Goal: Communication & Community: Share content

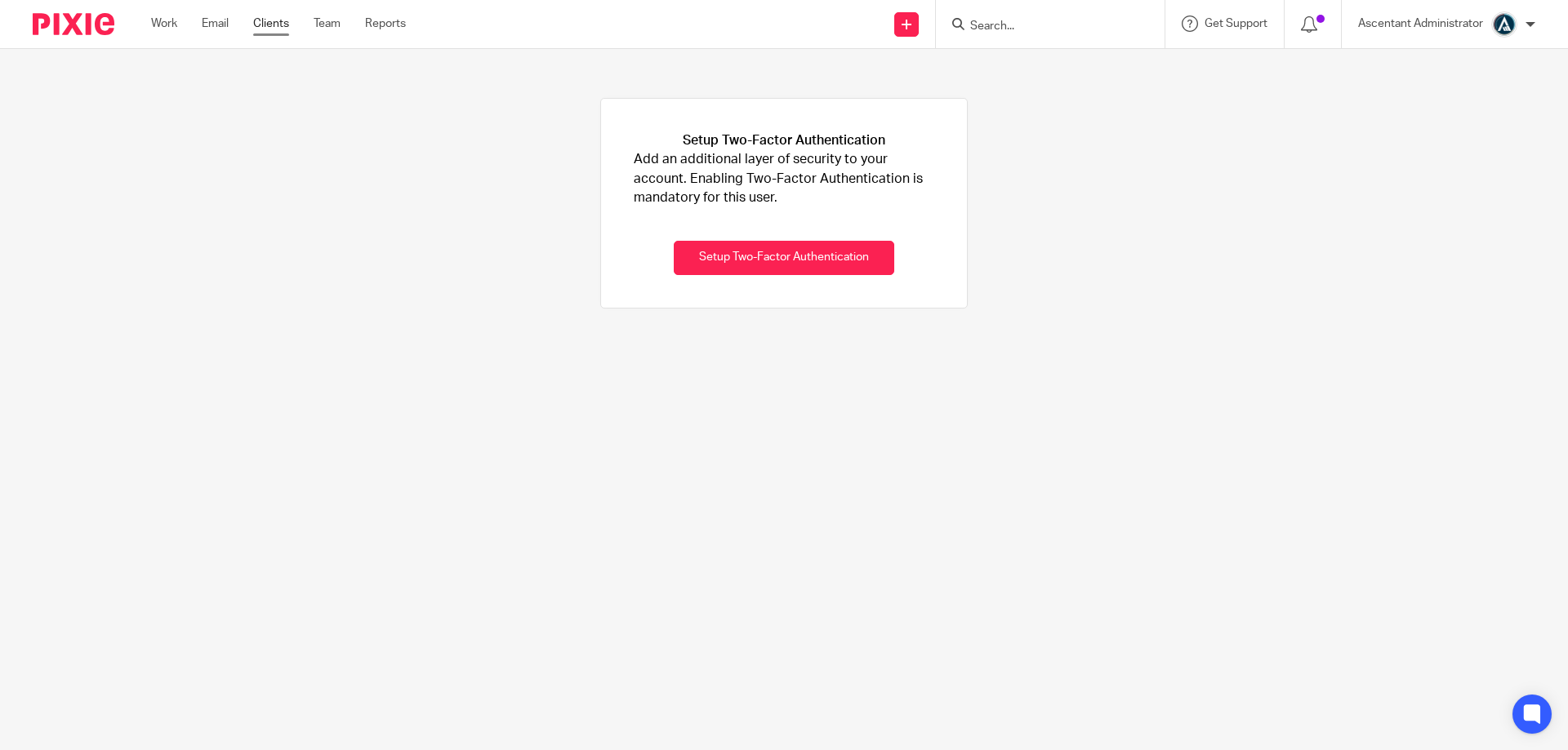
click at [282, 27] on link "Clients" at bounding box center [271, 23] width 36 height 16
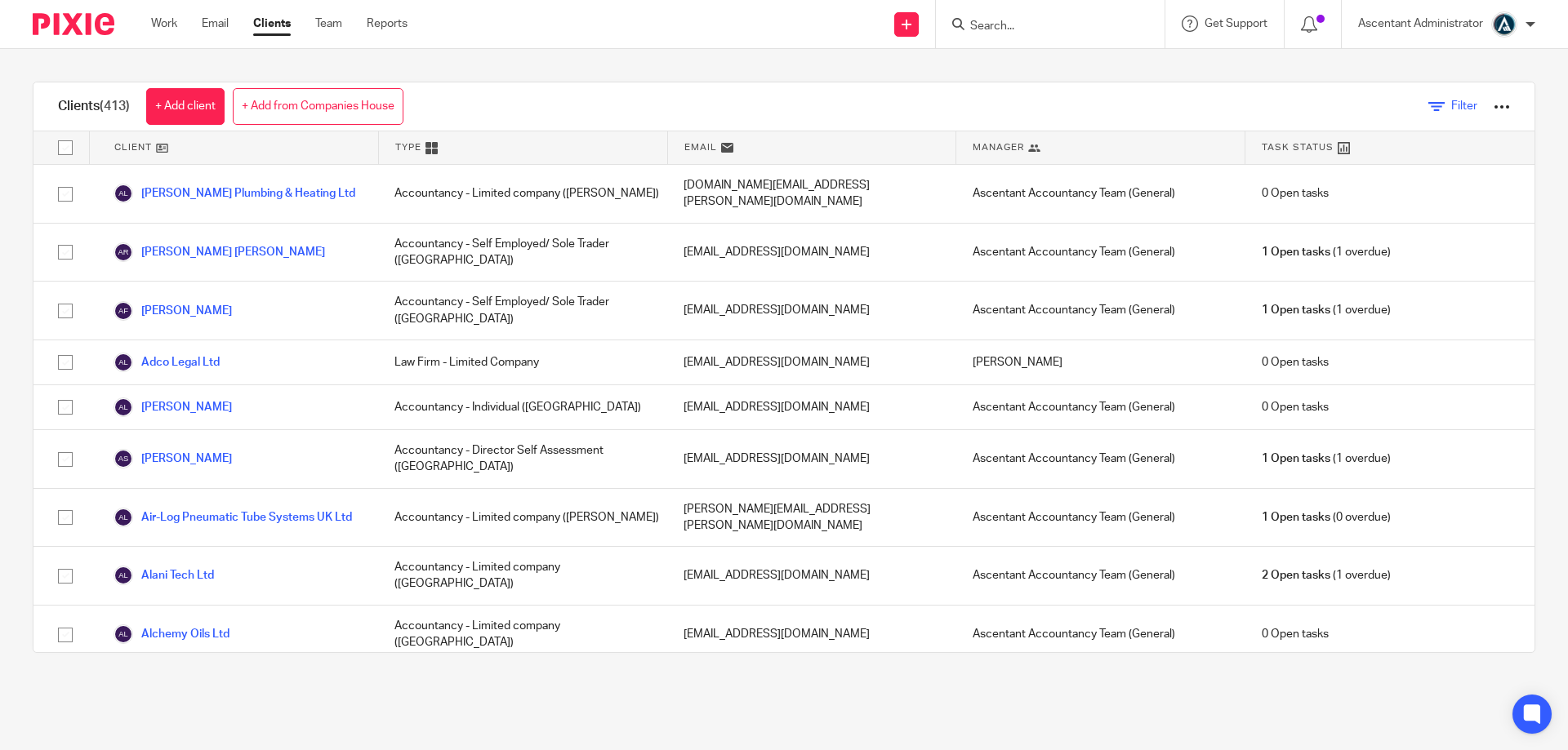
click at [1428, 109] on icon at bounding box center [1436, 106] width 16 height 16
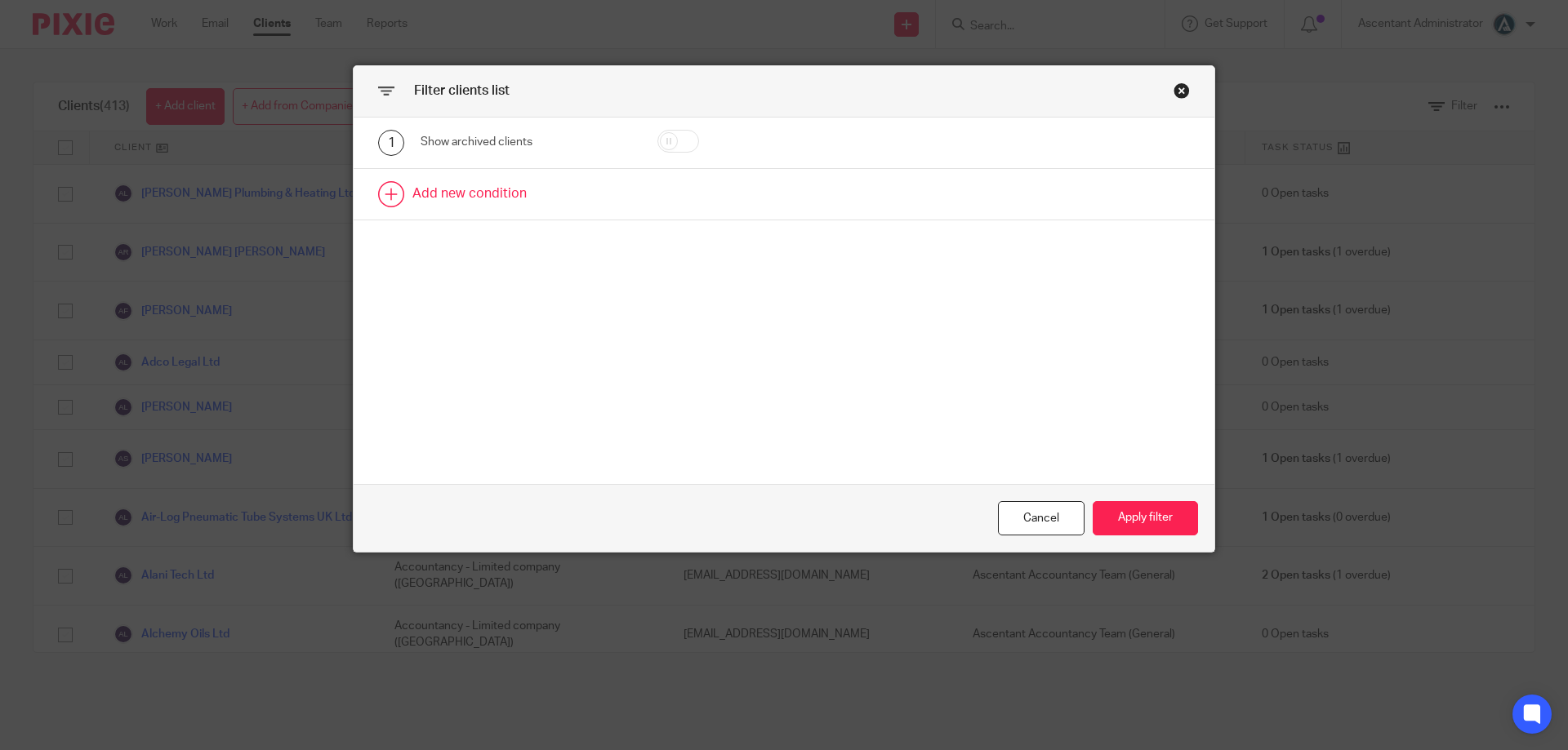
click at [485, 181] on link at bounding box center [784, 193] width 861 height 51
click at [538, 208] on div "Field" at bounding box center [512, 199] width 158 height 34
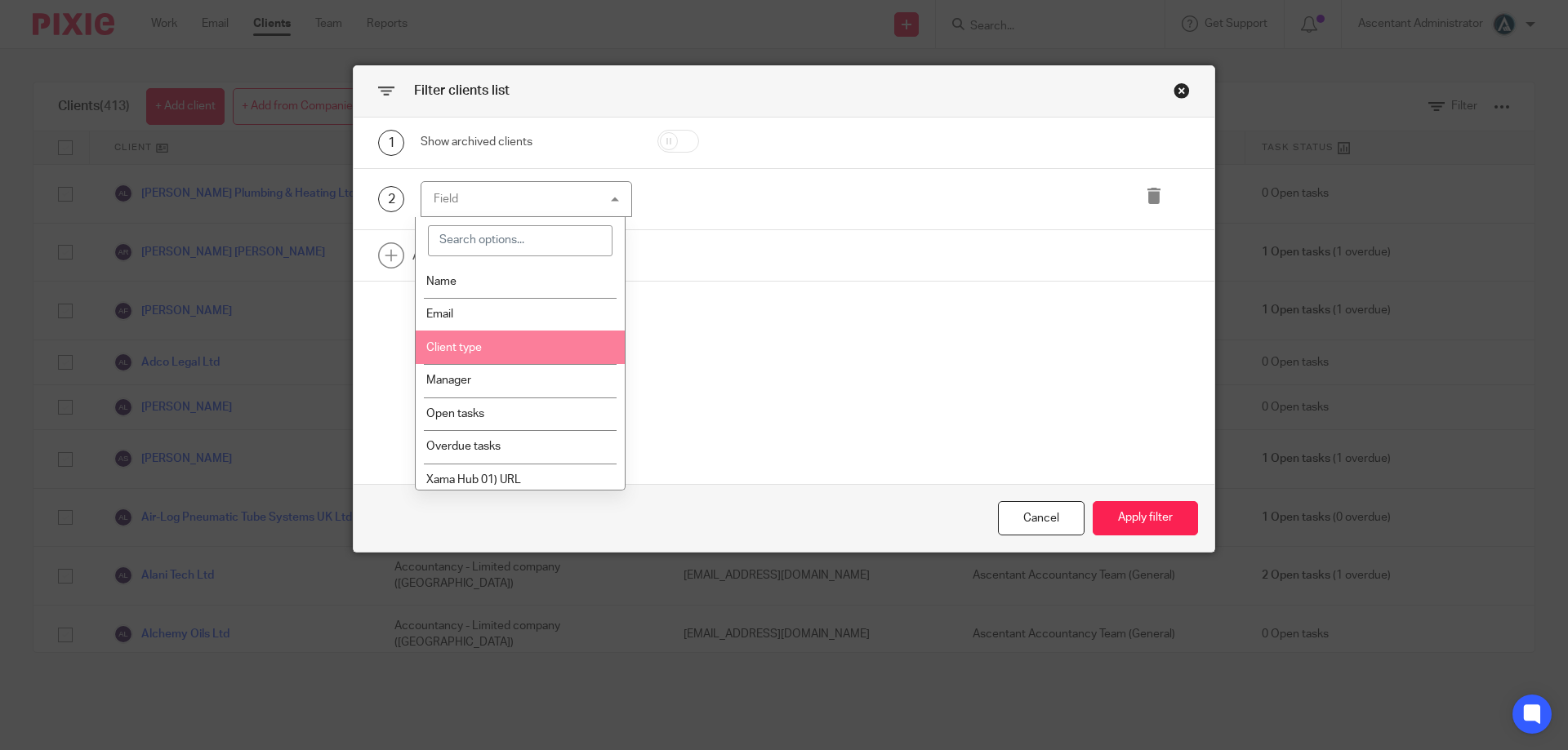
click at [503, 355] on li "Client type" at bounding box center [520, 347] width 210 height 33
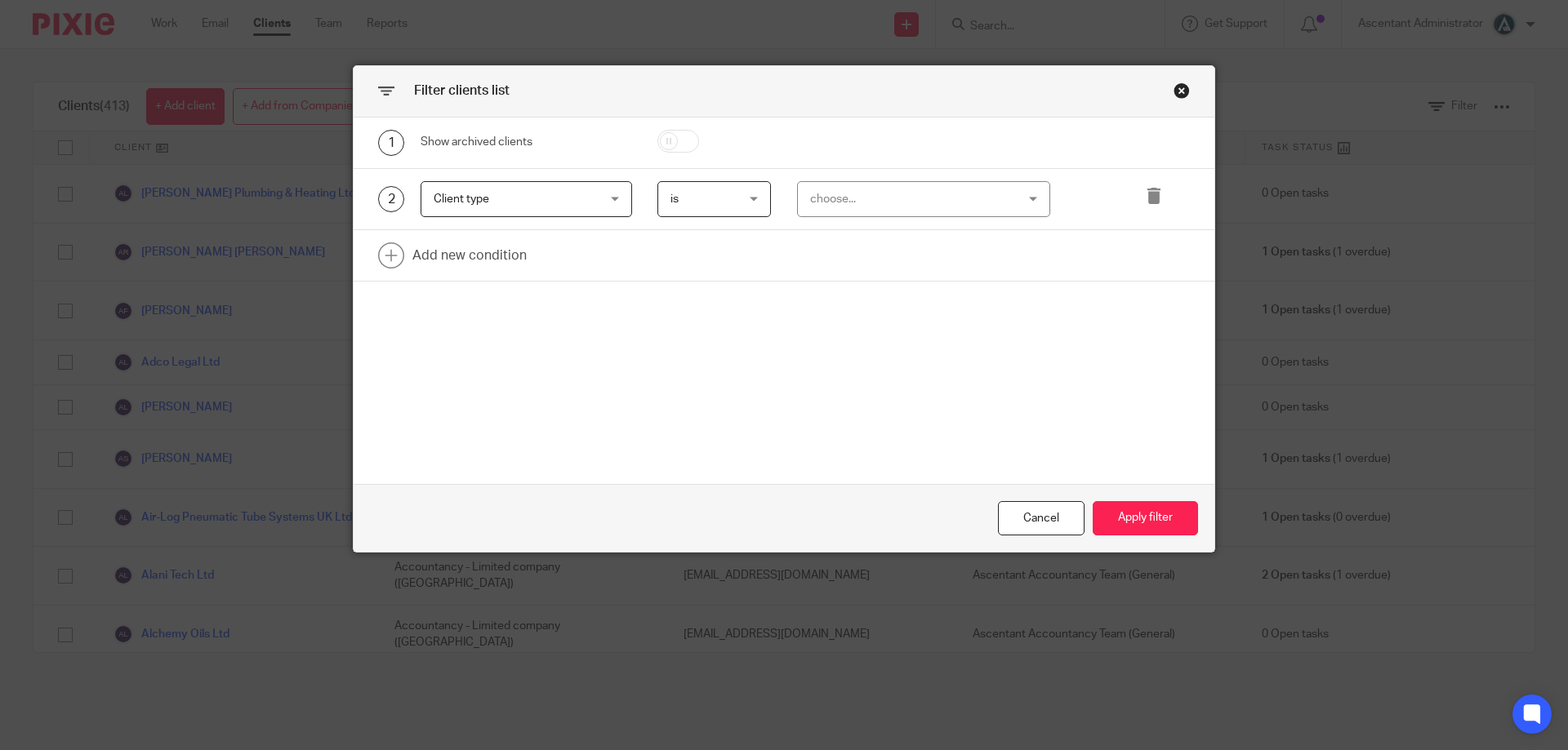
click at [856, 199] on div "choose..." at bounding box center [906, 199] width 192 height 34
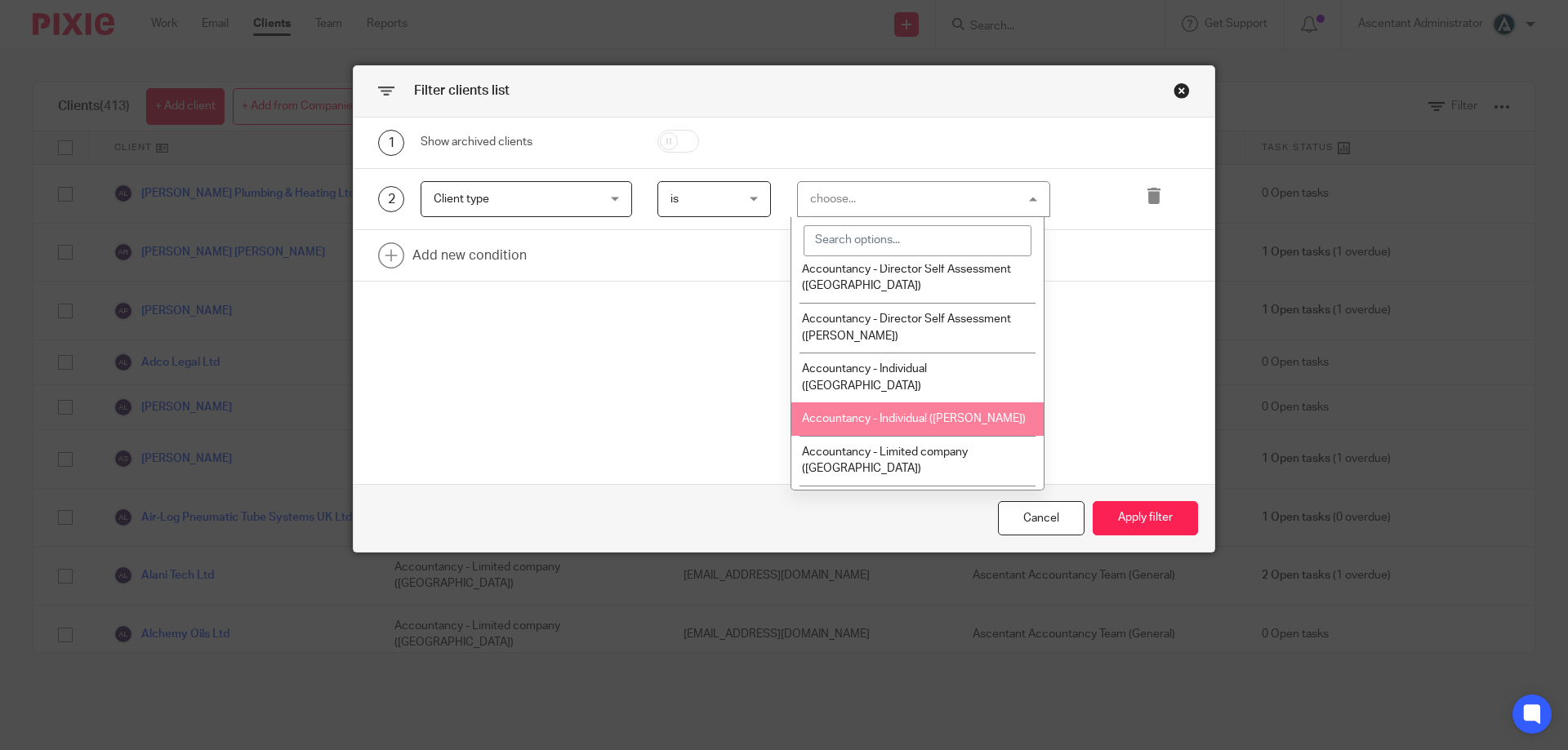
scroll to position [136, 0]
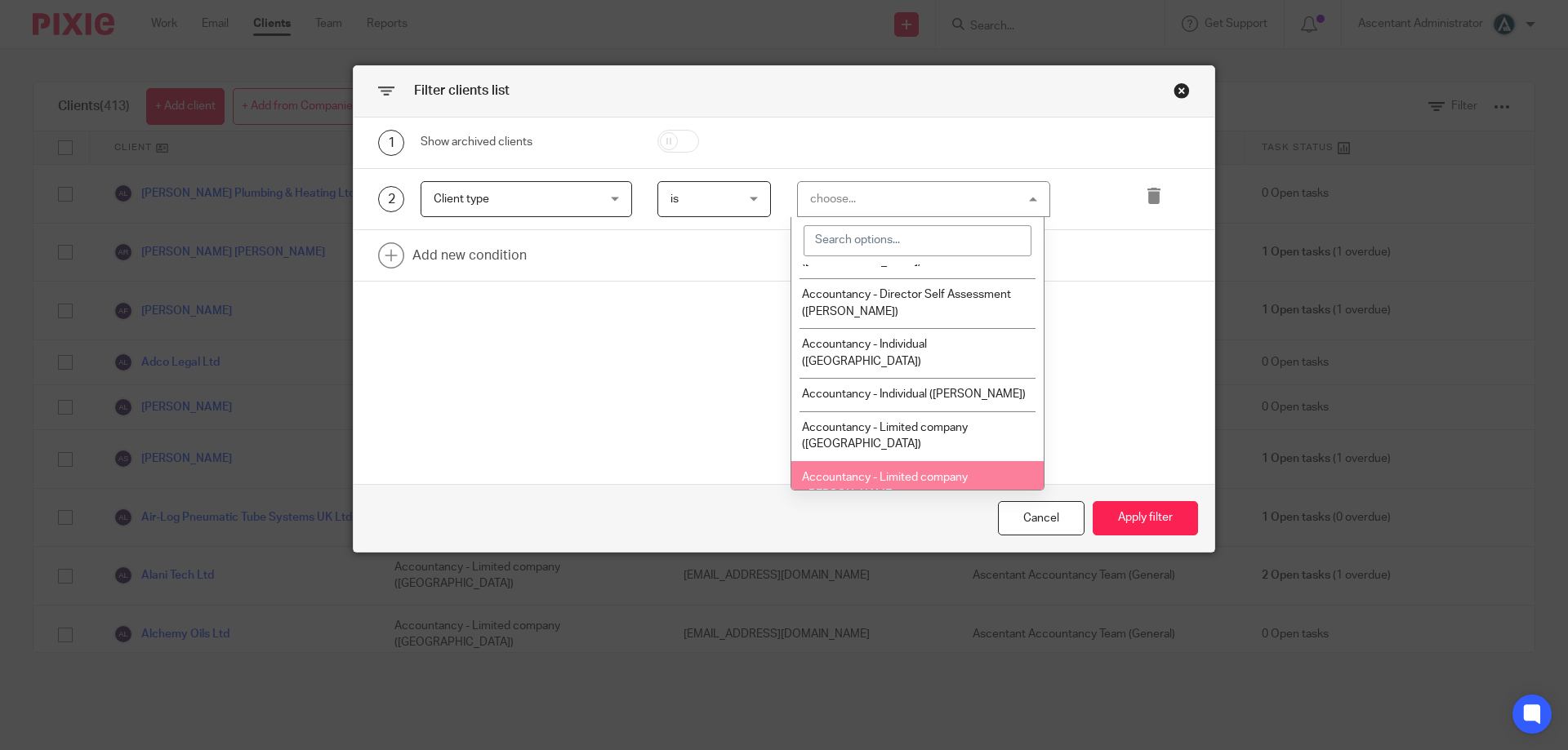
click at [939, 461] on li "Accountancy - Limited company ([PERSON_NAME])" at bounding box center [917, 486] width 253 height 50
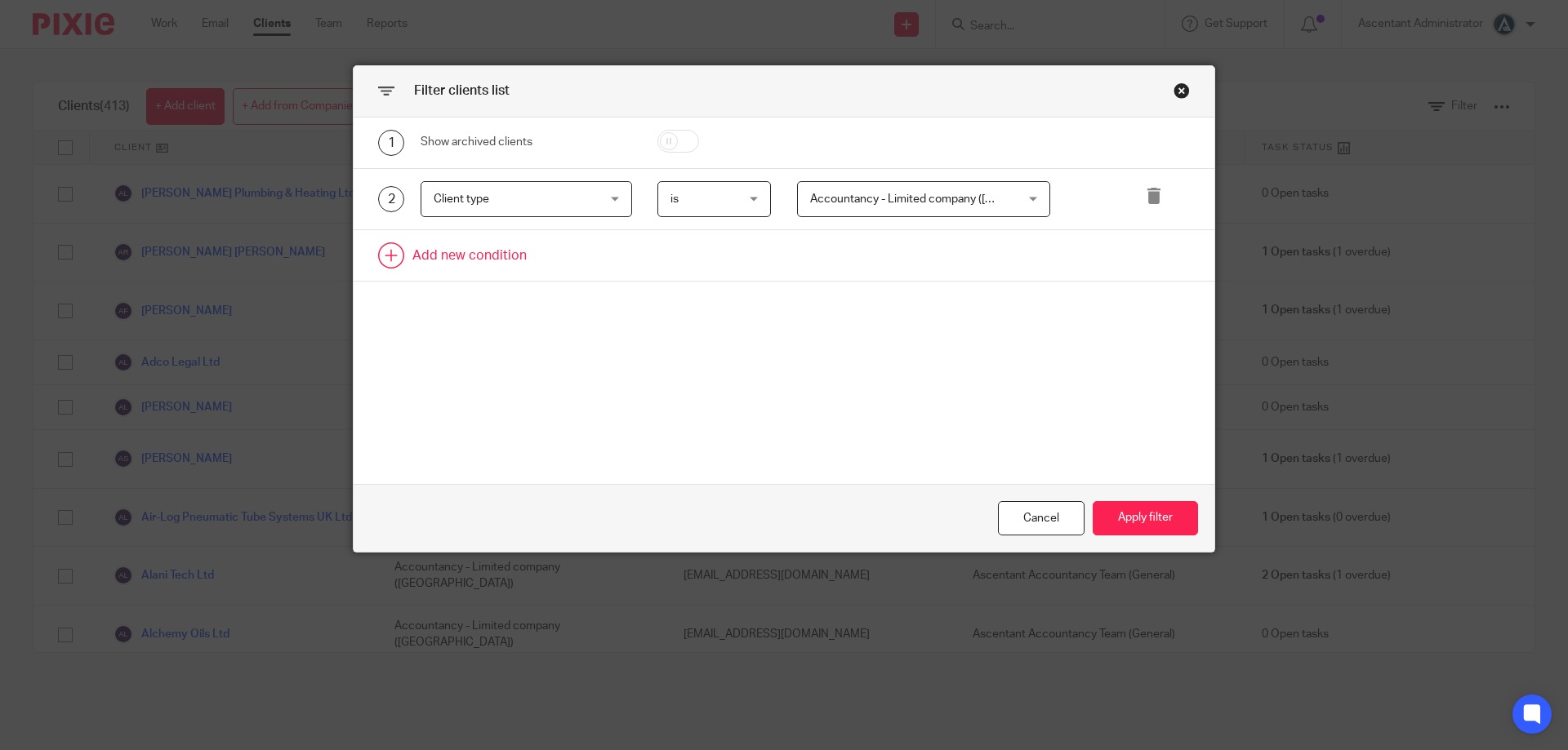
click at [504, 267] on link at bounding box center [784, 255] width 861 height 51
click at [563, 265] on div "Field" at bounding box center [512, 260] width 158 height 34
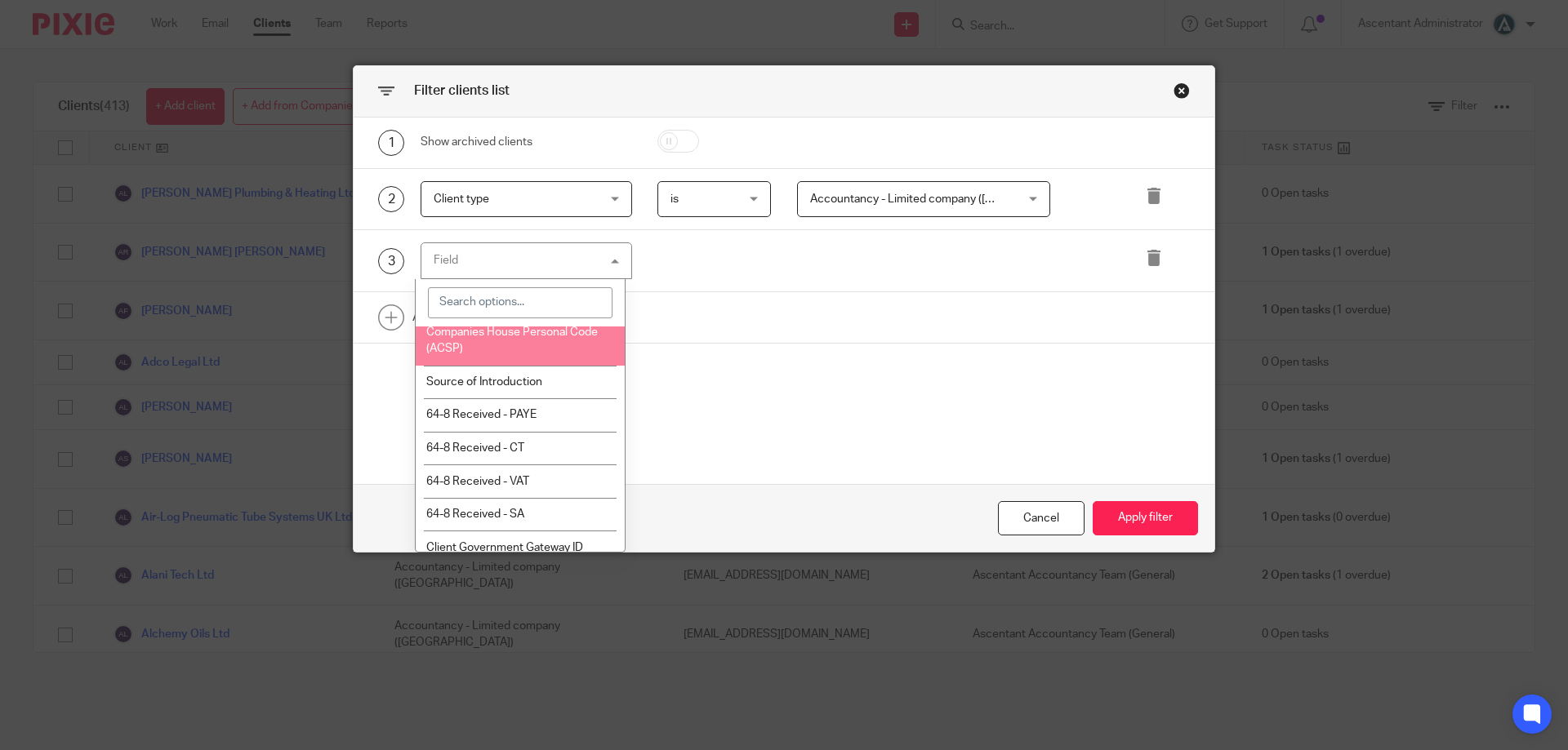
scroll to position [749, 0]
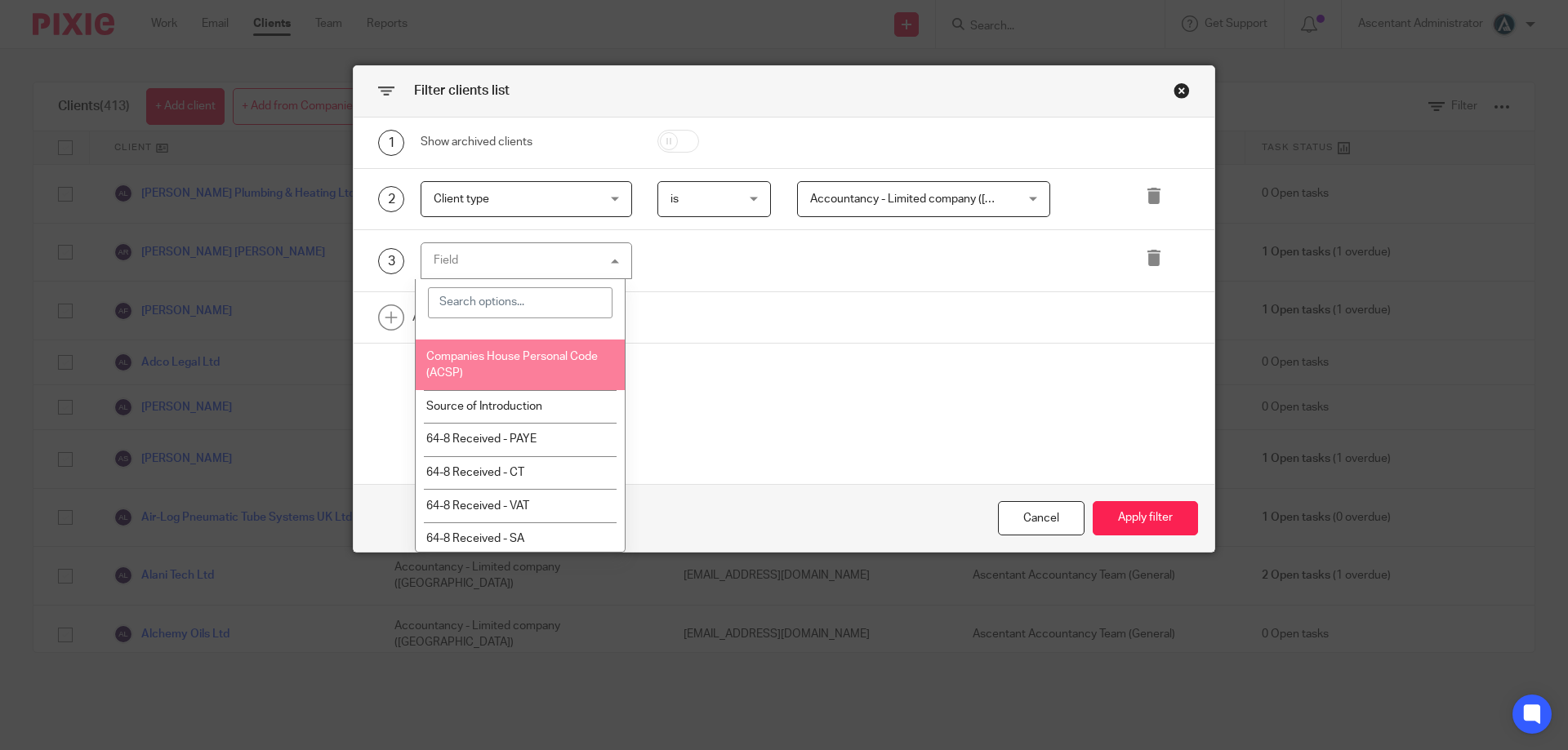
click at [545, 372] on span "Companies House Personal Code (ACSP)" at bounding box center [512, 365] width 171 height 28
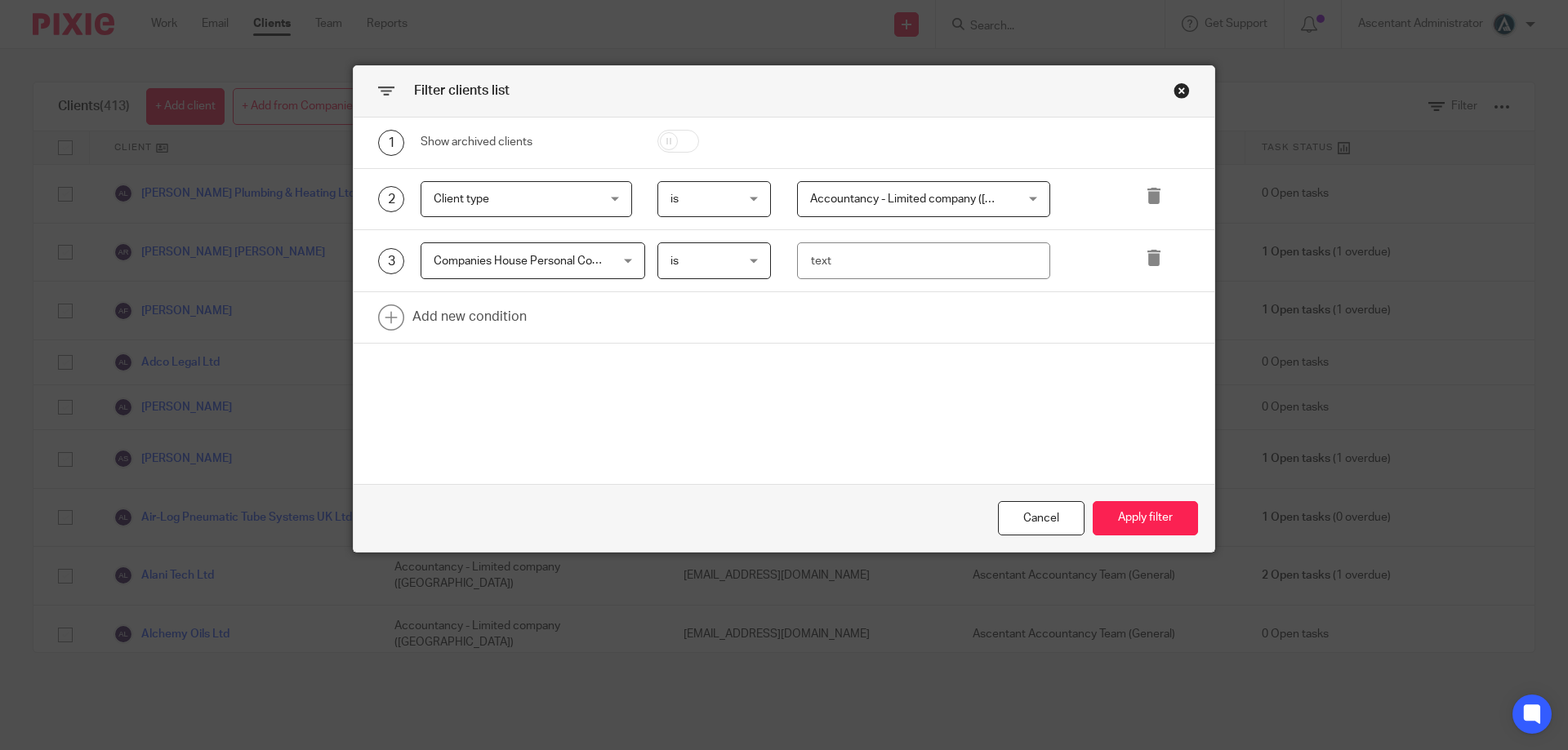
click at [713, 257] on span "is" at bounding box center [710, 260] width 80 height 34
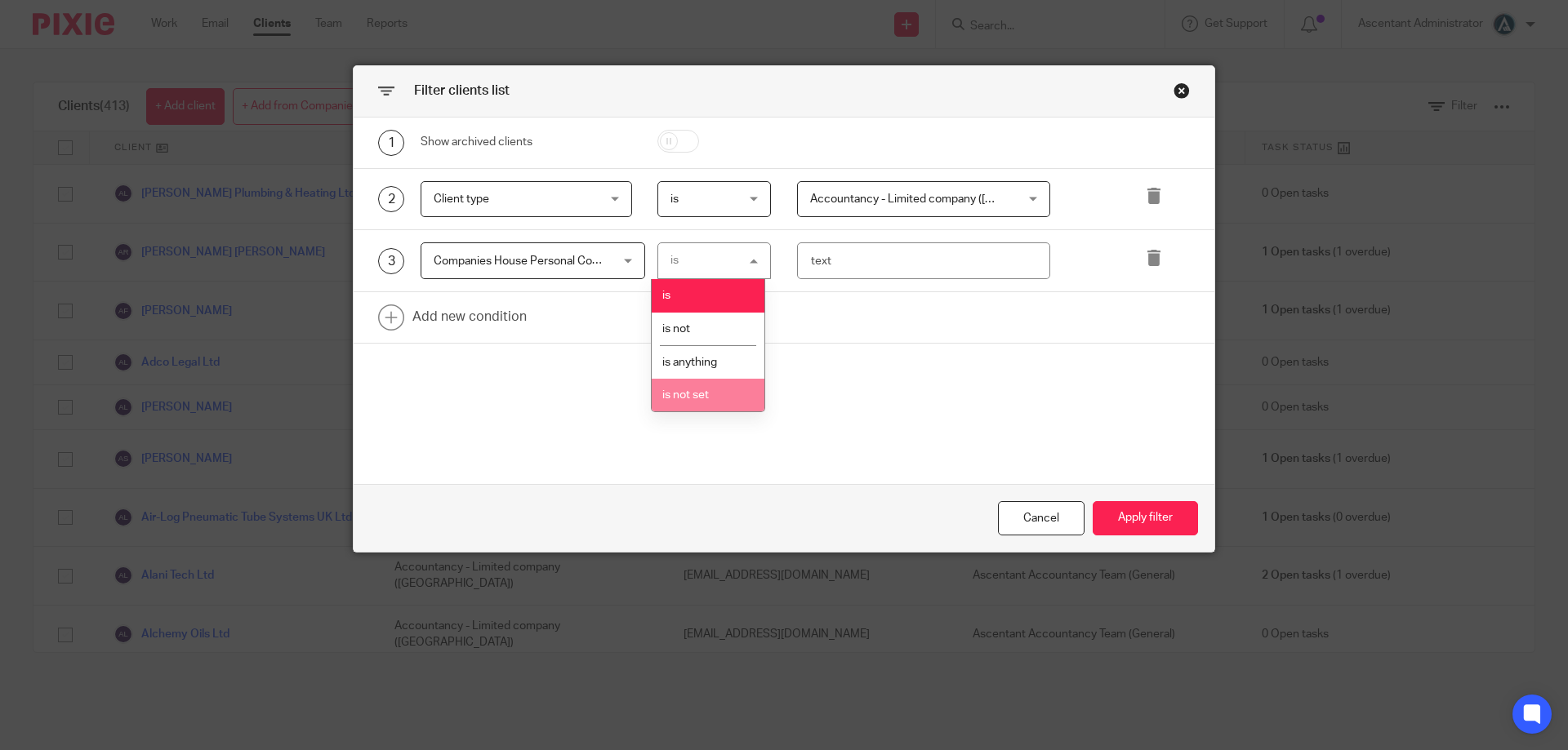
click at [697, 384] on li "is not set" at bounding box center [708, 395] width 113 height 33
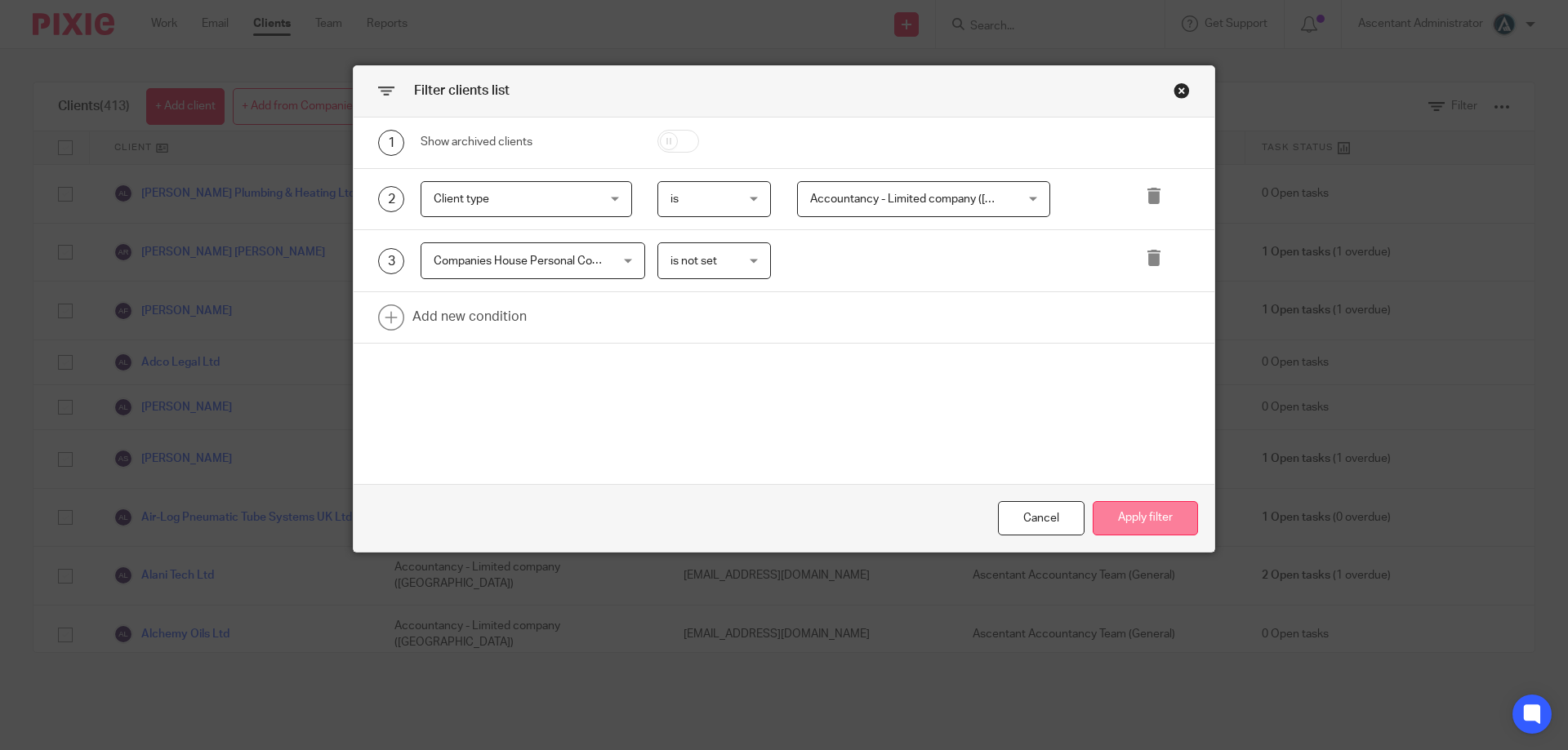
click at [1144, 519] on button "Apply filter" at bounding box center [1145, 519] width 105 height 35
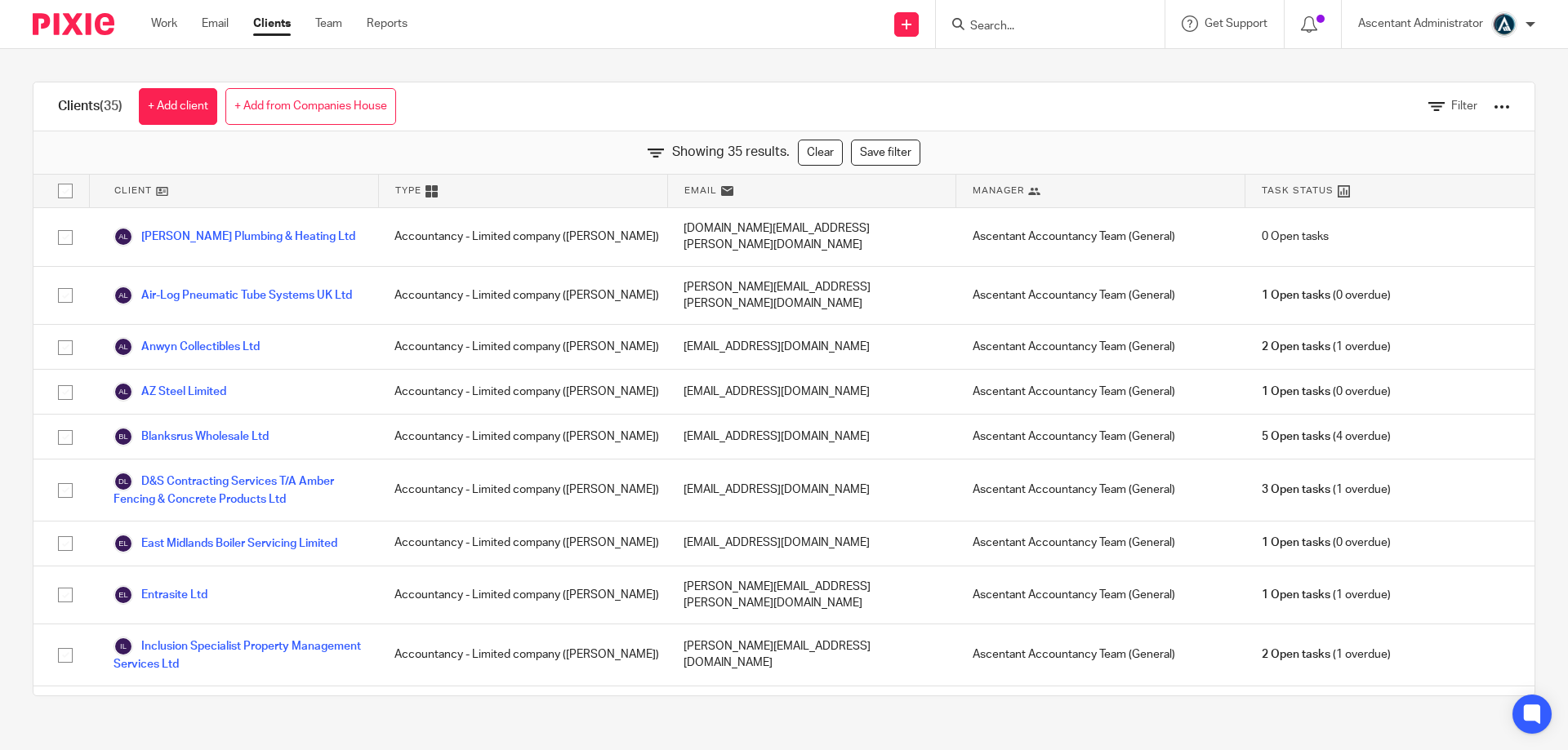
click at [63, 196] on input "checkbox" at bounding box center [65, 191] width 31 height 31
checkbox input "true"
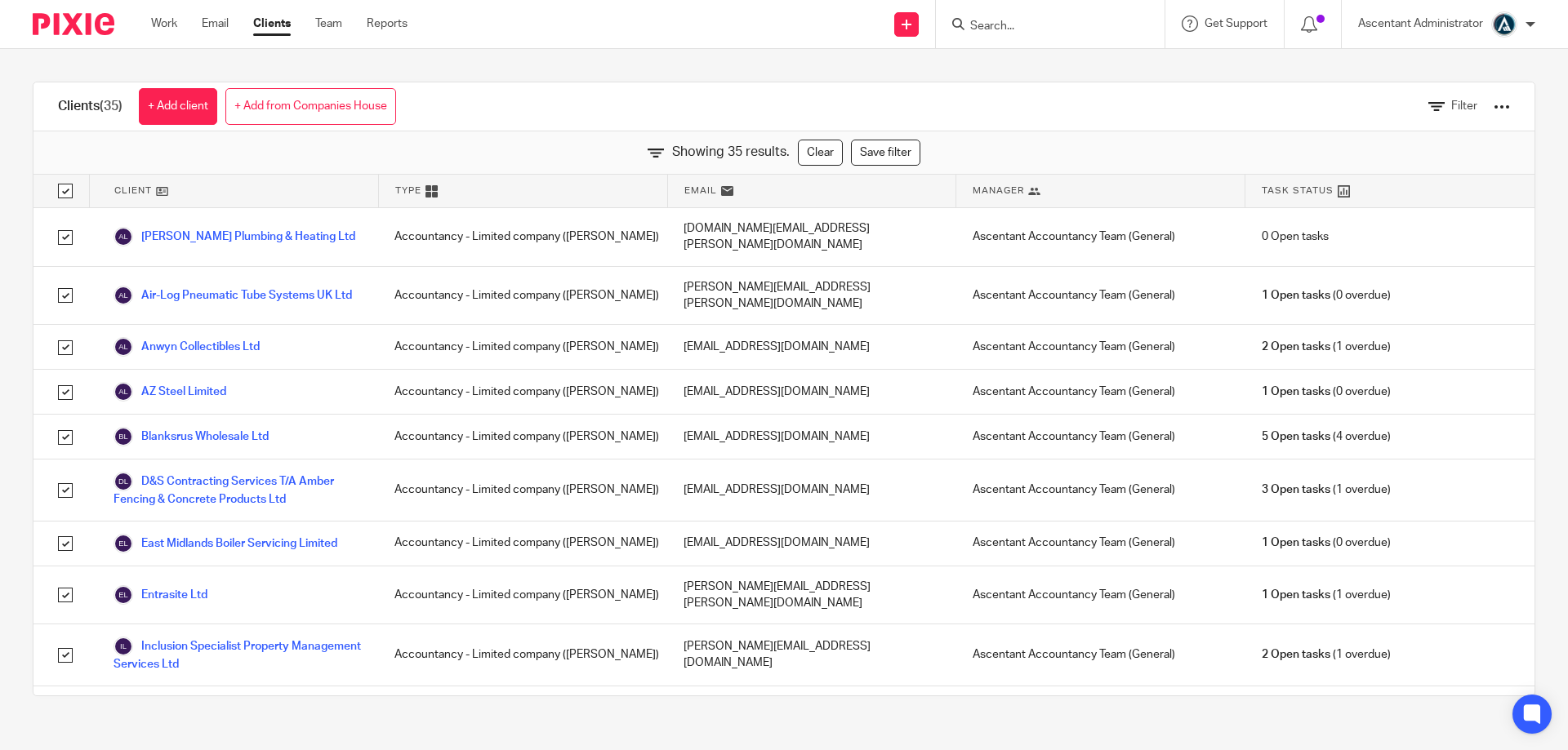
checkbox input "true"
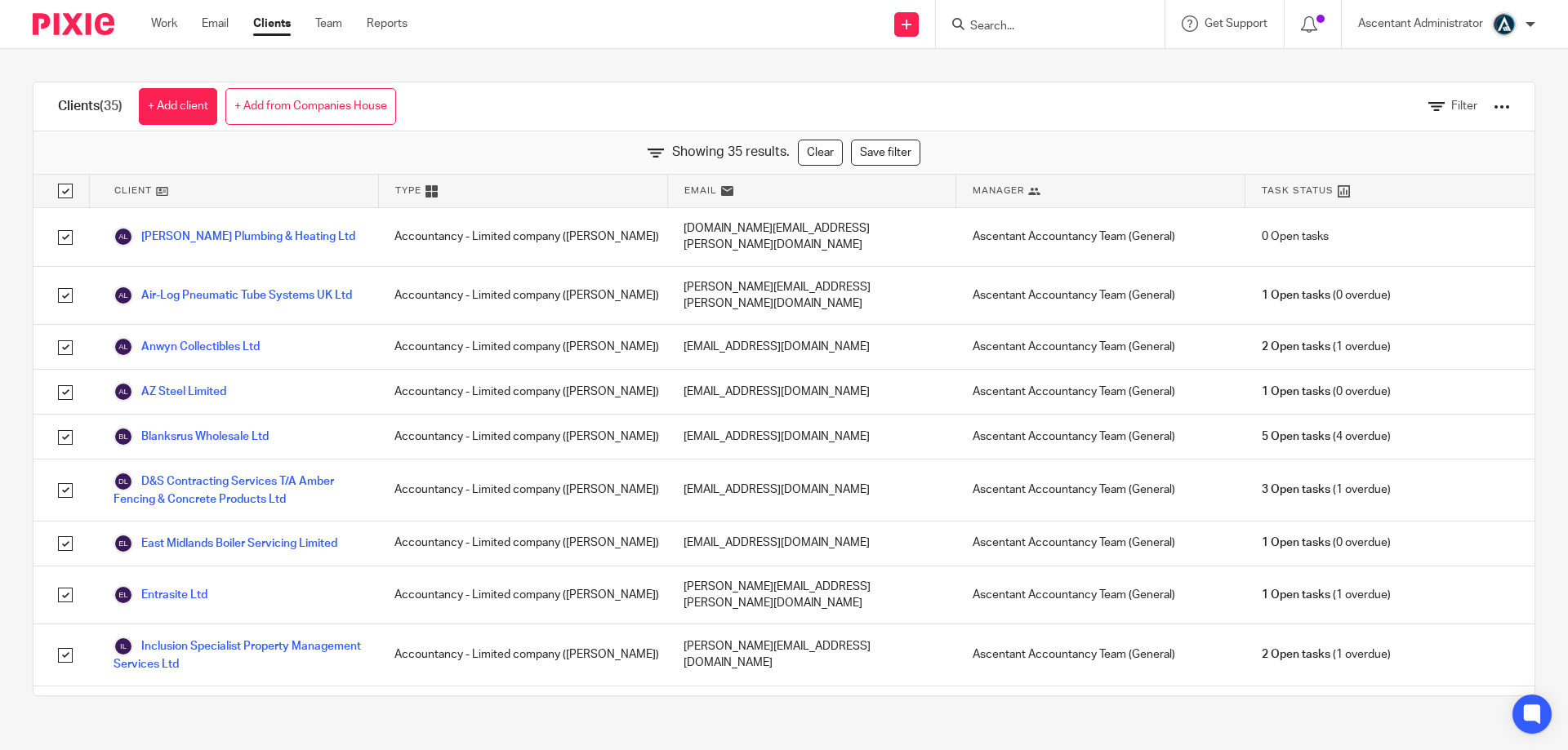
checkbox input "true"
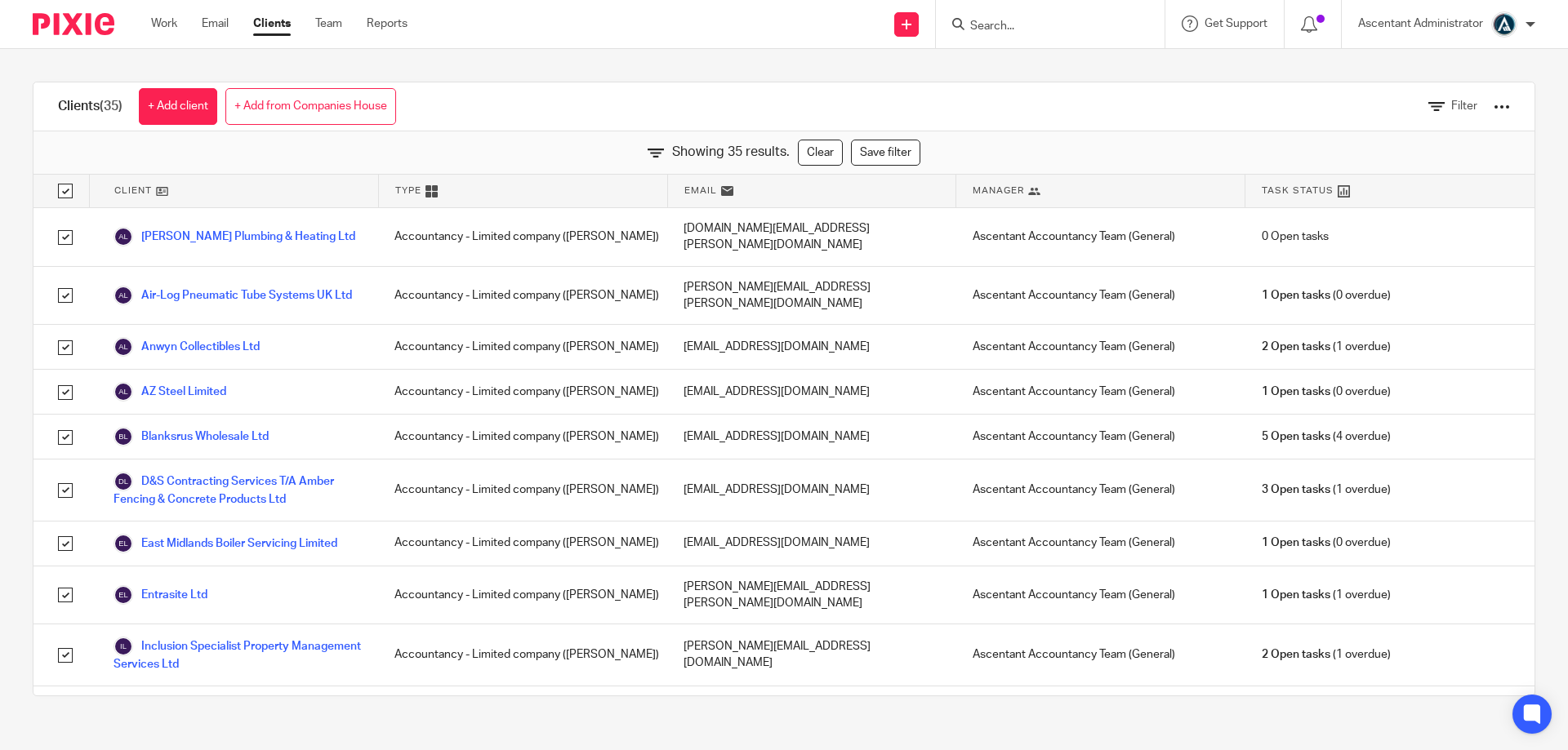
checkbox input "true"
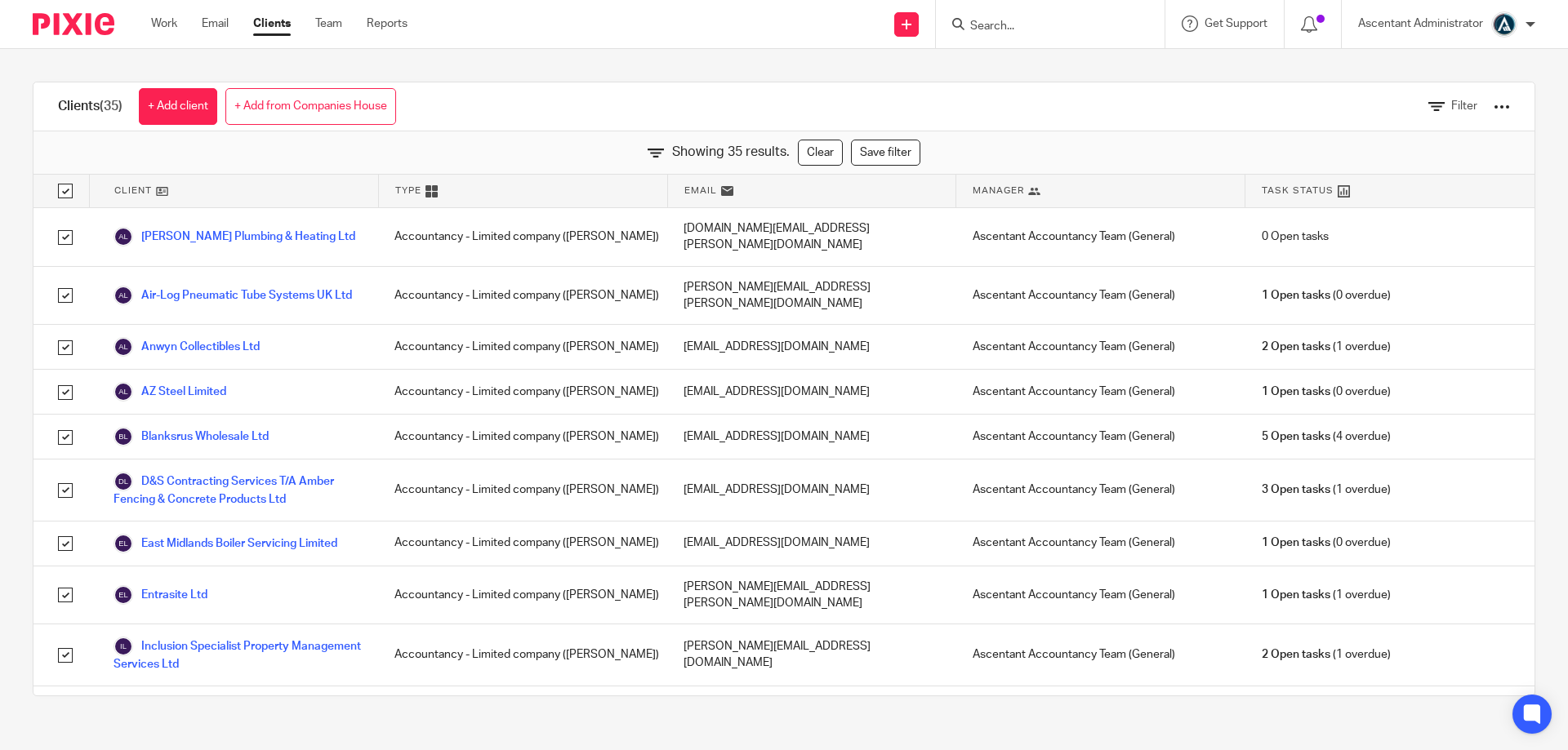
checkbox input "true"
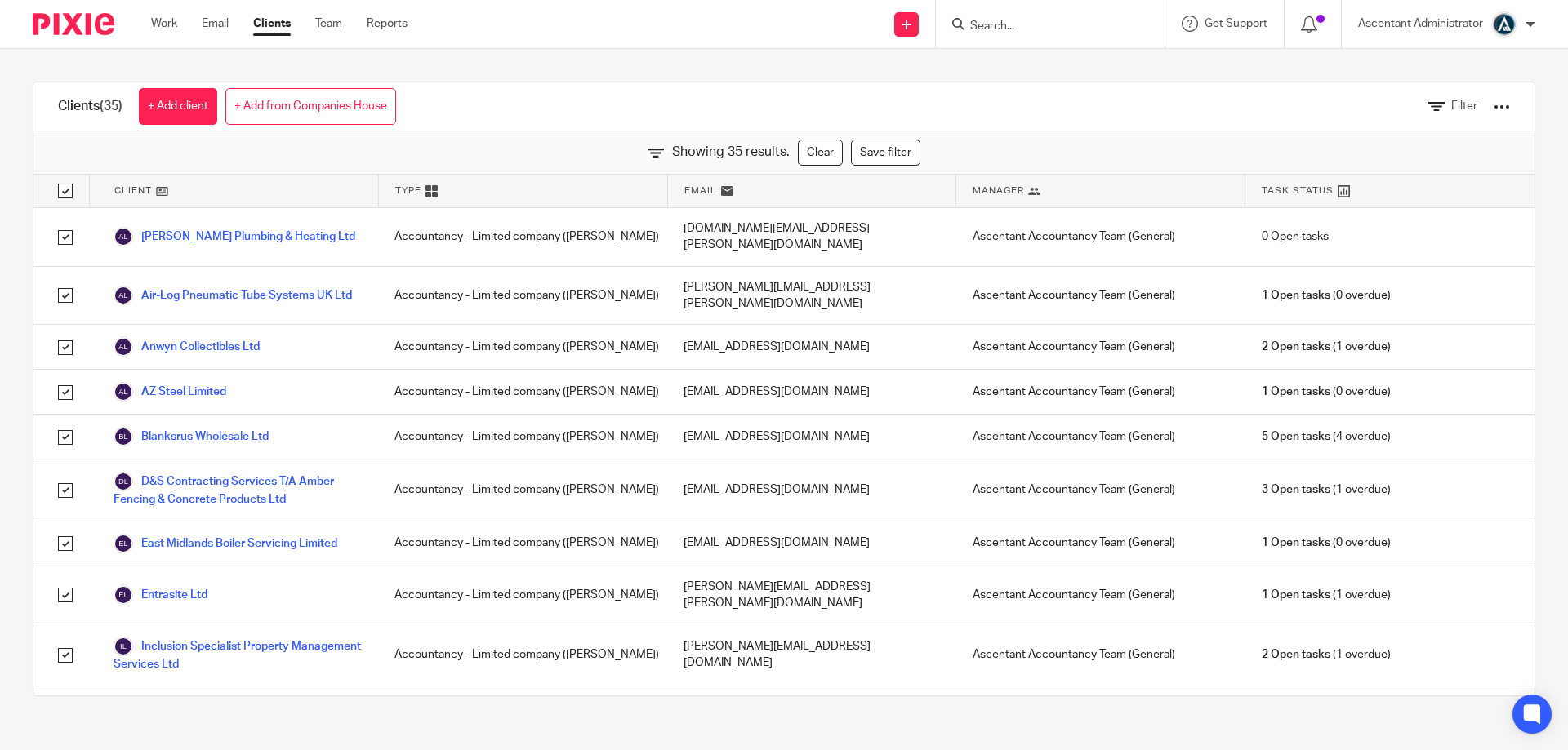
checkbox input "true"
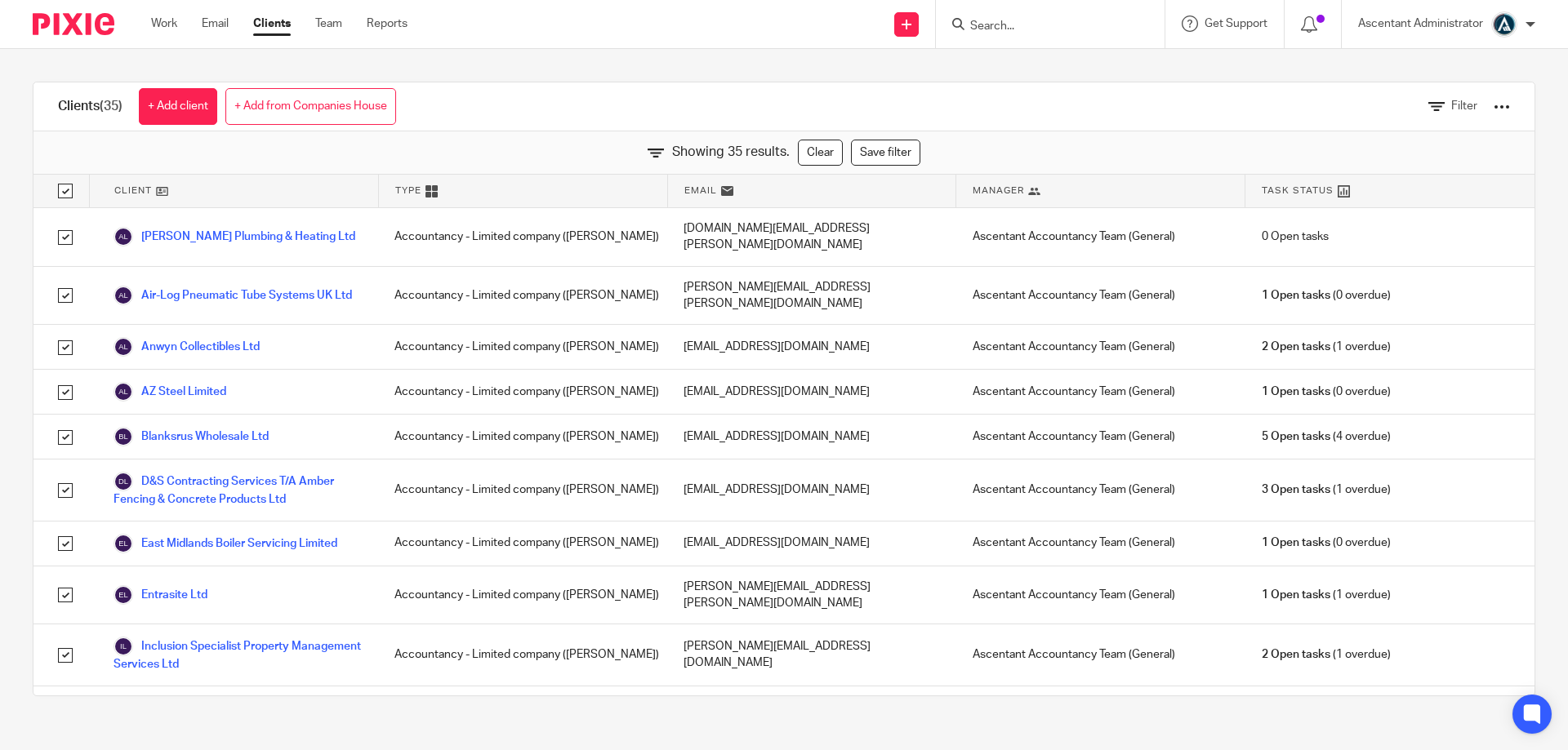
checkbox input "true"
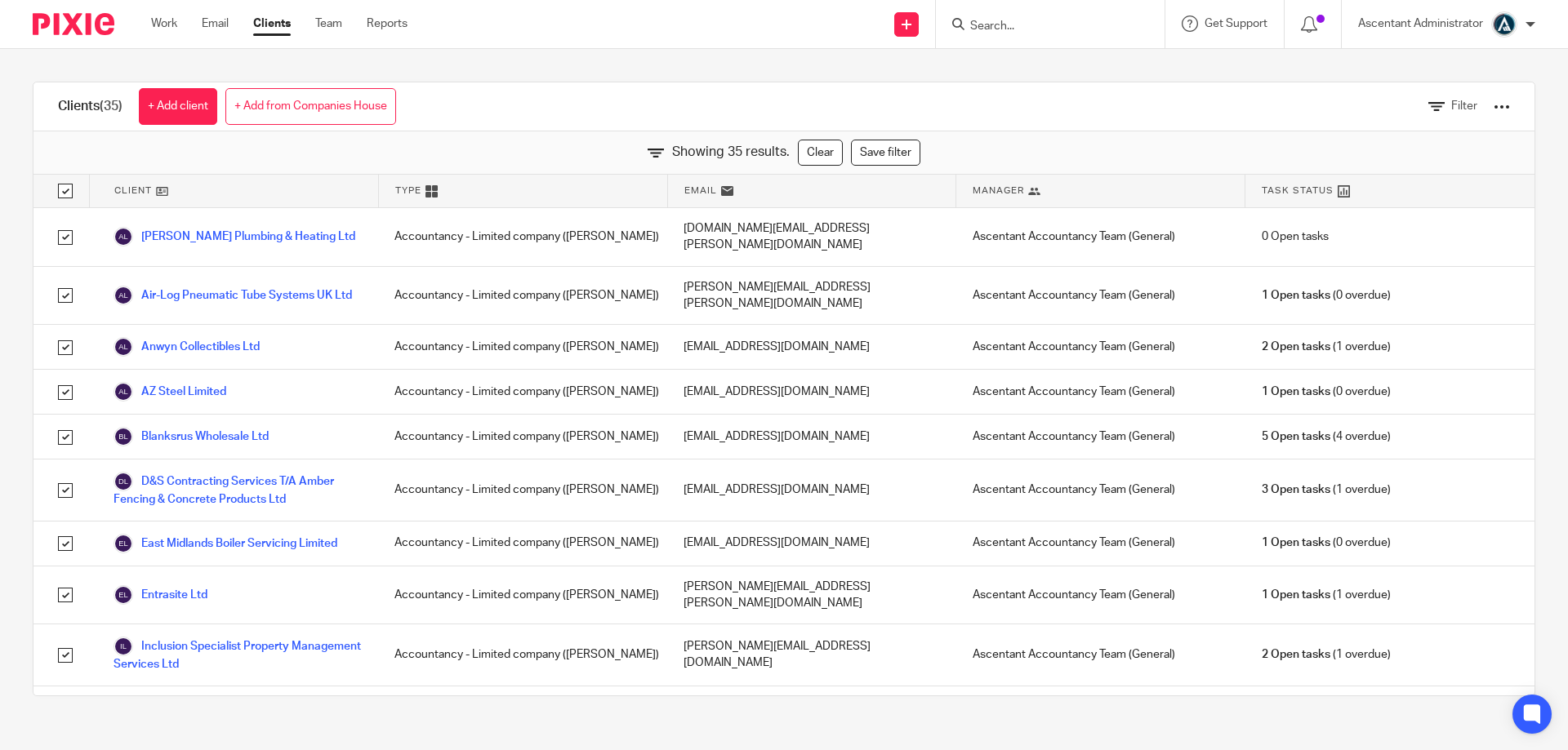
checkbox input "true"
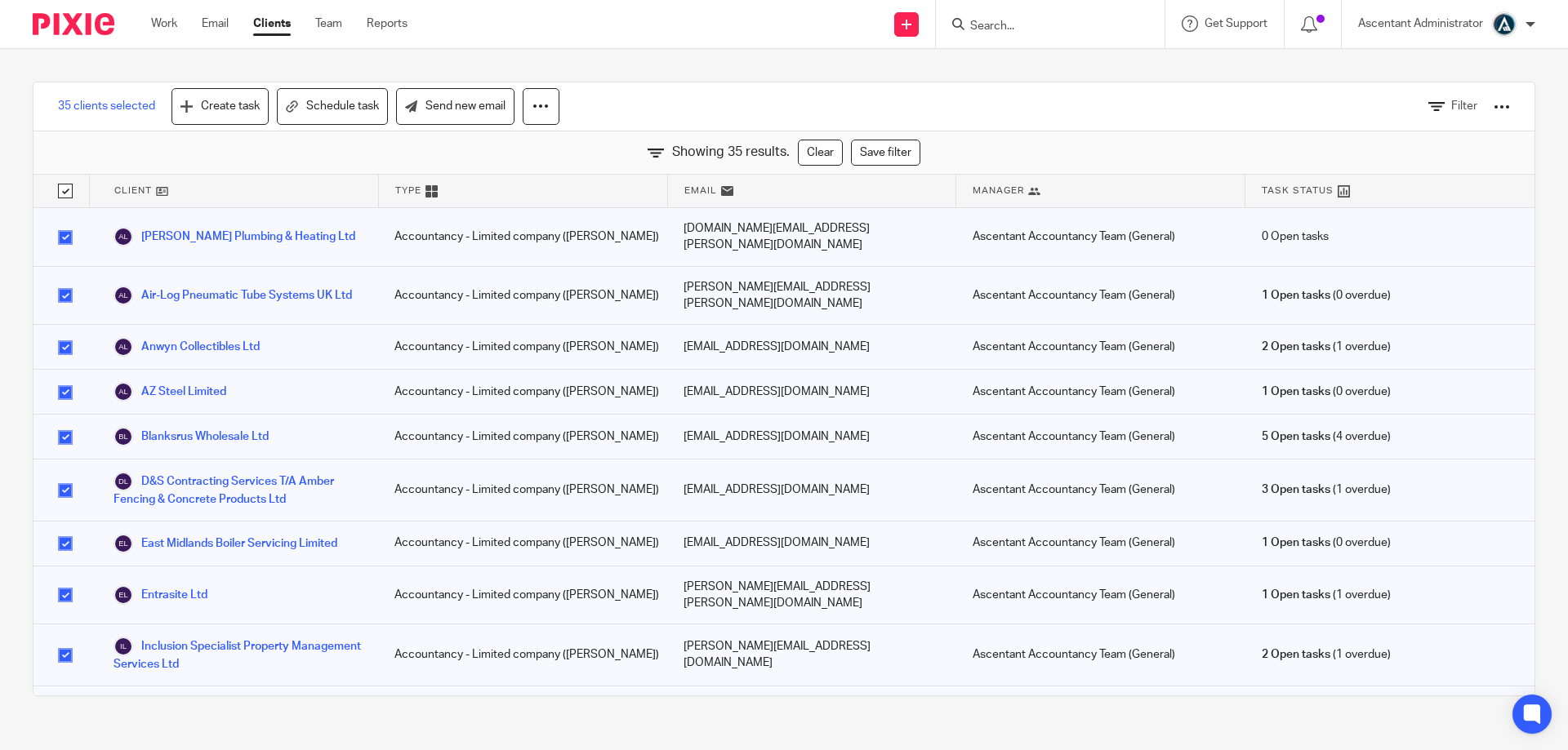
click at [63, 196] on input "checkbox" at bounding box center [65, 191] width 31 height 31
checkbox input "false"
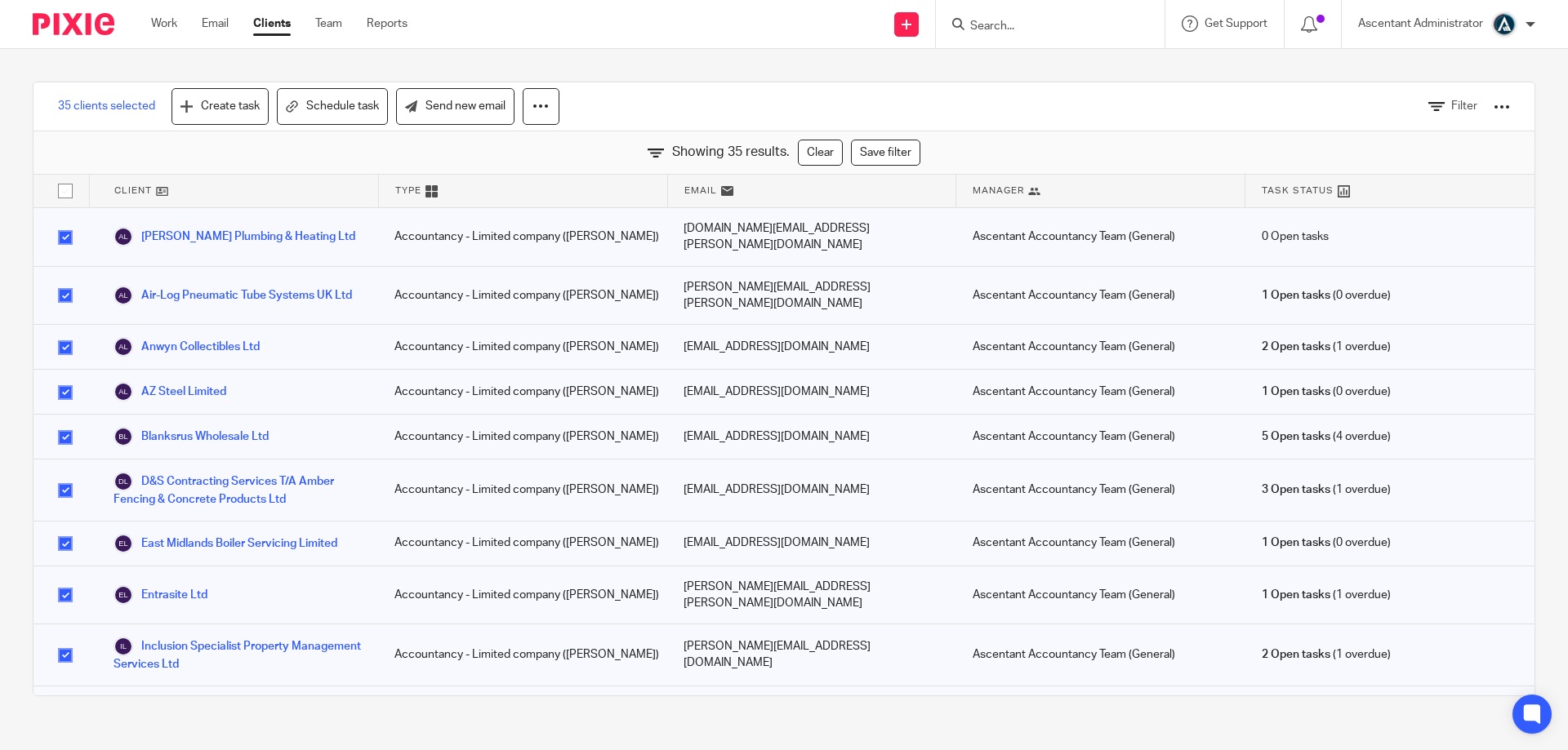
checkbox input "false"
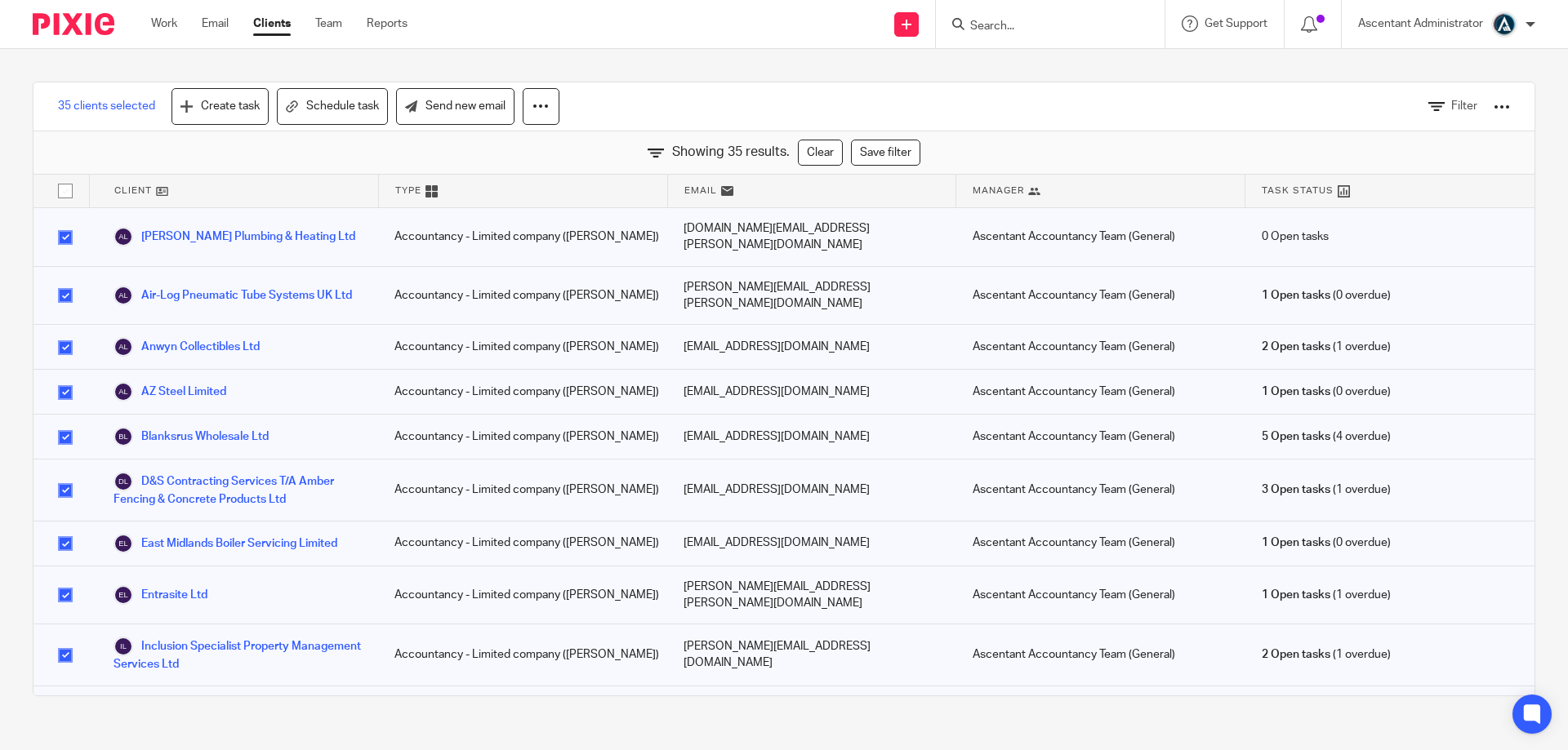
checkbox input "false"
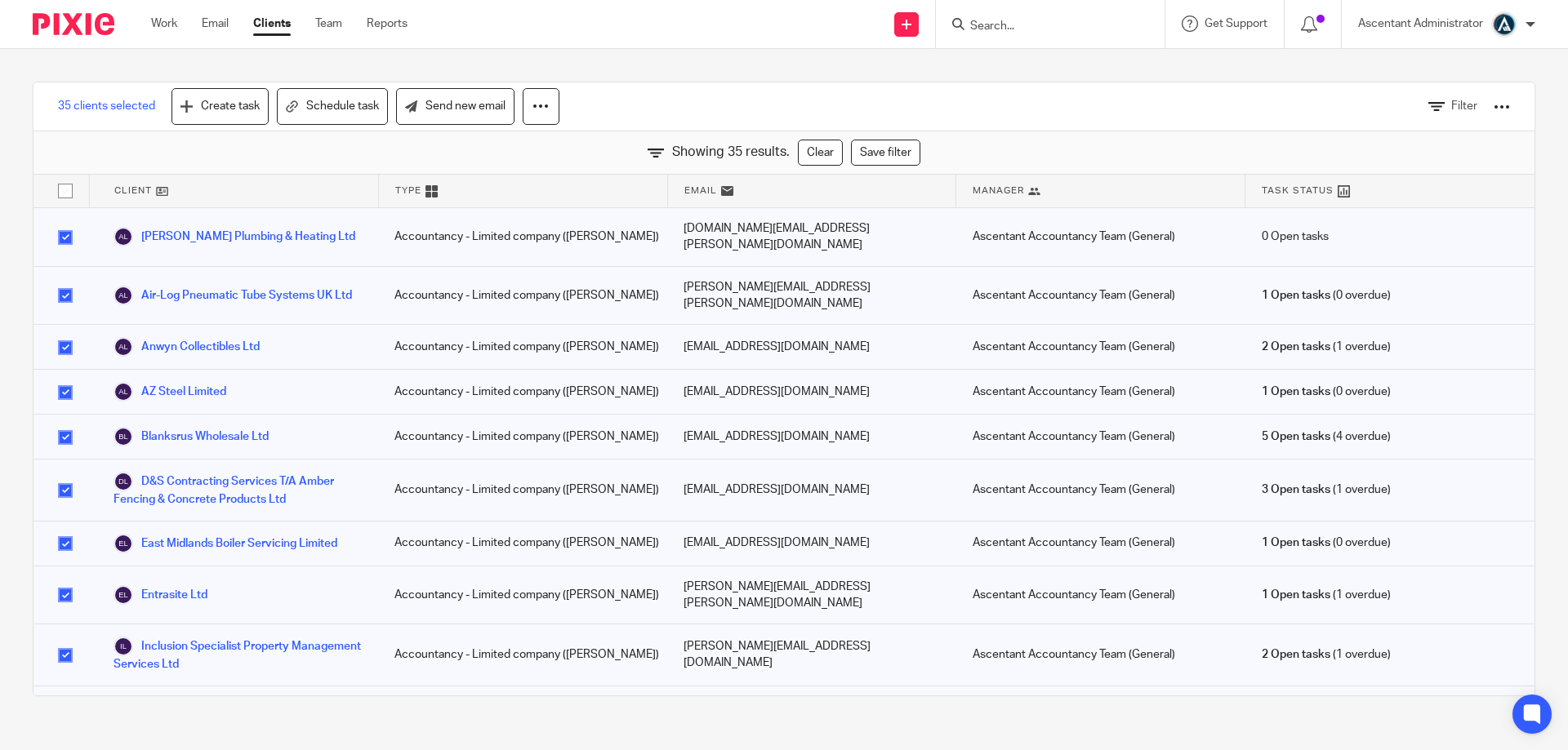
checkbox input "false"
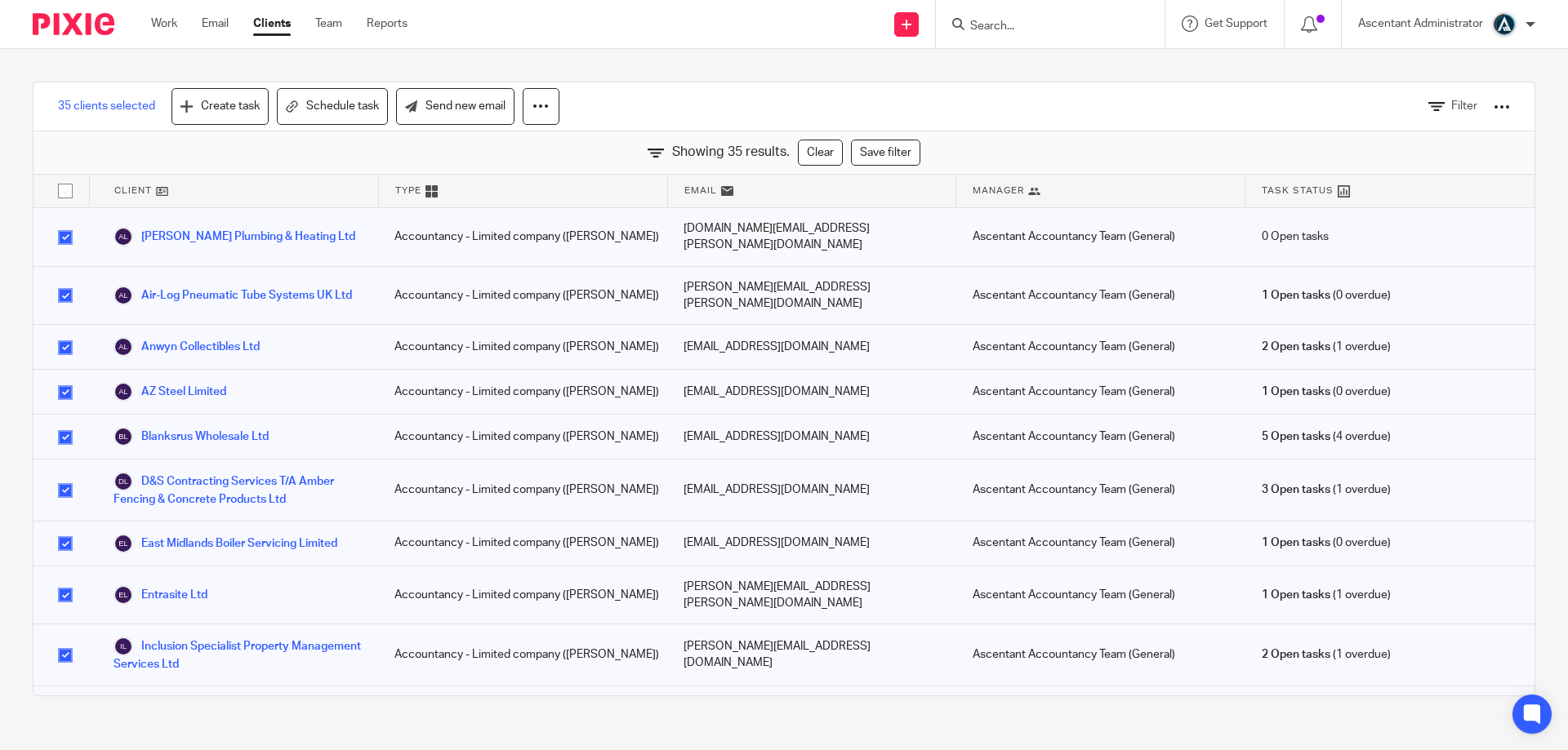
checkbox input "false"
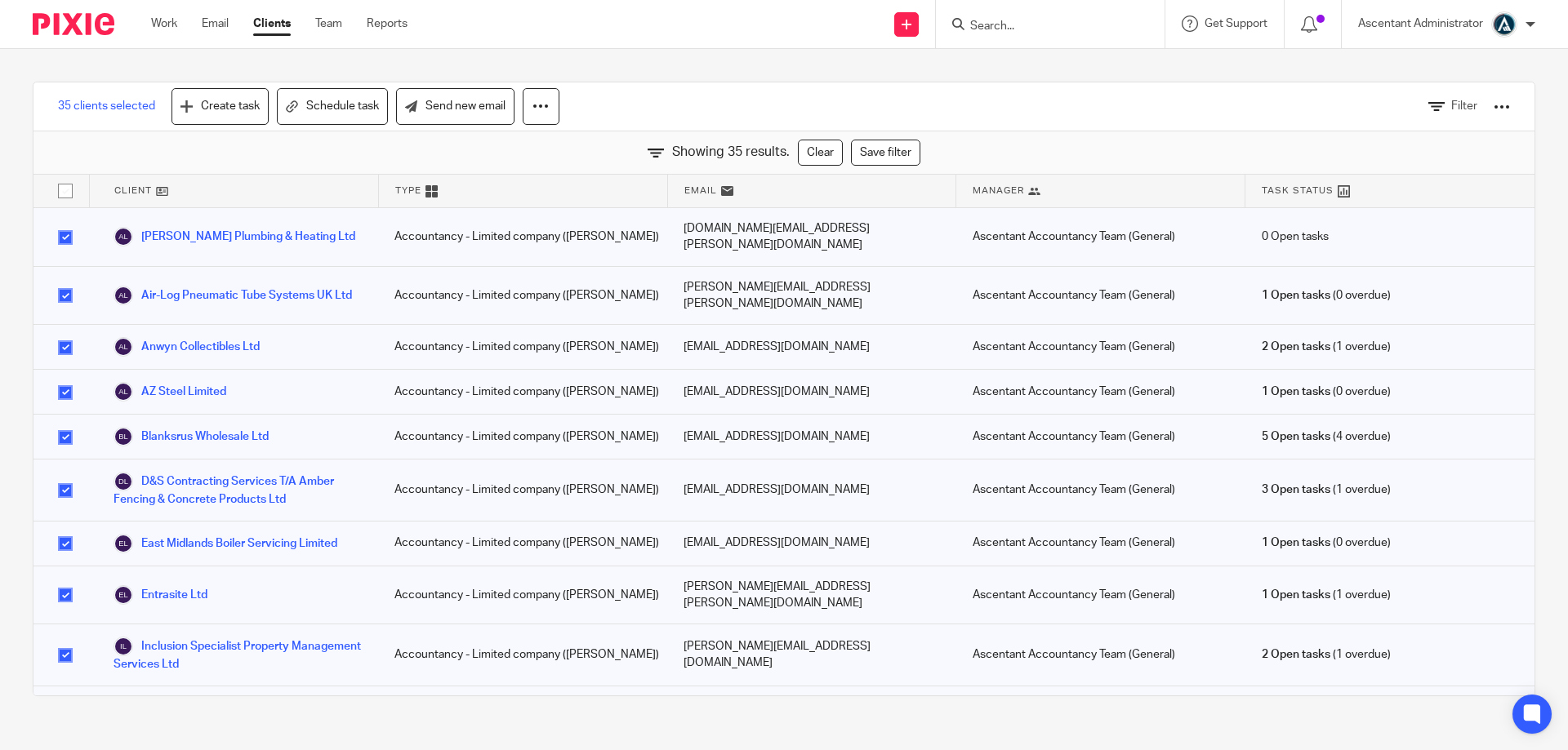
checkbox input "false"
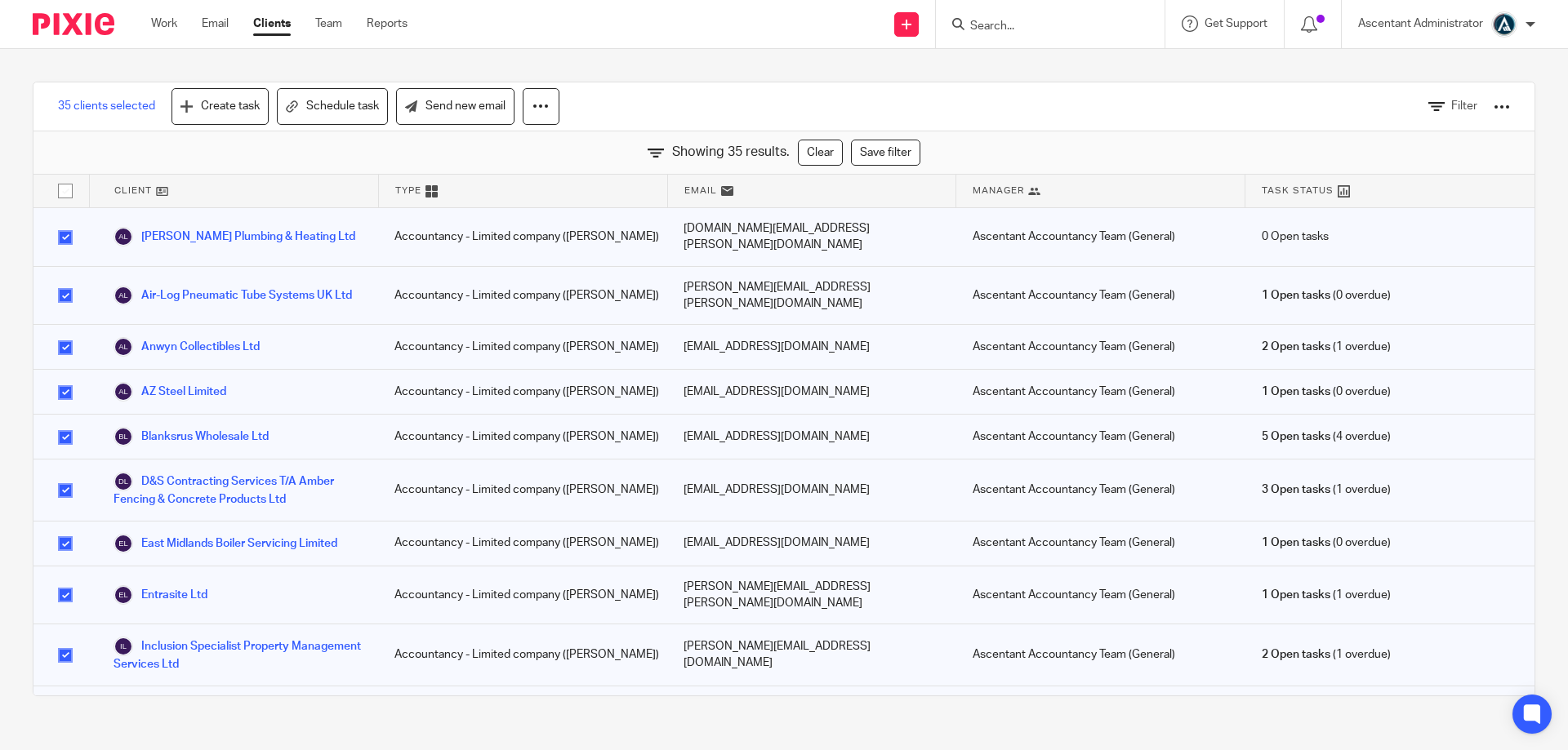
checkbox input "false"
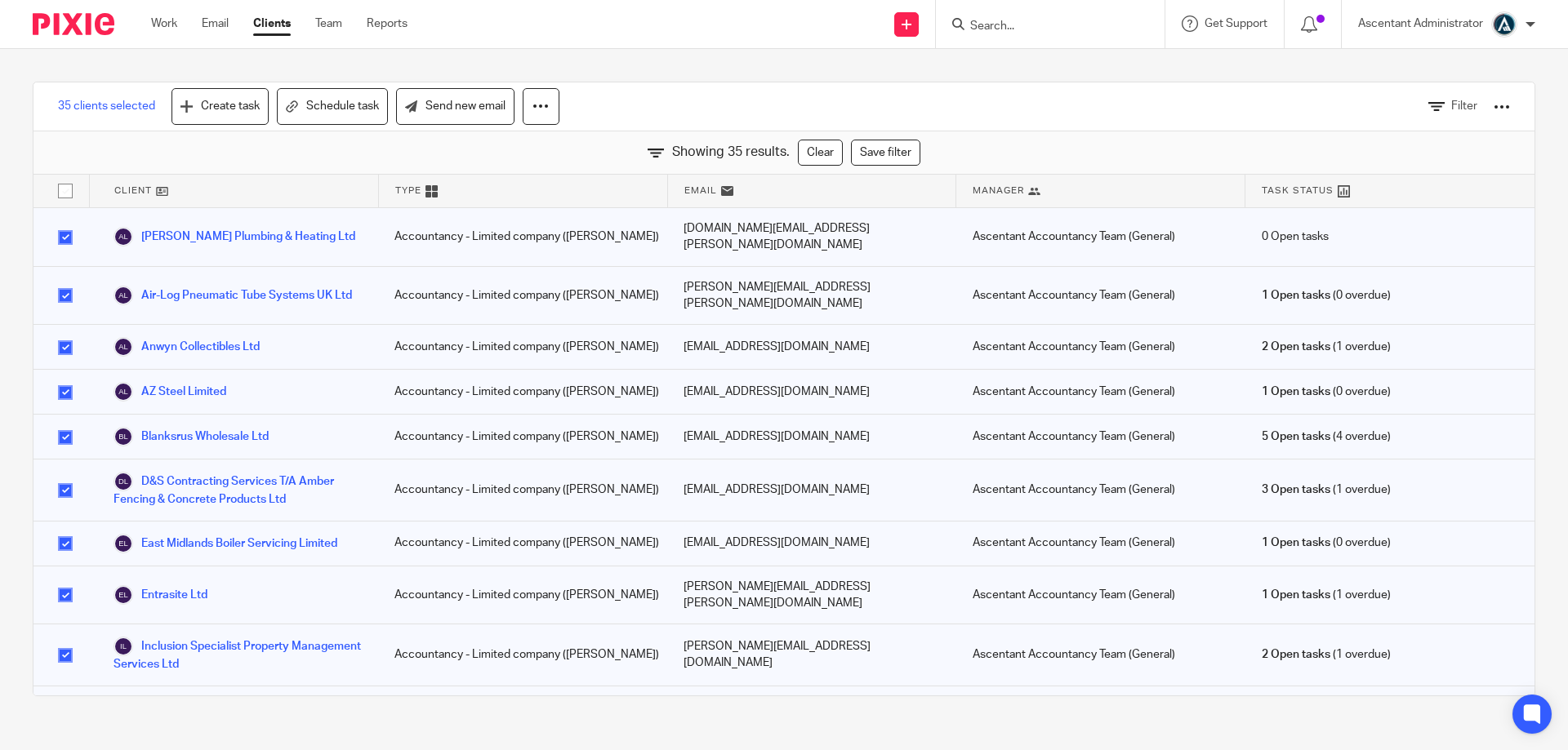
checkbox input "false"
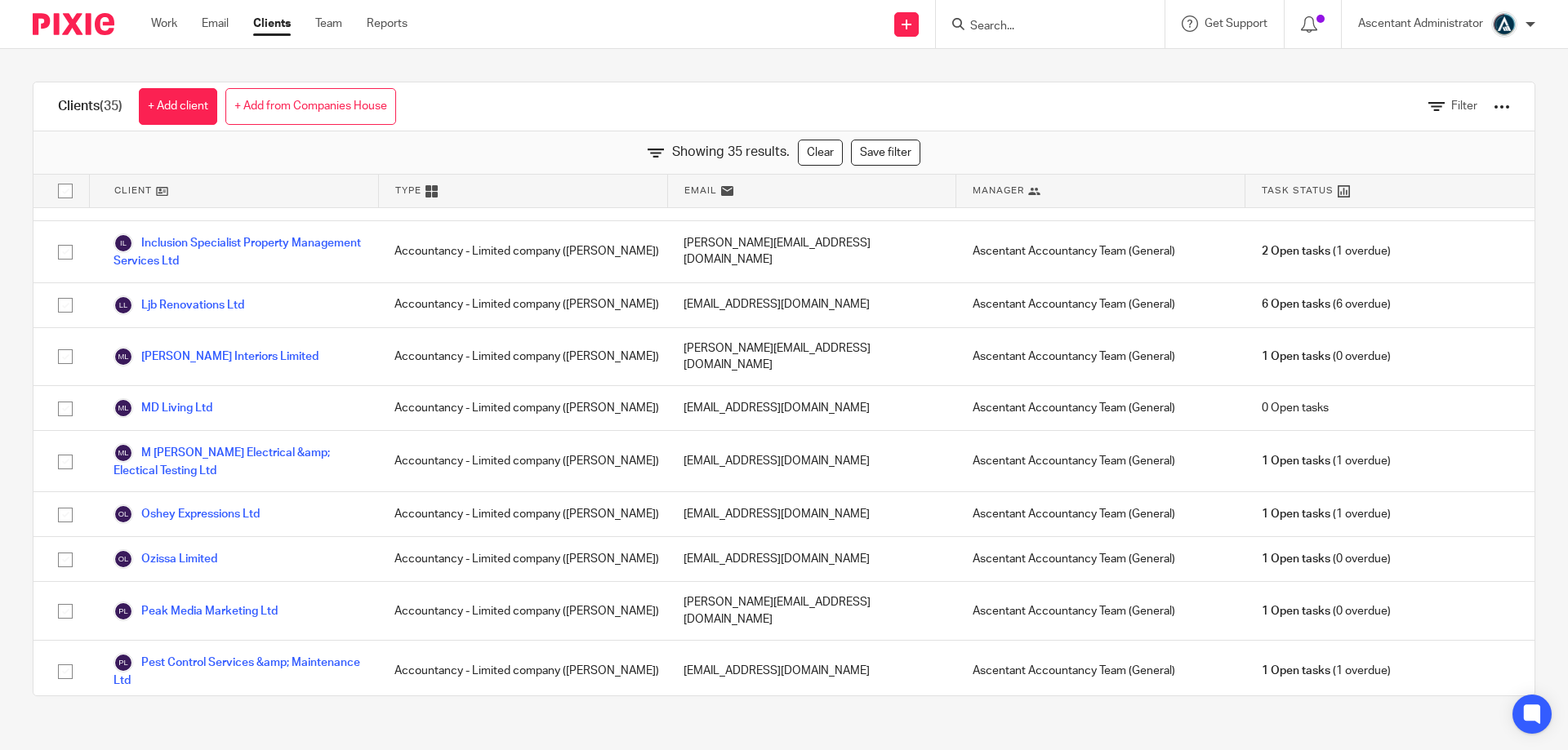
scroll to position [0, 0]
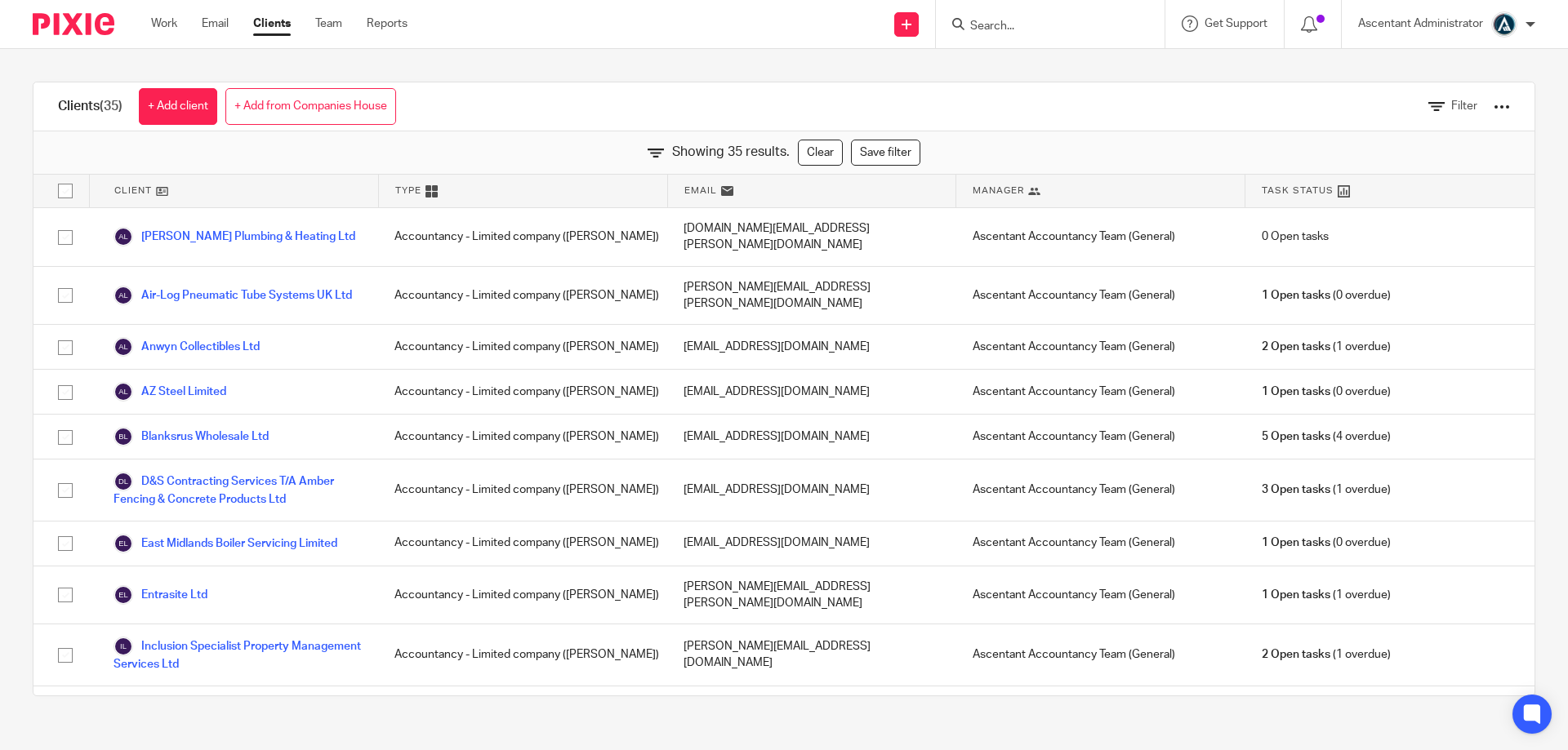
click at [62, 193] on input "checkbox" at bounding box center [65, 191] width 31 height 31
checkbox input "true"
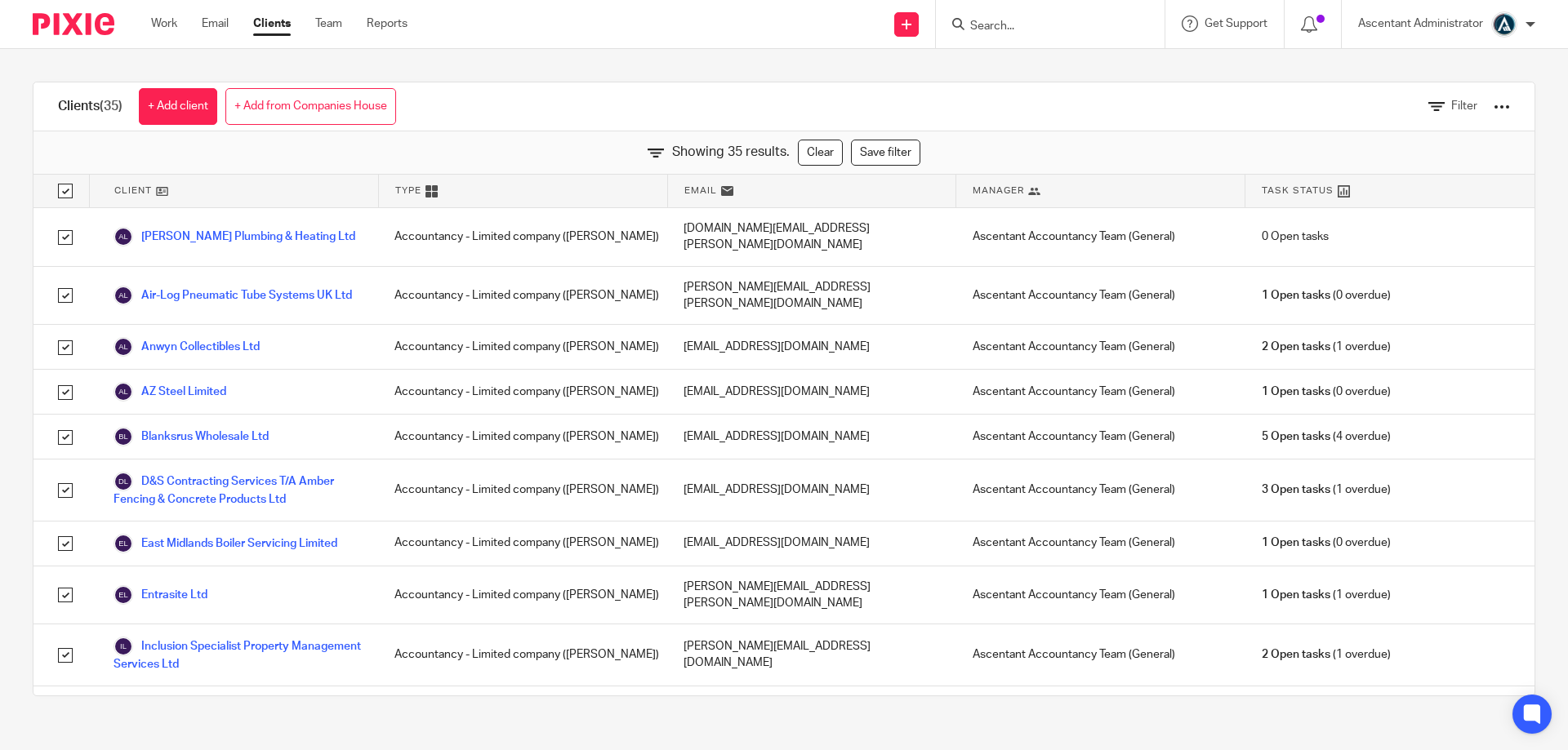
checkbox input "true"
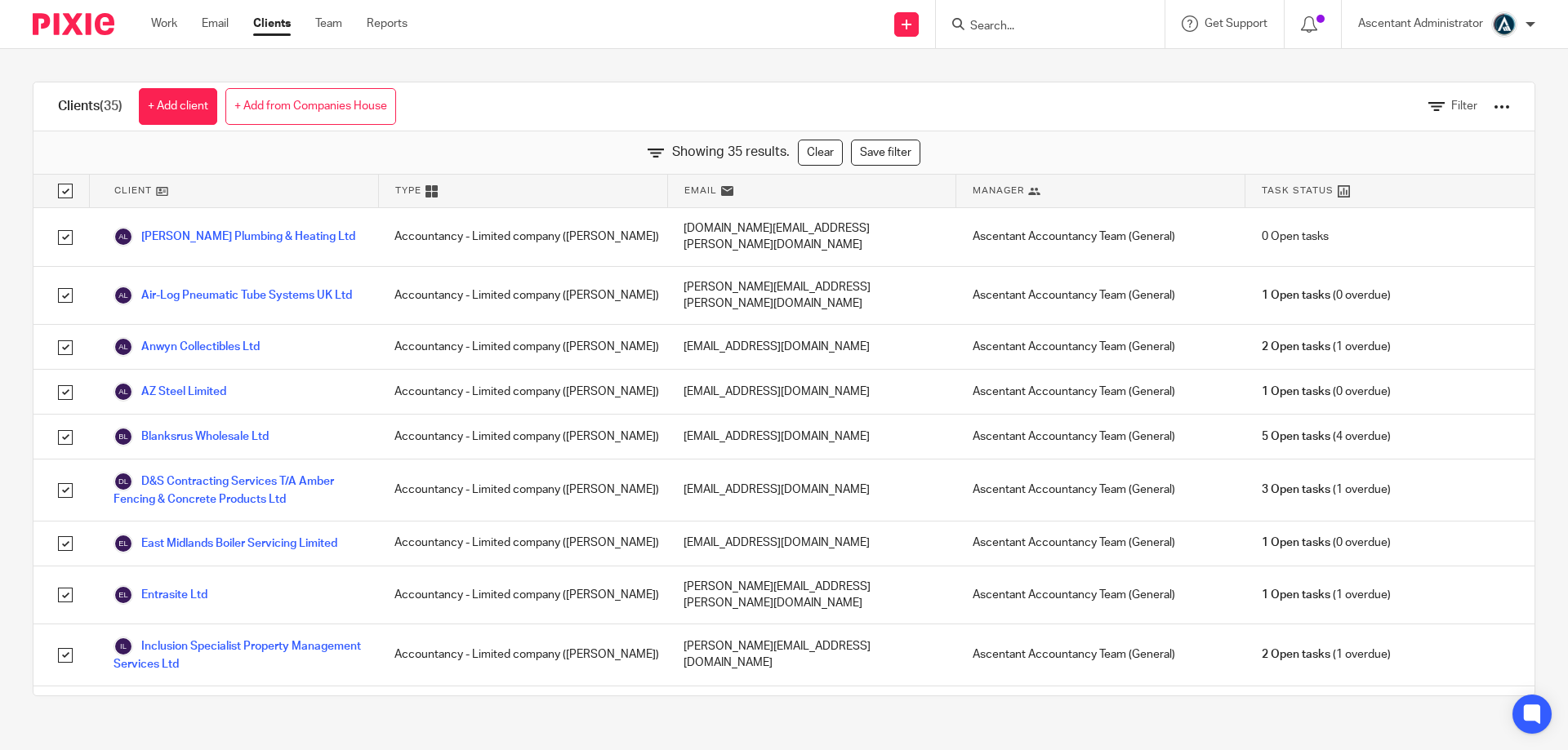
checkbox input "true"
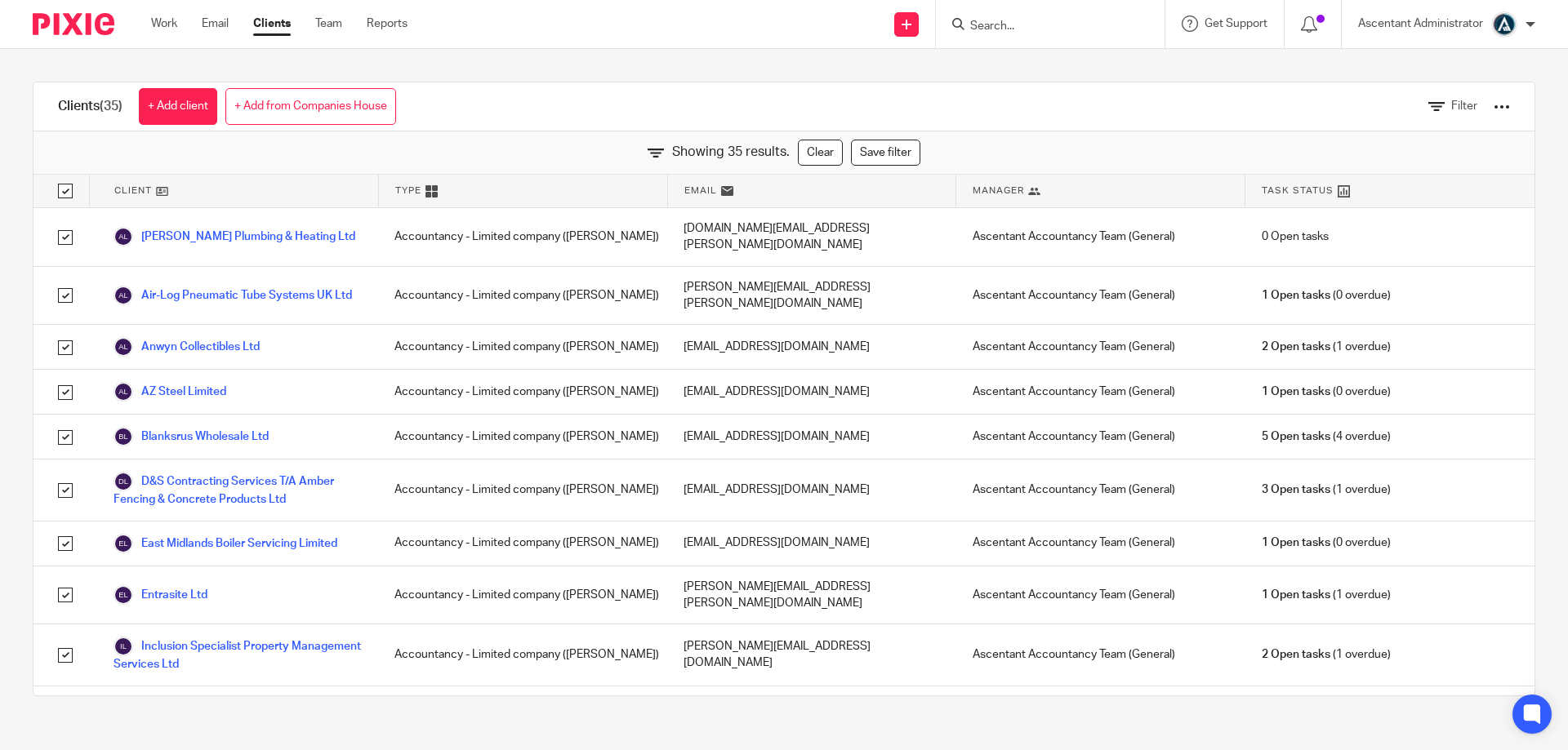
checkbox input "true"
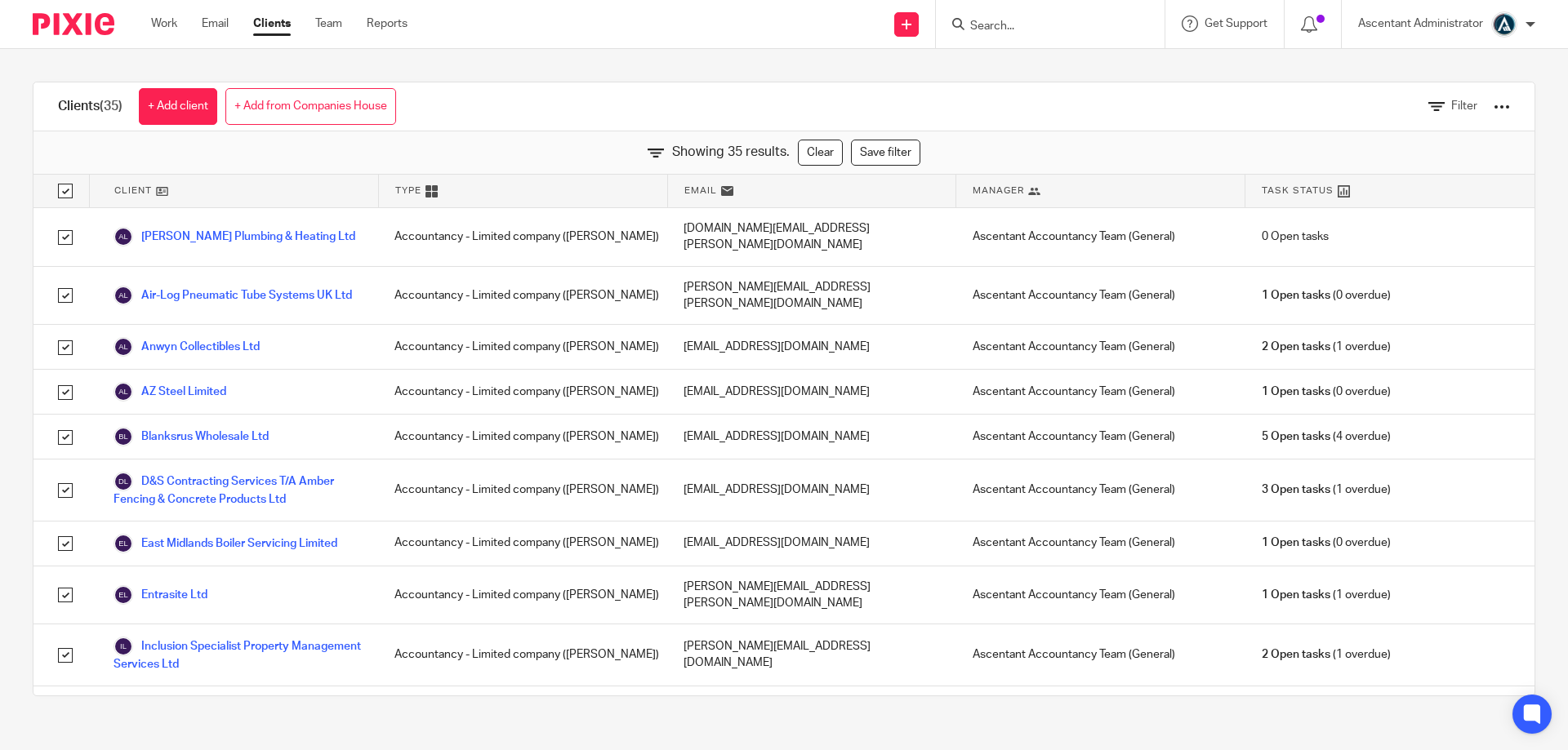
checkbox input "true"
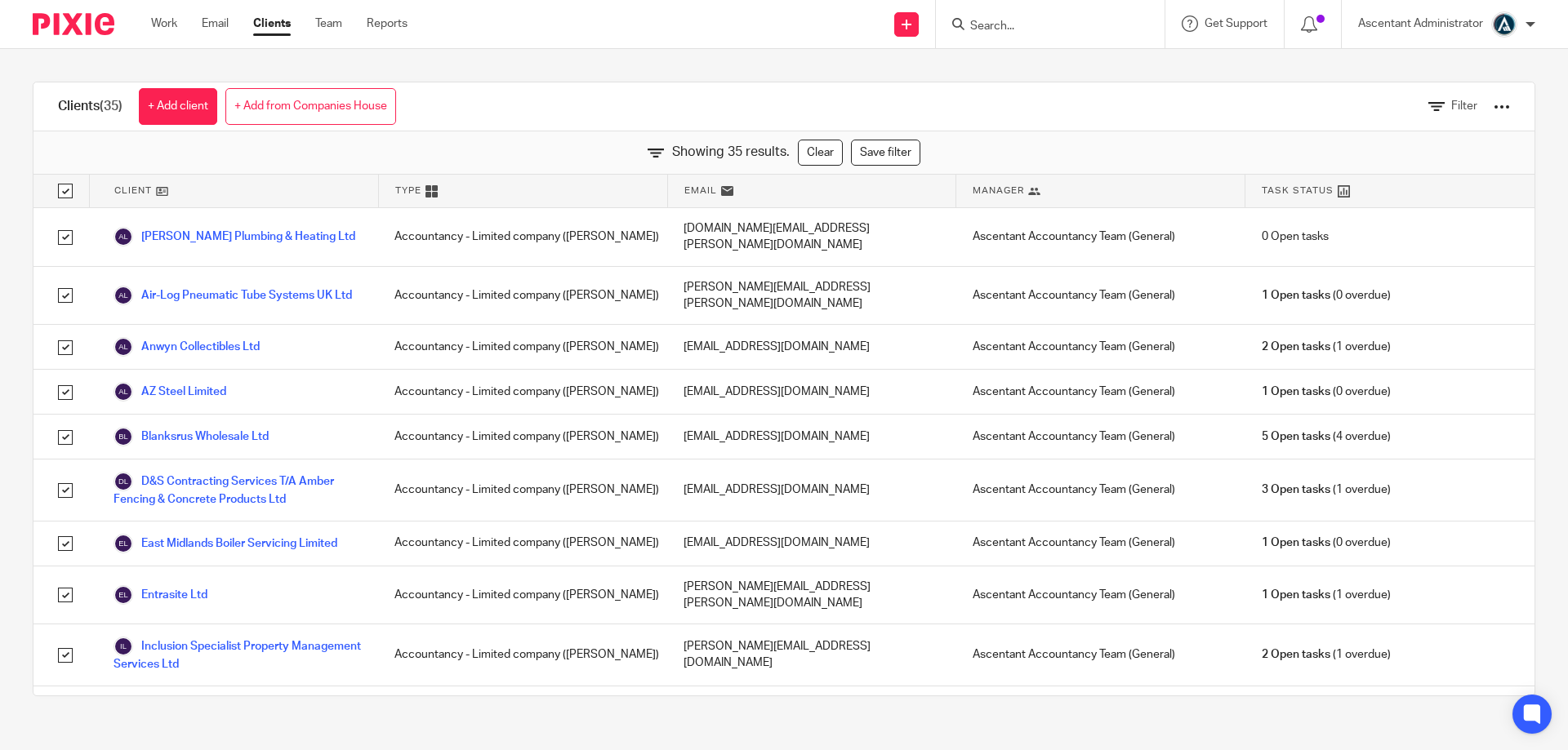
checkbox input "true"
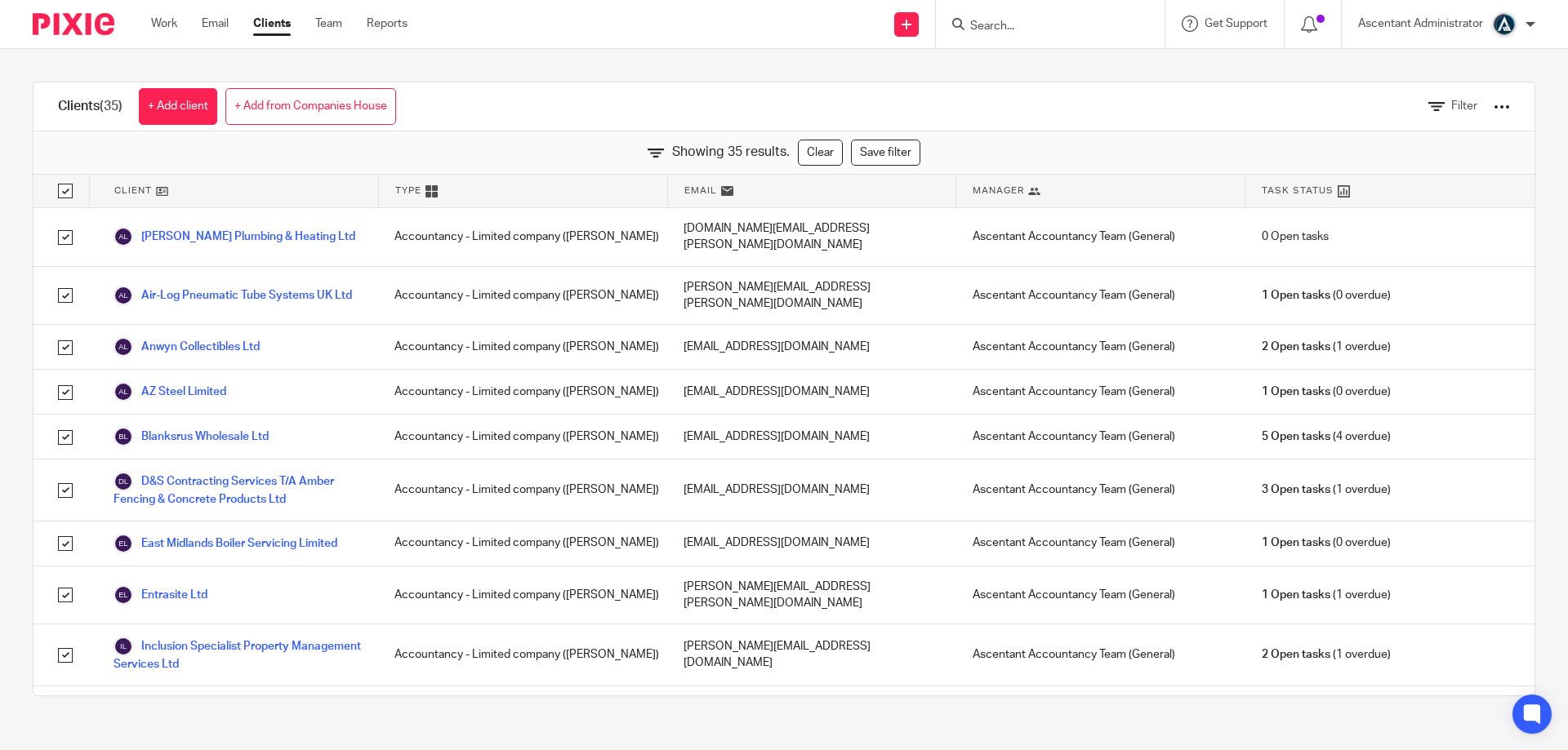
checkbox input "true"
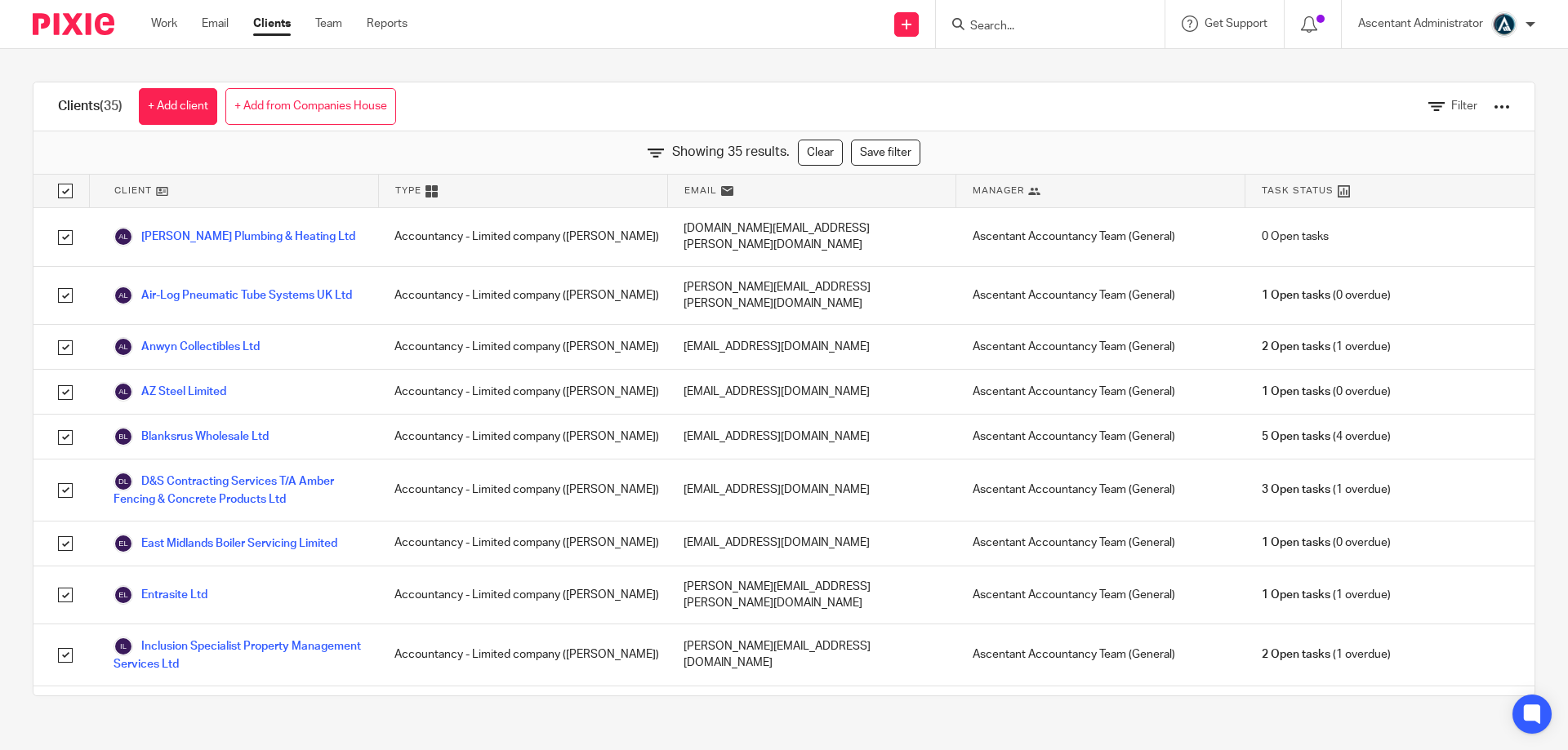
checkbox input "true"
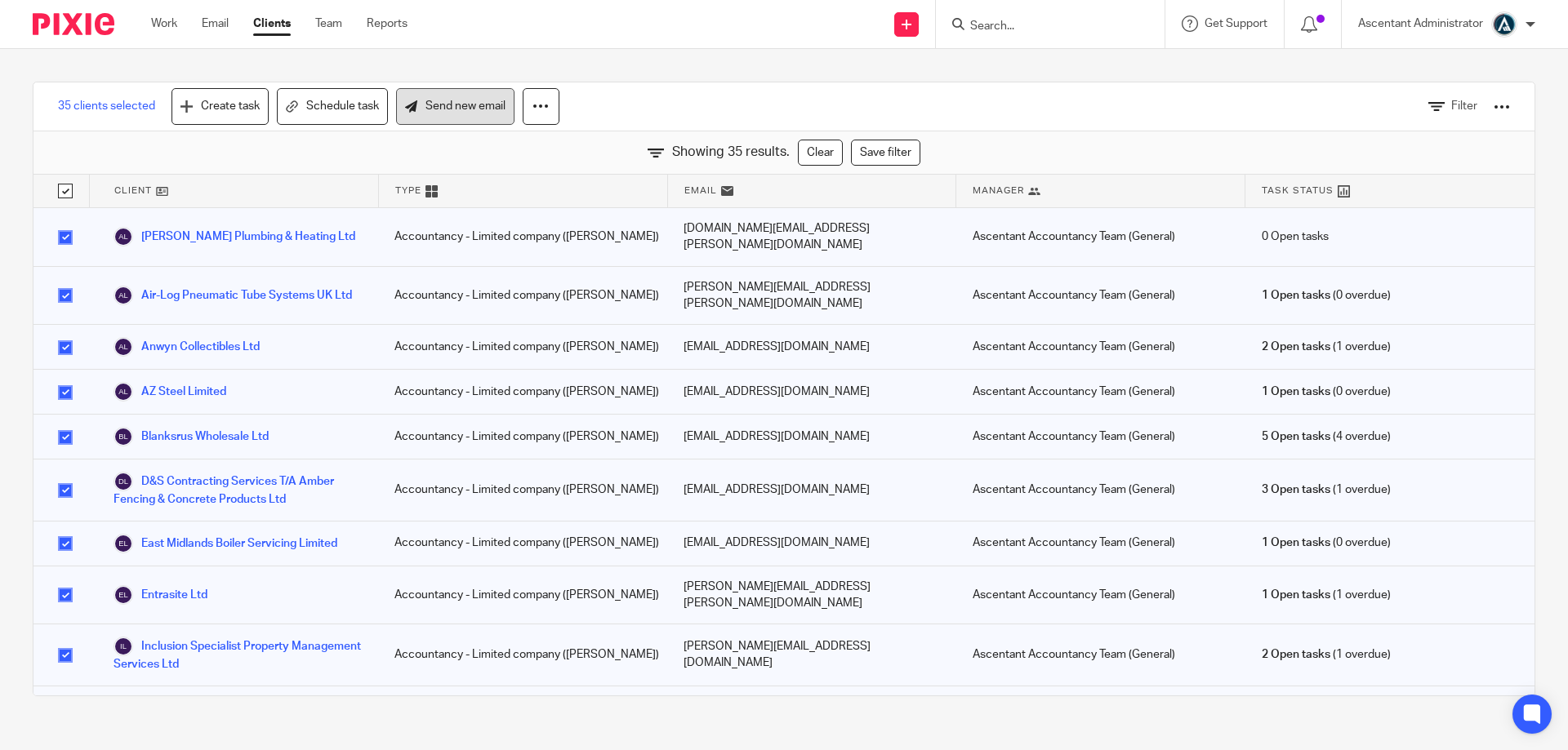
click at [435, 110] on link "Send new email" at bounding box center [456, 106] width 118 height 37
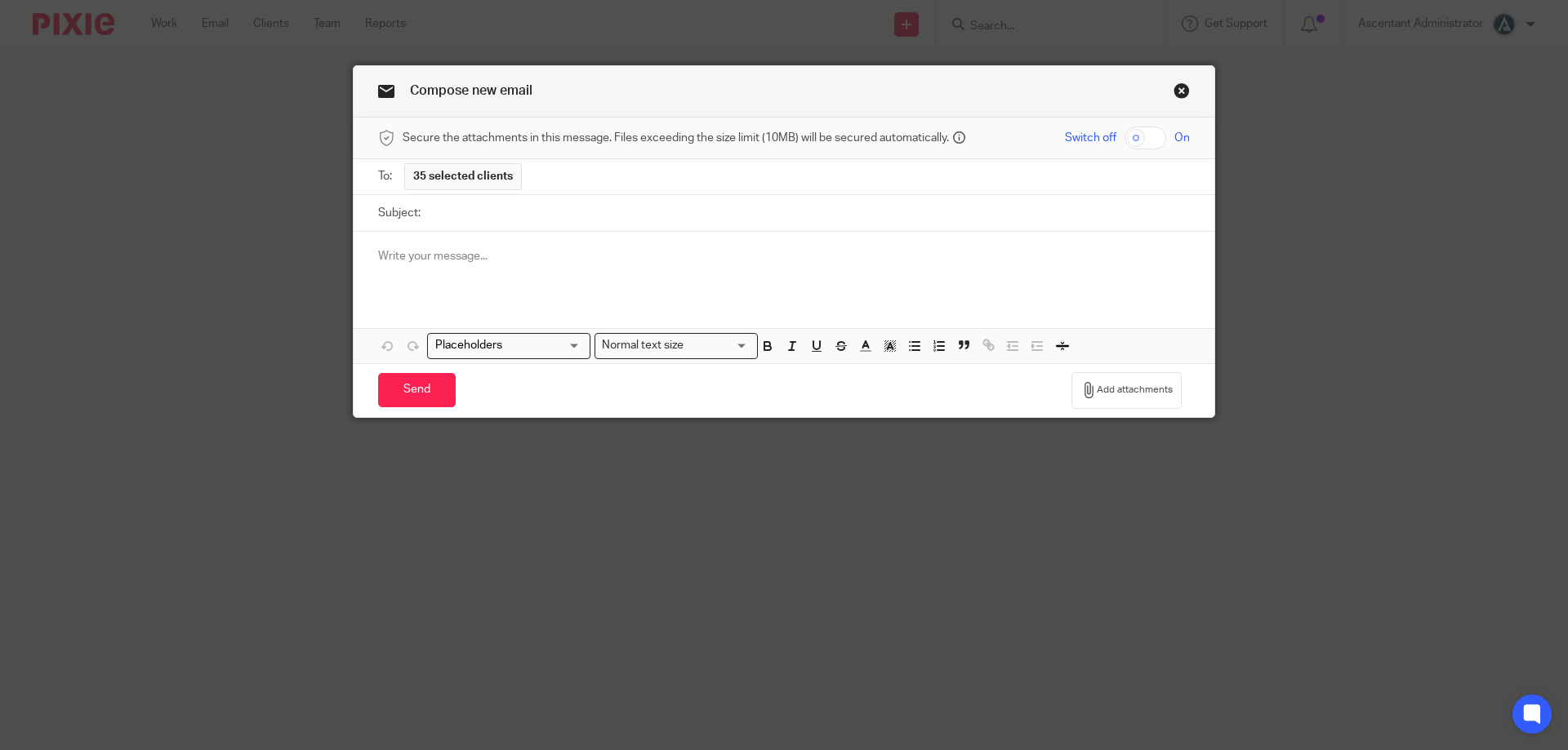
click at [438, 255] on p at bounding box center [784, 256] width 812 height 16
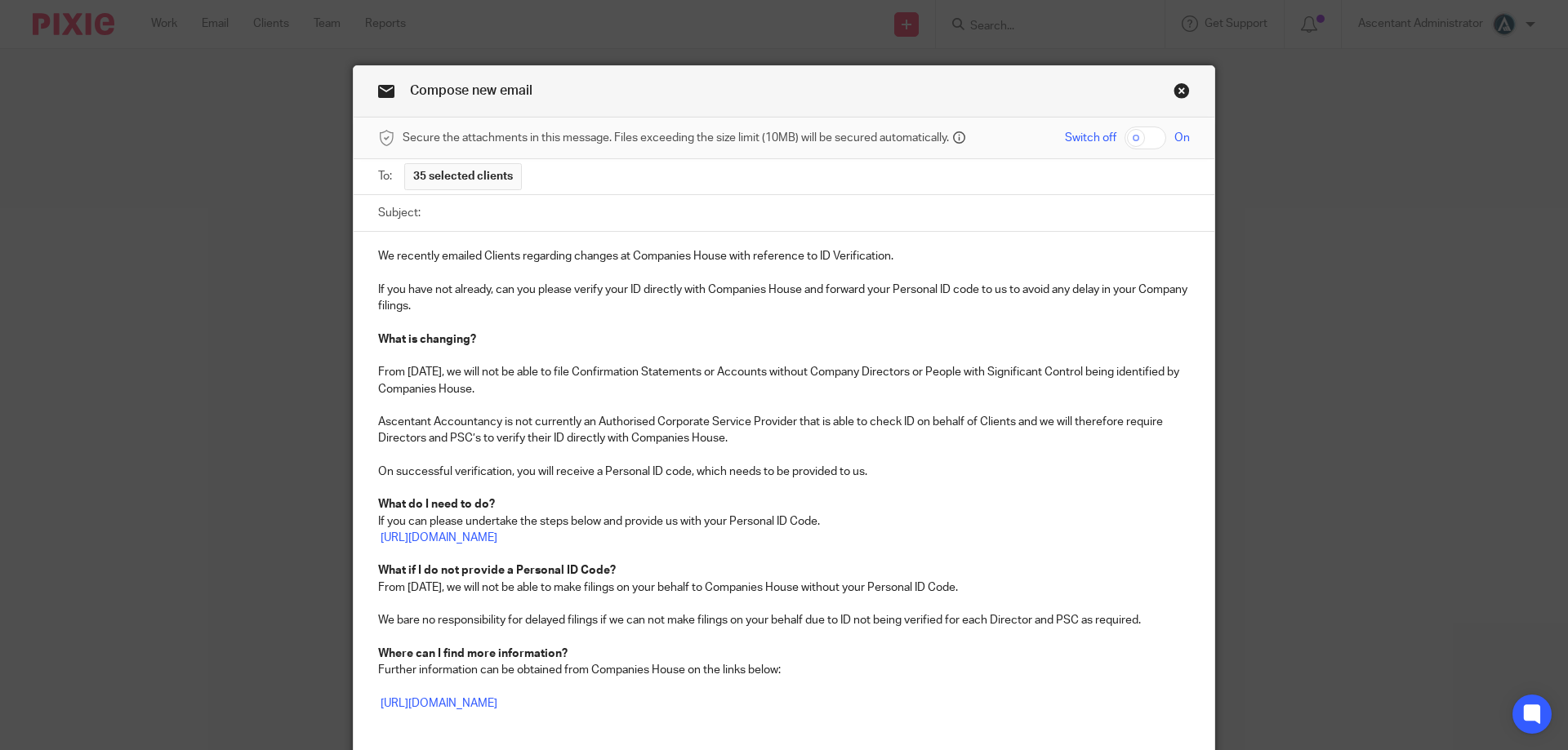
click at [457, 206] on input "Subject:" at bounding box center [809, 213] width 761 height 37
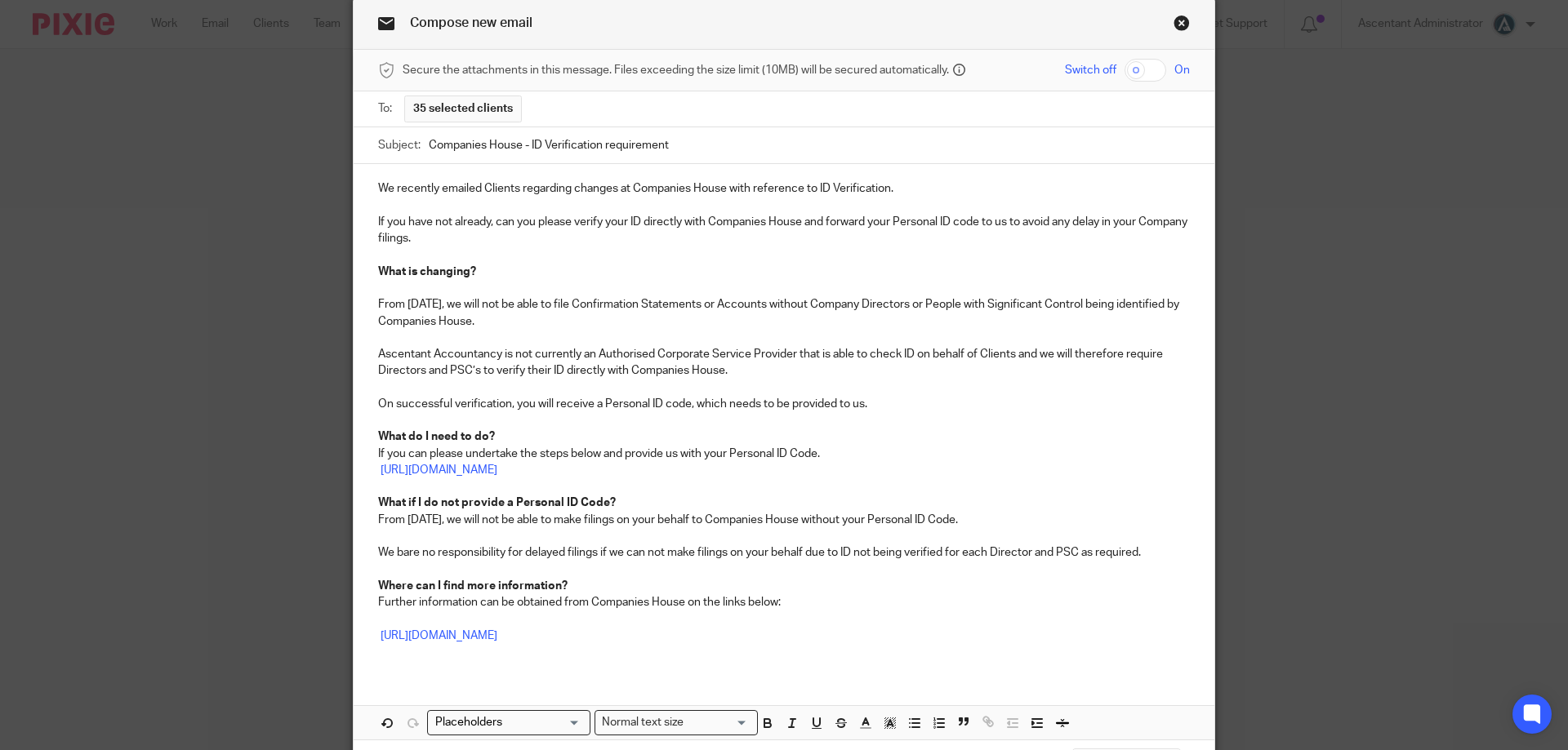
scroll to position [136, 0]
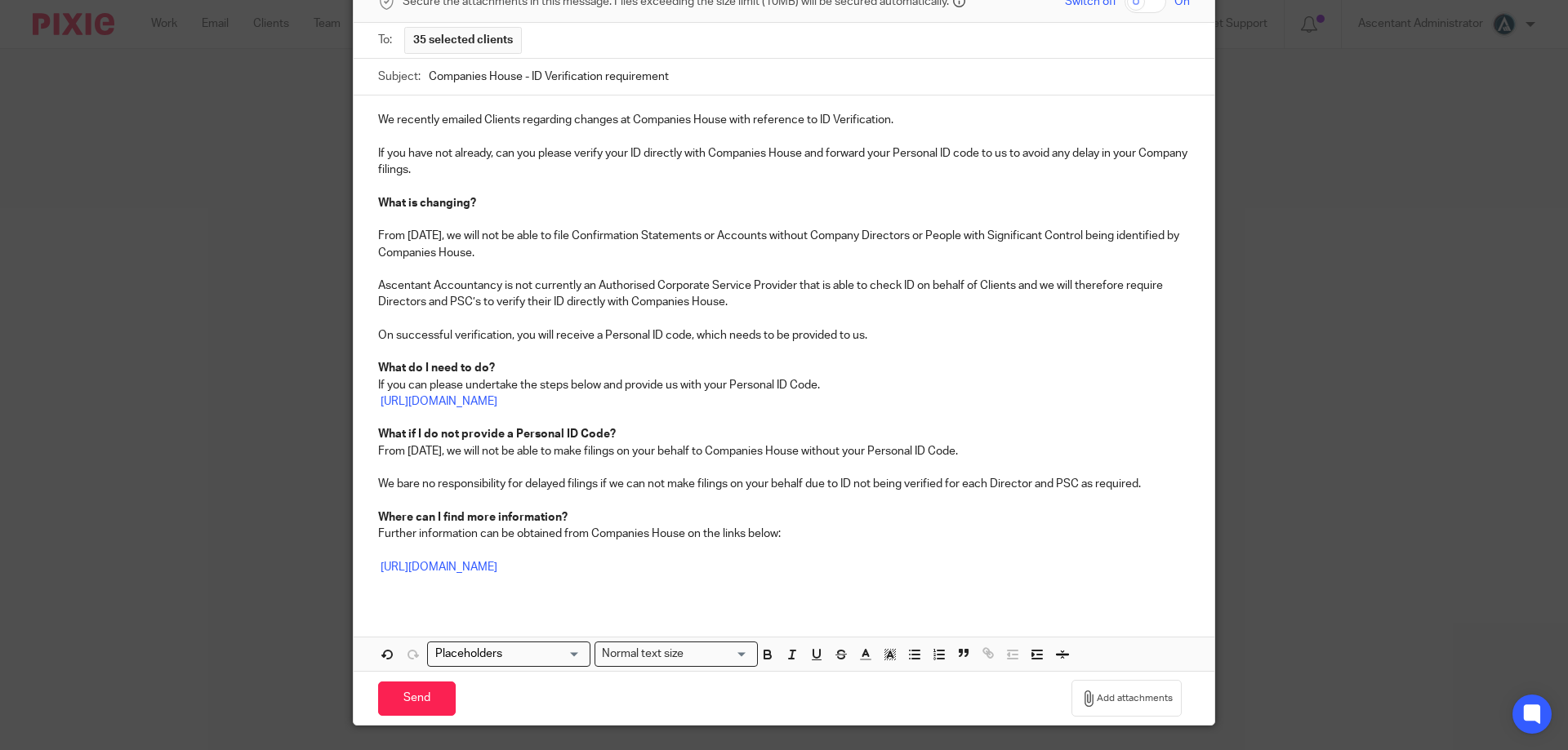
type input "Companies House - ID Verification requirement"
click at [370, 289] on div "We recently emailed Clients regarding changes at Companies House with reference…" at bounding box center [784, 350] width 861 height 509
click at [726, 282] on p "As many Accountancy practices, Ascentant Accountancy is not currently an Author…" at bounding box center [784, 294] width 812 height 33
click at [844, 304] on p "As many Accountancy practices, Ascentant Accountancy is not an Authorised Corpo…" at bounding box center [784, 294] width 812 height 33
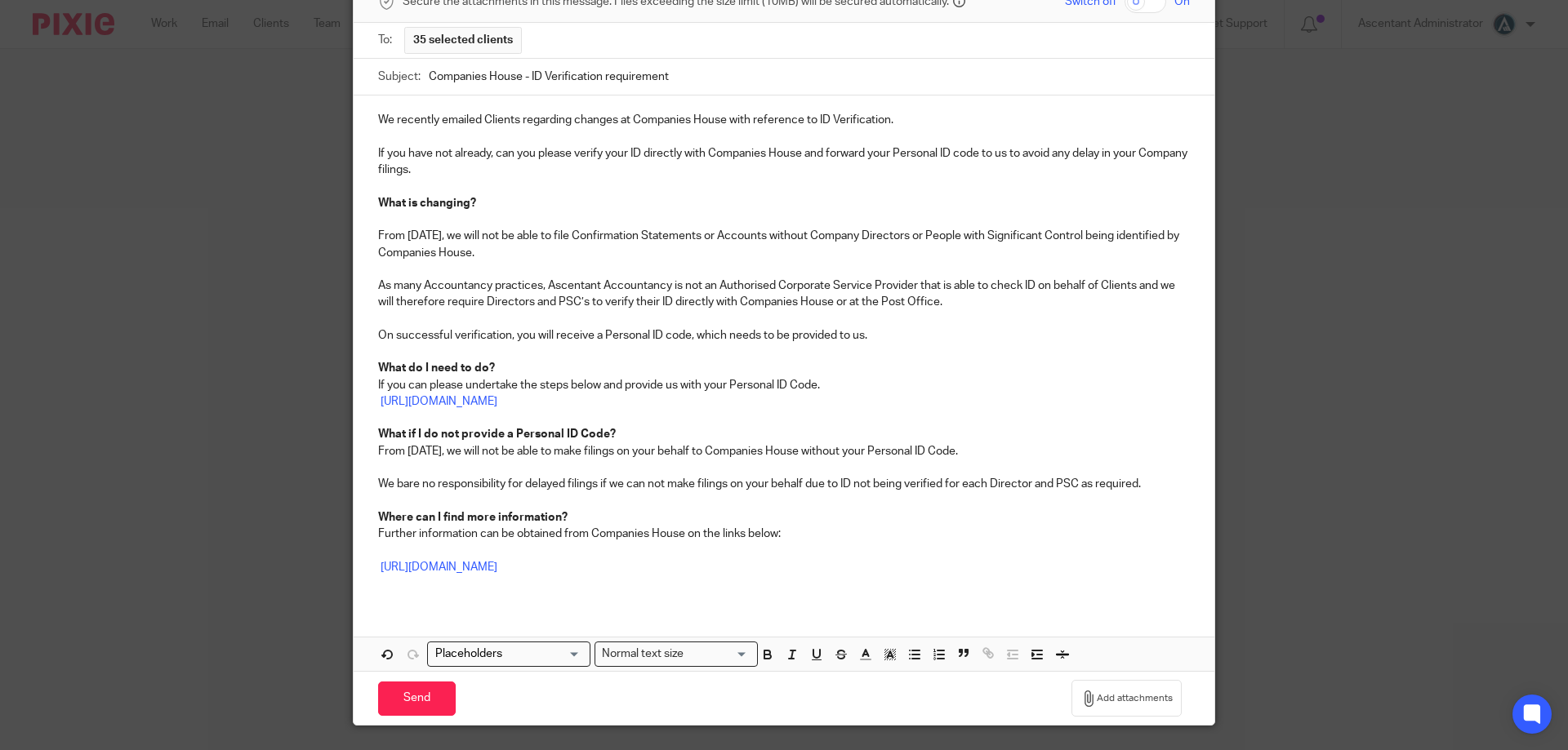
scroll to position [177, 0]
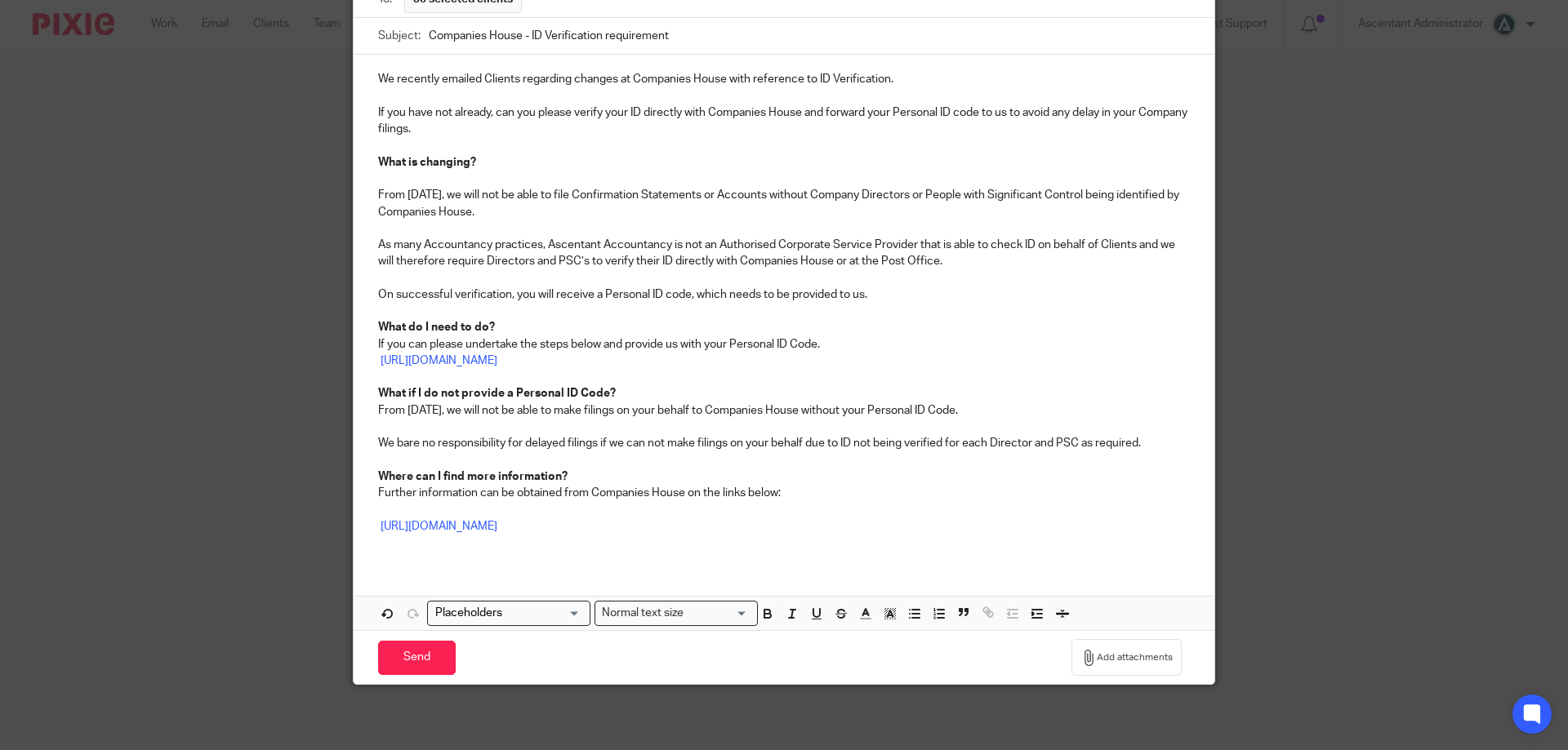
click at [849, 336] on p "If you can please undertake the steps below and provide us with your Personal I…" at bounding box center [784, 344] width 812 height 16
click at [844, 345] on p "If you can please undertake the steps below and provide us with your Personal I…" at bounding box center [784, 344] width 812 height 16
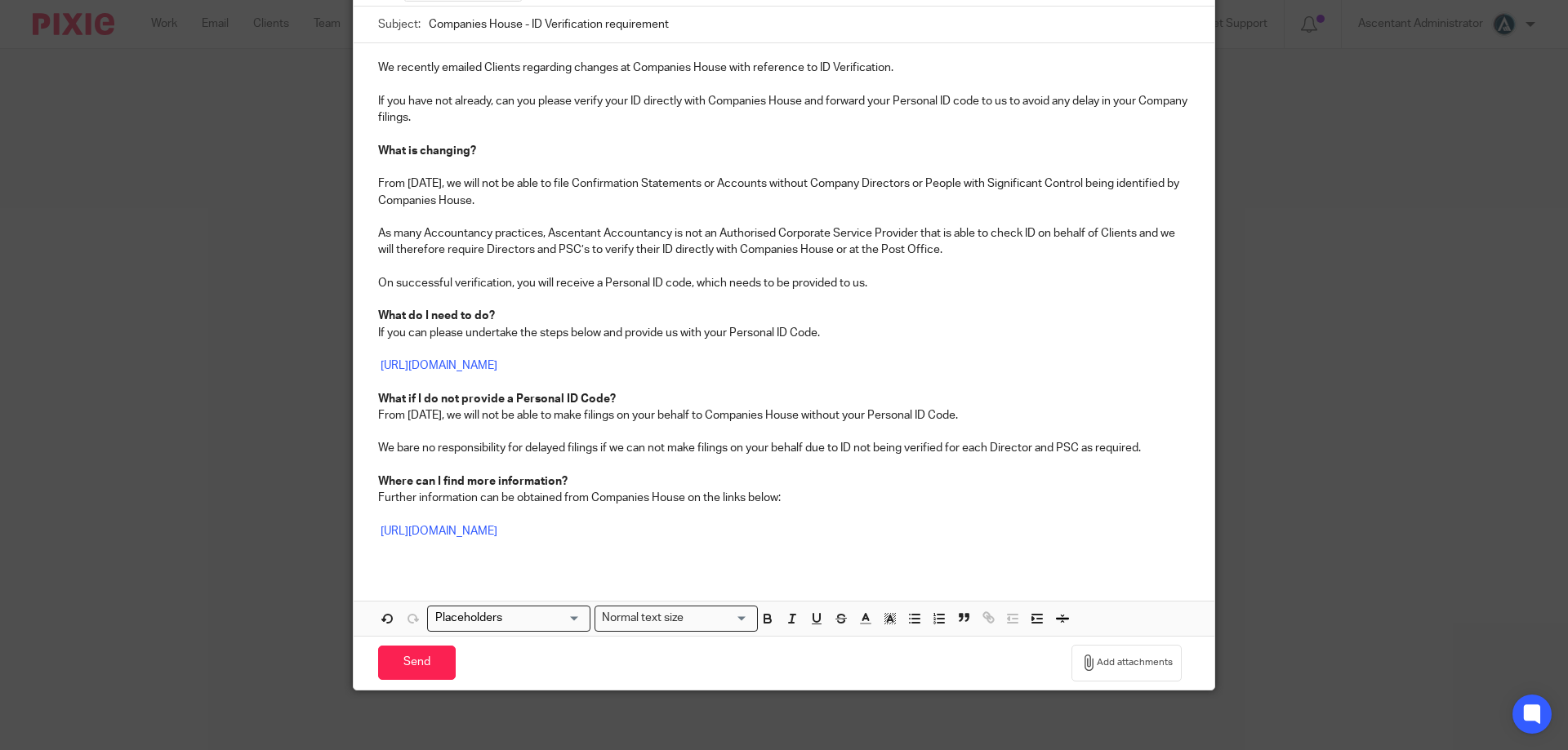
scroll to position [194, 0]
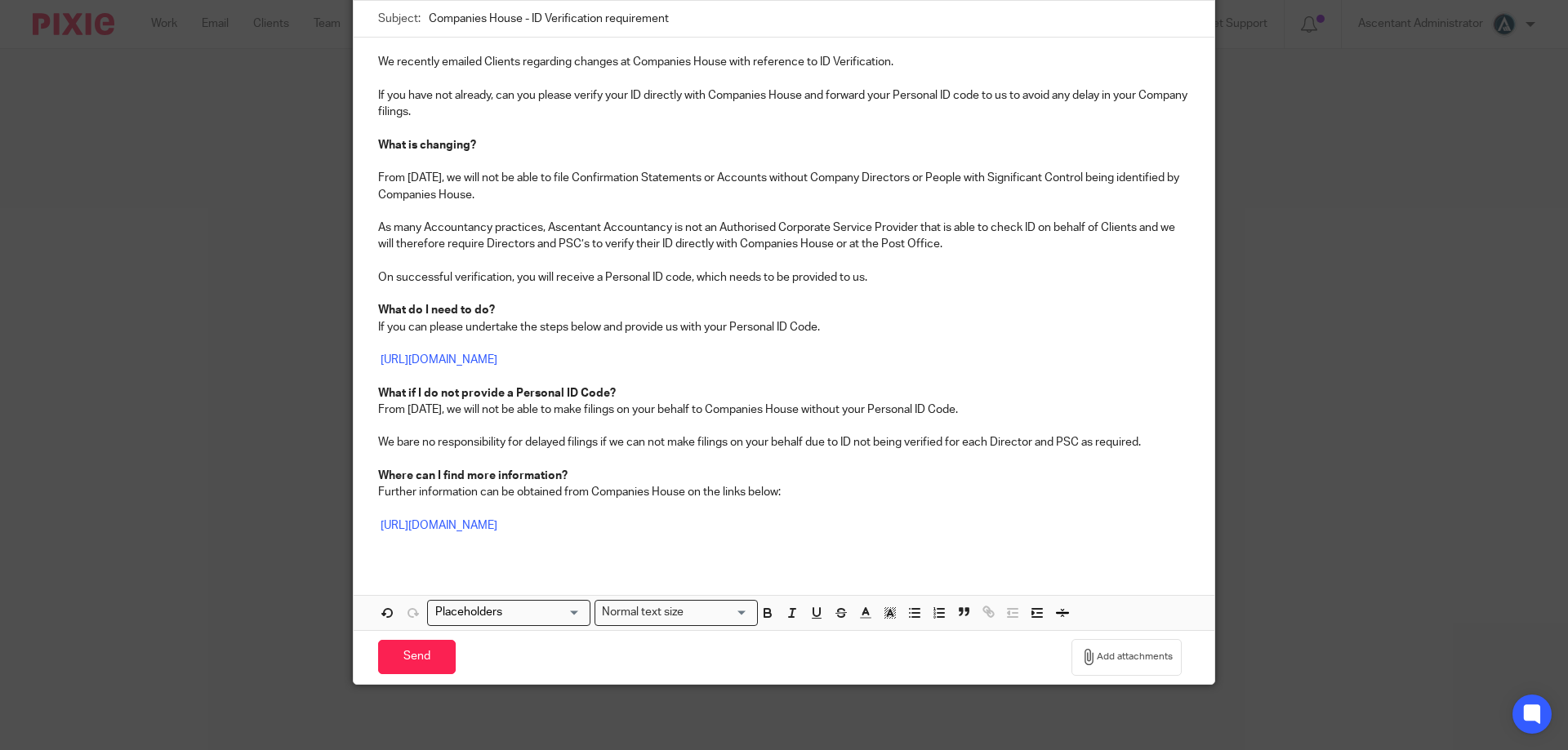
click at [815, 548] on p at bounding box center [784, 542] width 812 height 16
click at [807, 557] on div "We recently emailed Clients regarding changes at Companies House with reference…" at bounding box center [784, 300] width 861 height 525
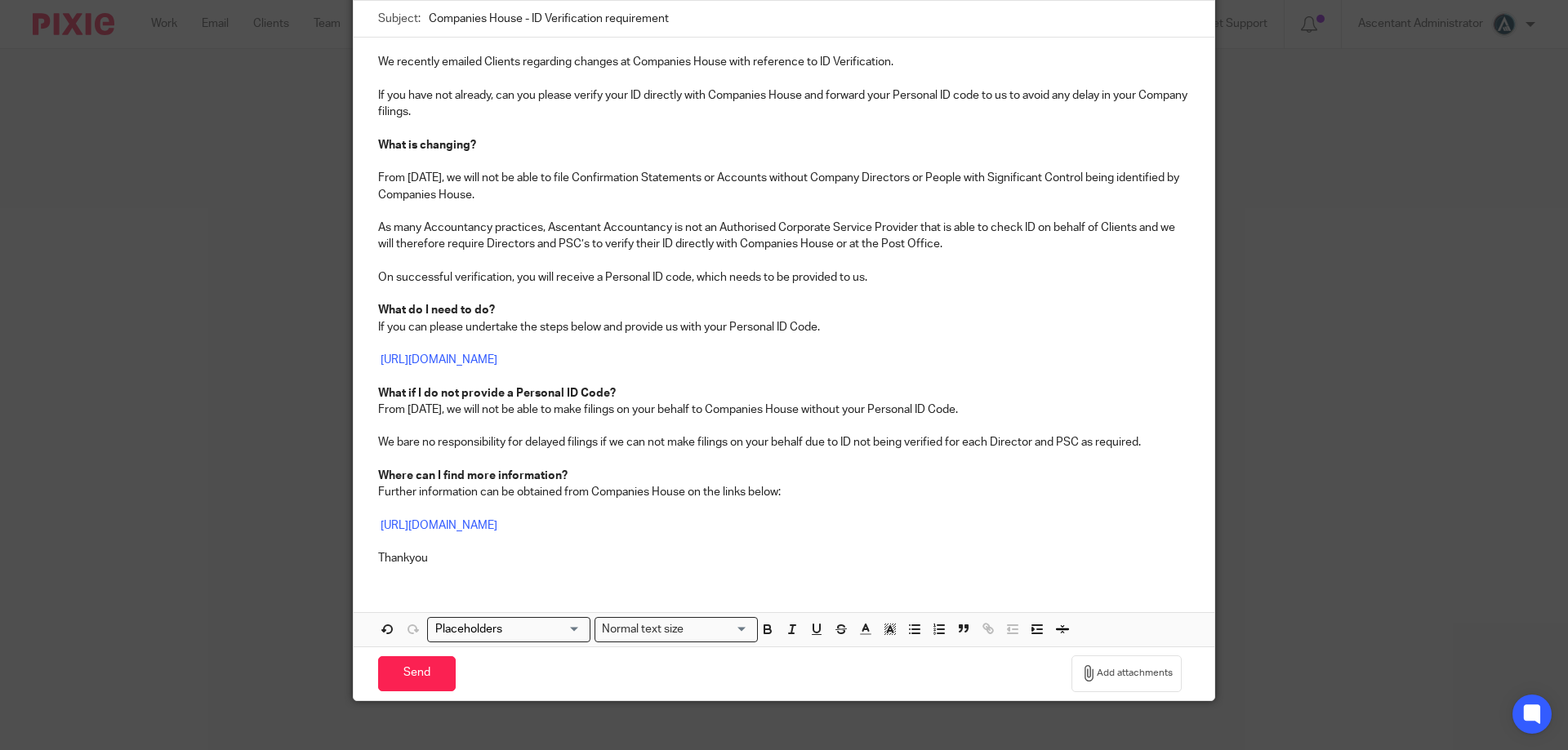
click at [449, 556] on p "Thankyou" at bounding box center [784, 558] width 812 height 16
click at [415, 444] on p "We bare no responsibility for delayed filings if we can not make filings on you…" at bounding box center [784, 442] width 812 height 16
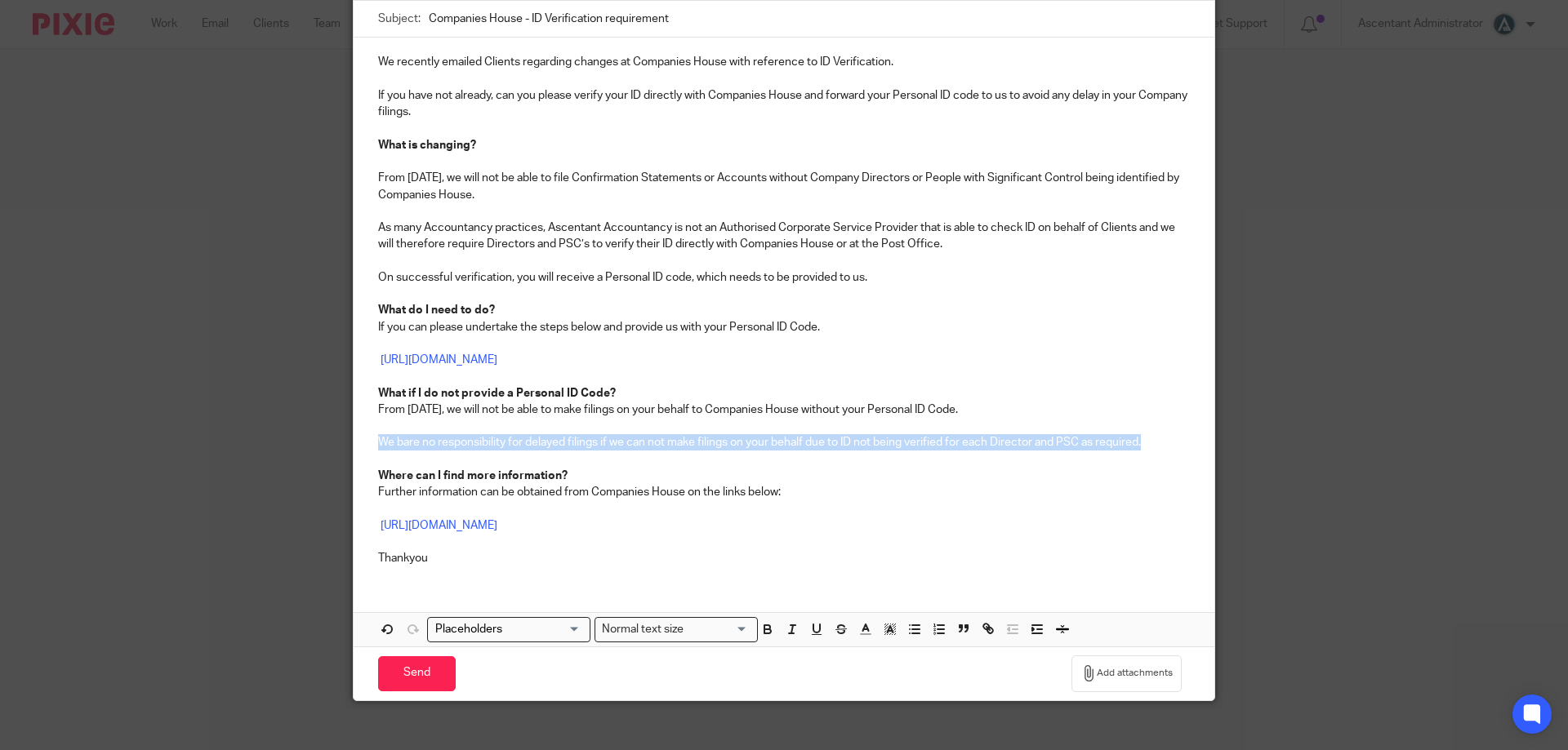
click at [415, 444] on p "We bare no responsibility for delayed filings if we can not make filings on you…" at bounding box center [784, 442] width 812 height 16
click at [695, 443] on p "We bare no responsibility for delayed filings if we can not make filings on you…" at bounding box center [784, 442] width 812 height 16
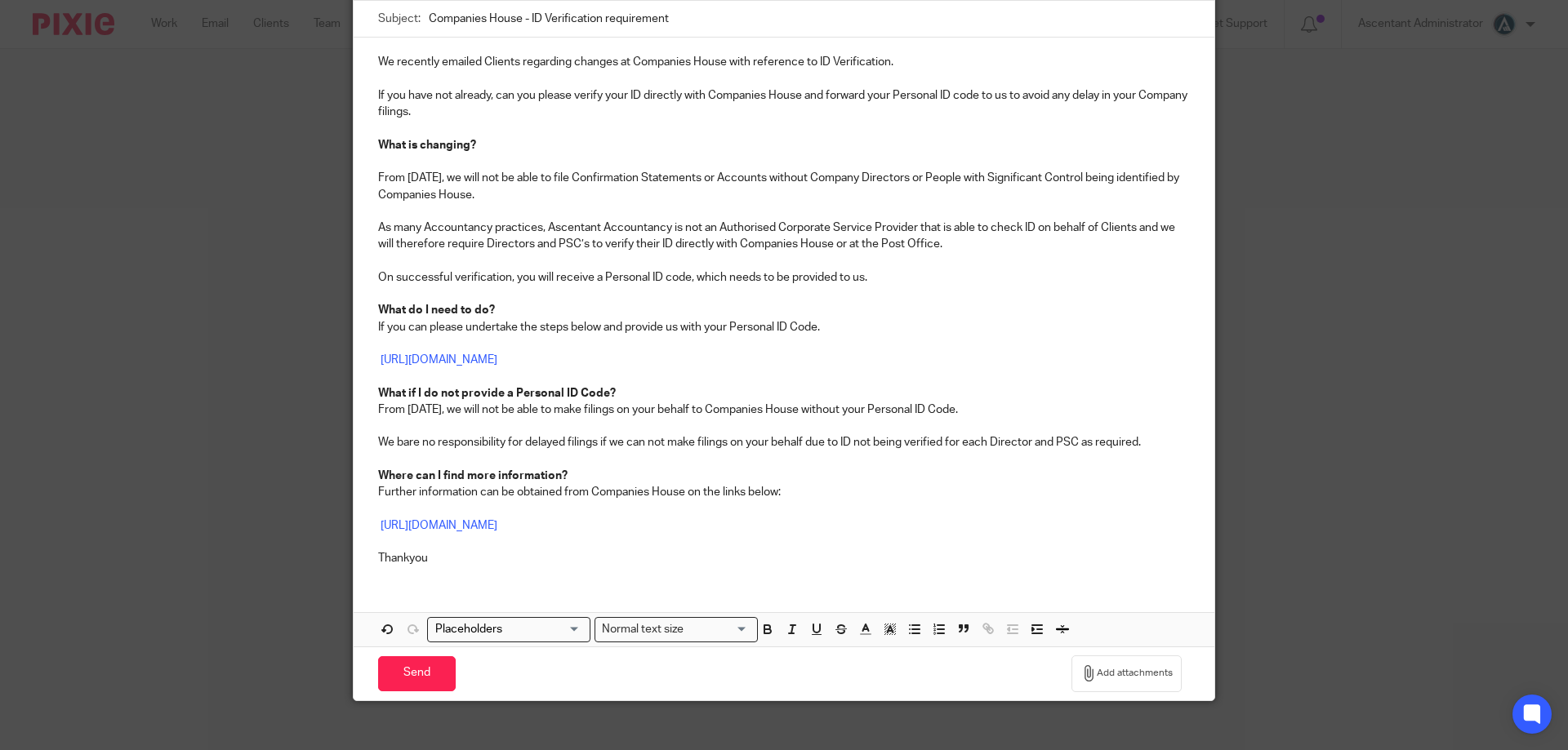
click at [596, 439] on p "We bare no responsibility for delayed filings if we can not make filings on you…" at bounding box center [784, 442] width 812 height 16
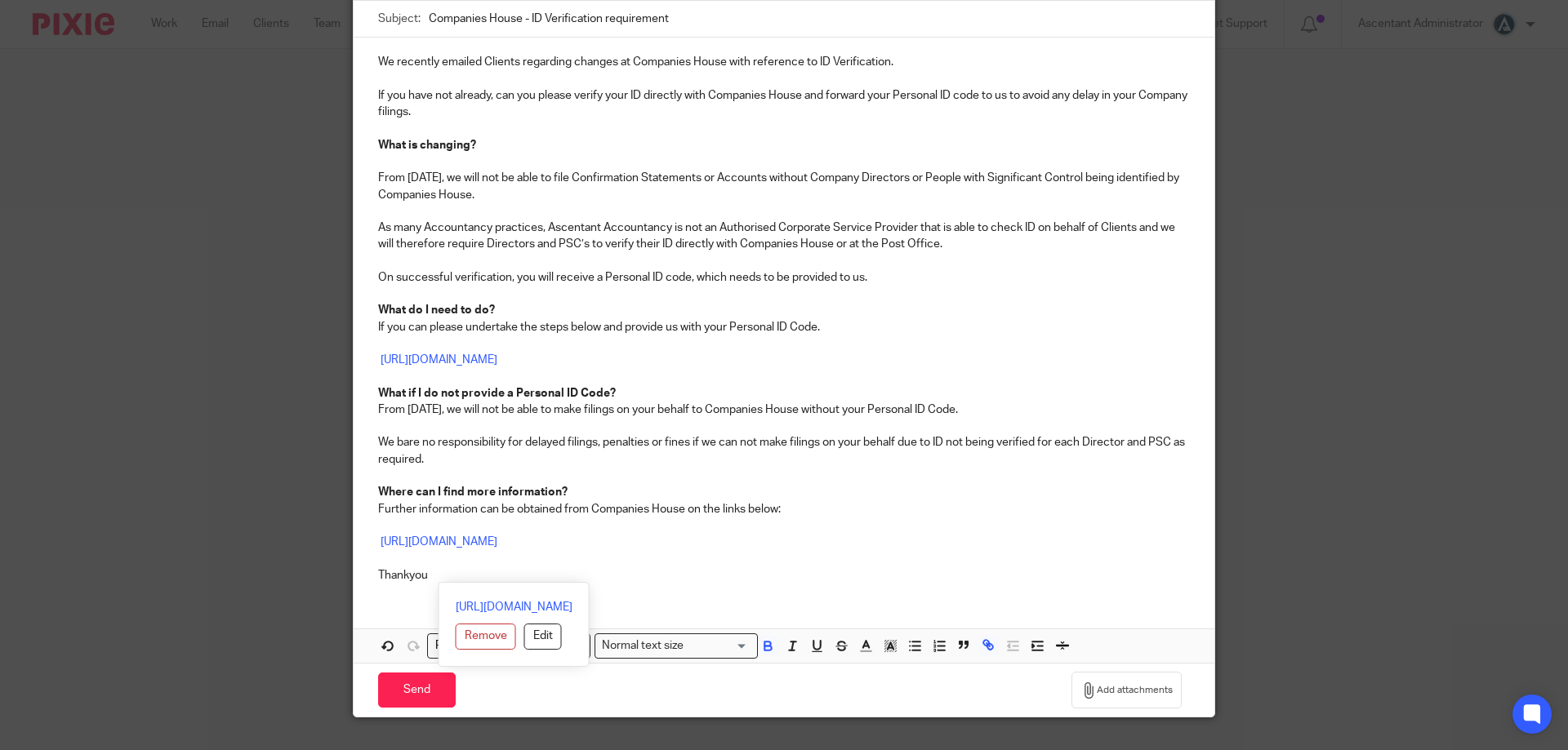
scroll to position [0, 0]
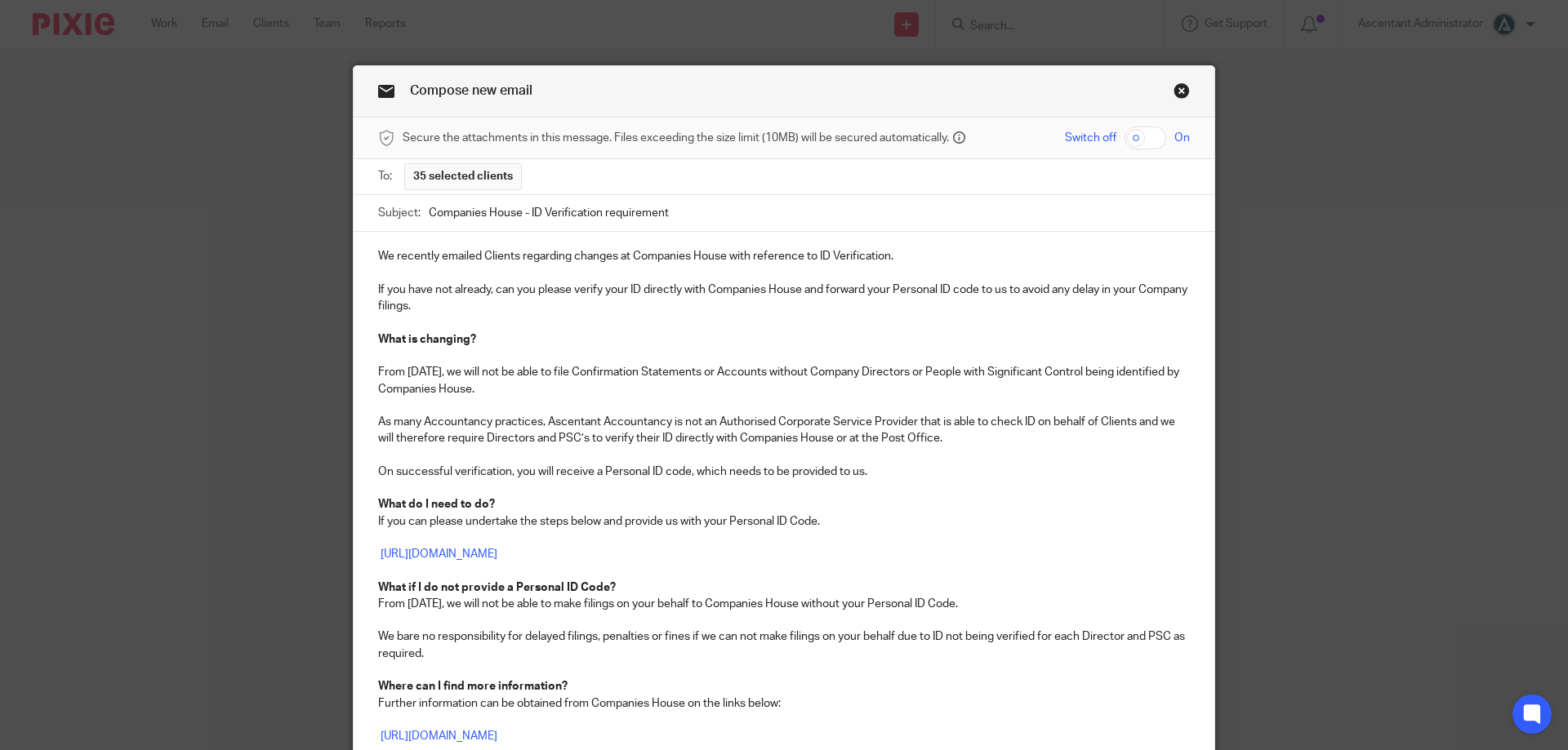
drag, startPoint x: 426, startPoint y: 575, endPoint x: 255, endPoint y: -98, distance: 694.4
click at [255, 0] on html "Work Email Clients Team Reports Work Email Clients Team Reports Settings Send n…" at bounding box center [784, 375] width 1568 height 750
copy div "We recently emailed Clients regarding changes at Companies House with reference…"
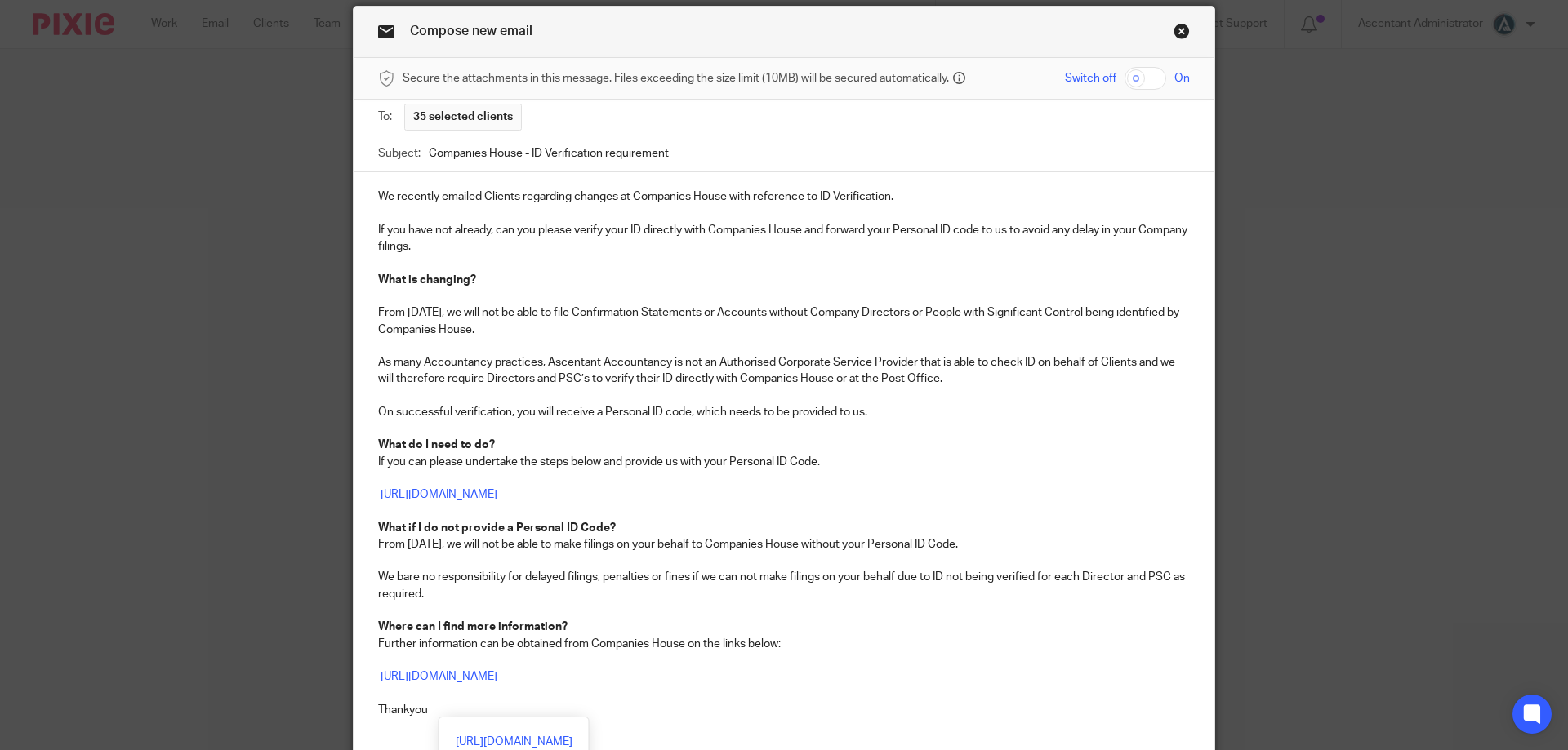
scroll to position [227, 0]
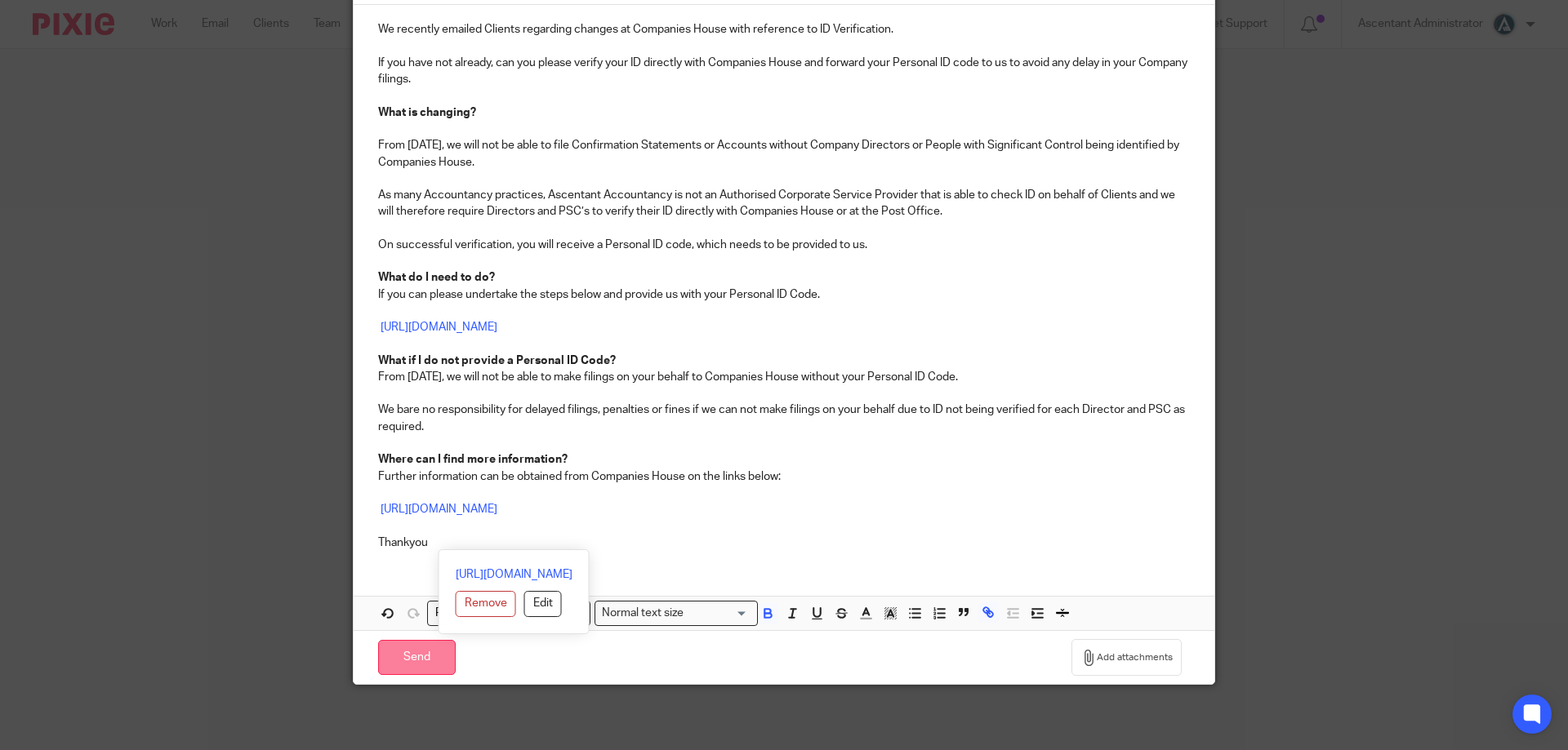
click at [438, 657] on input "Send" at bounding box center [417, 658] width 78 height 35
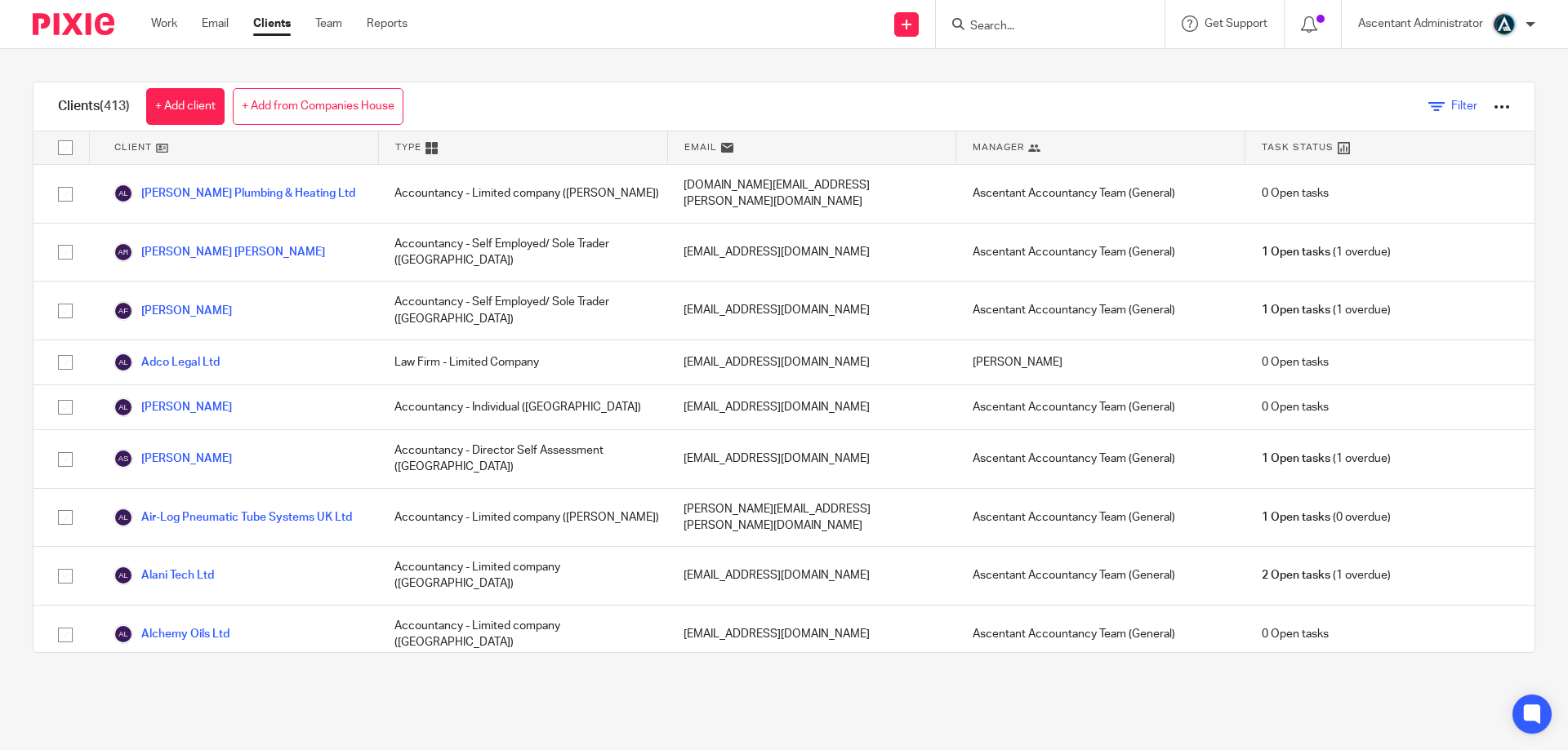
click at [1452, 104] on span "Filter" at bounding box center [1464, 105] width 27 height 11
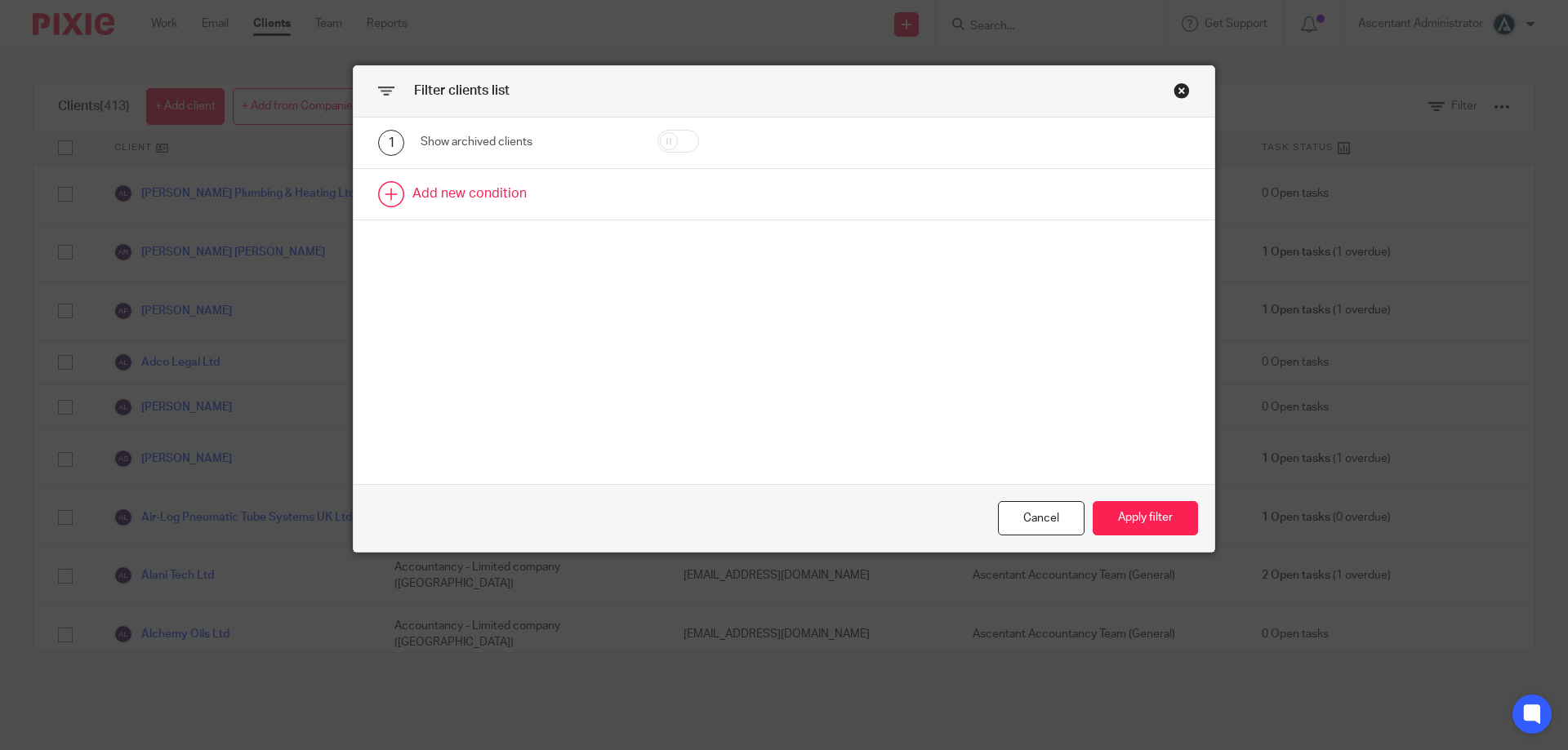
click at [472, 190] on link at bounding box center [784, 193] width 861 height 51
click at [563, 208] on div "Field" at bounding box center [512, 199] width 158 height 34
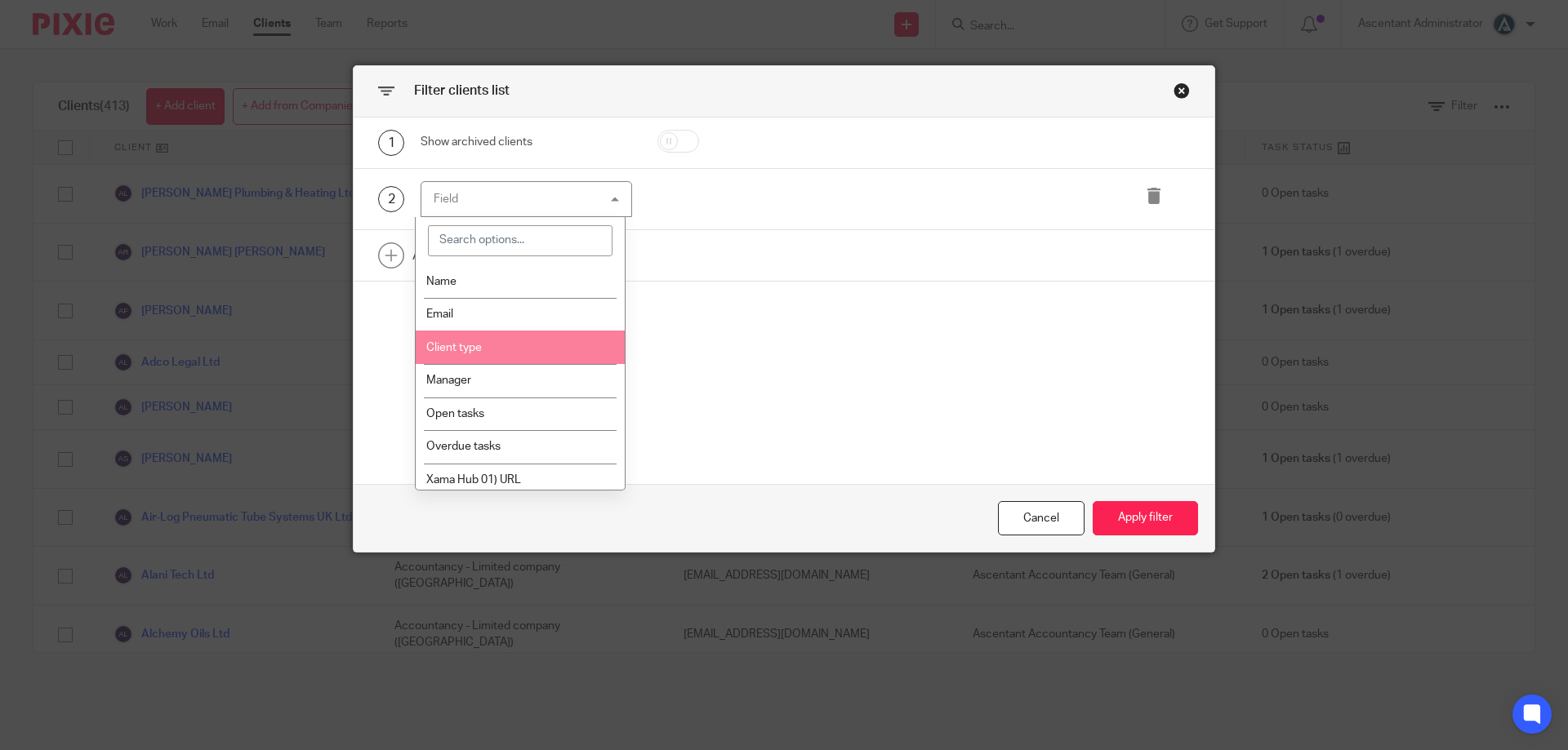
click at [516, 350] on li "Client type" at bounding box center [520, 347] width 210 height 33
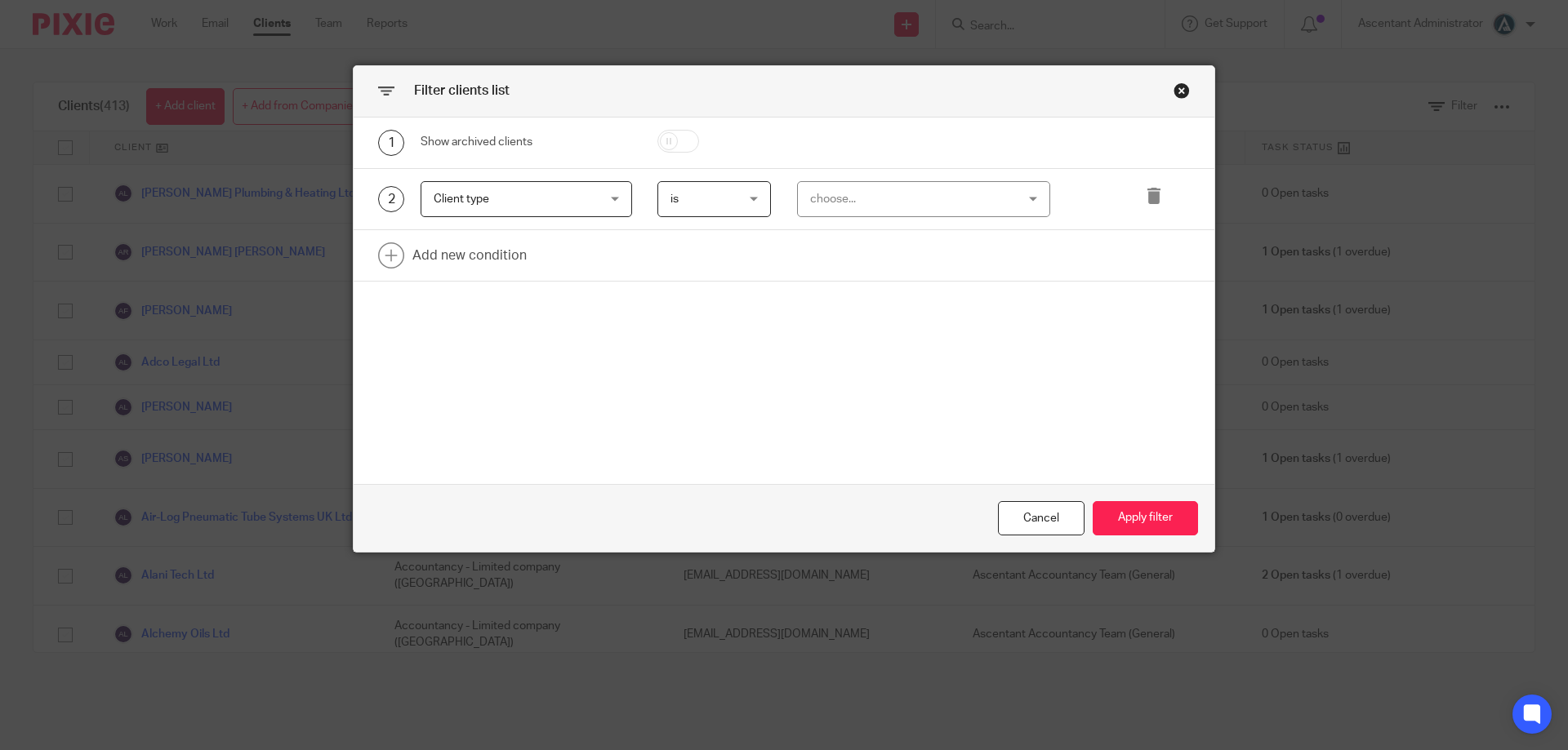
click at [821, 201] on div "choose..." at bounding box center [906, 199] width 192 height 34
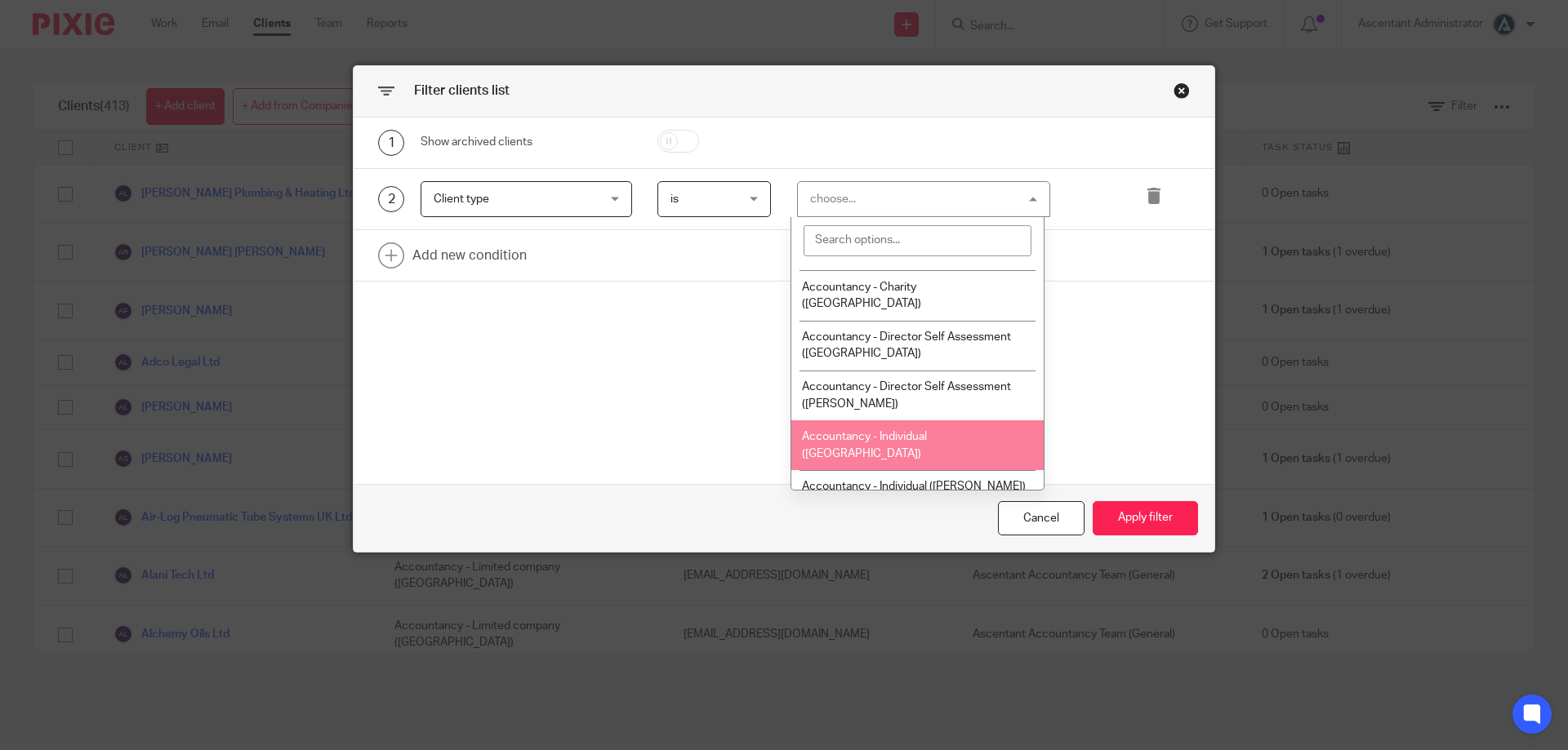
scroll to position [68, 0]
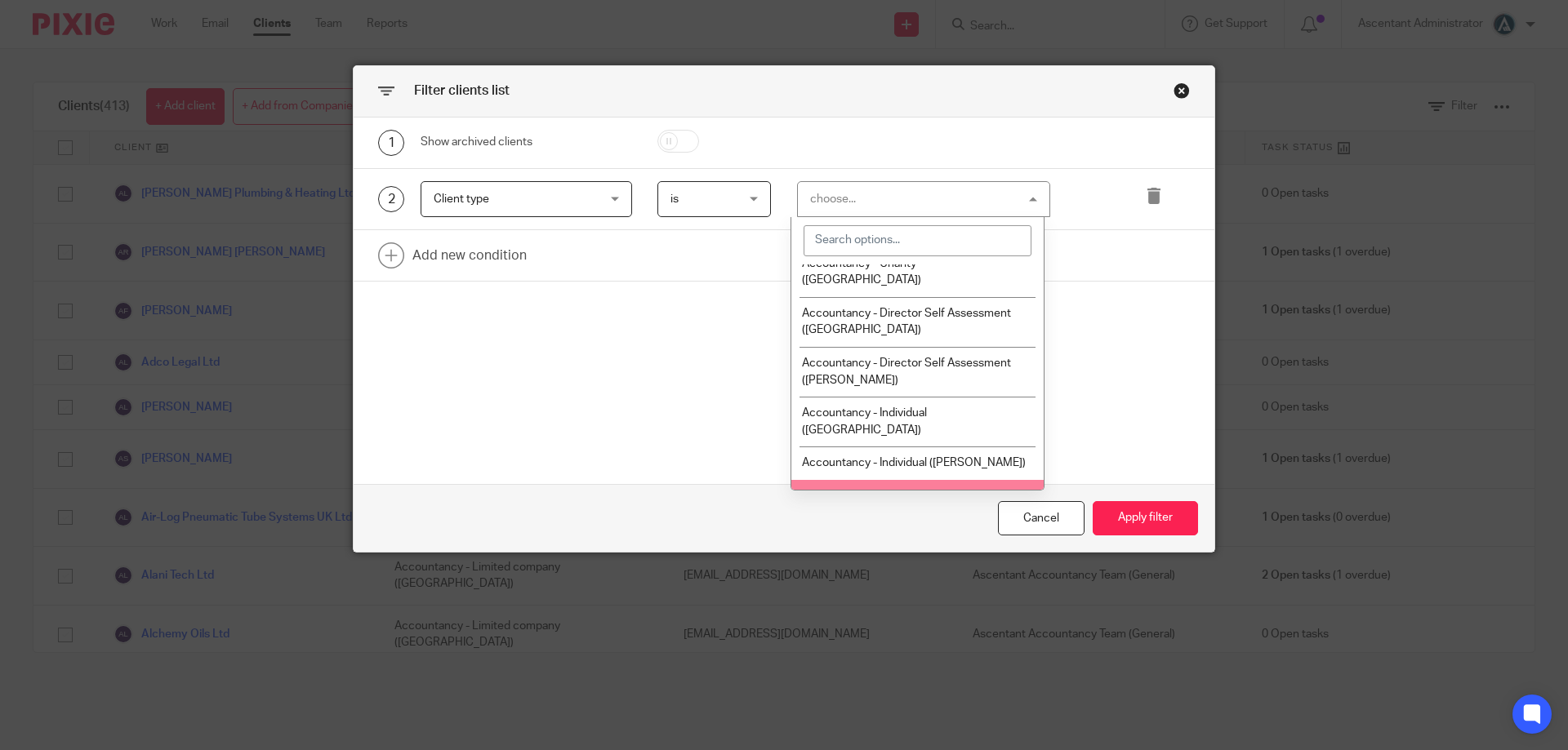
click at [949, 491] on span "Accountancy - Limited company ([GEOGRAPHIC_DATA])" at bounding box center [885, 504] width 166 height 28
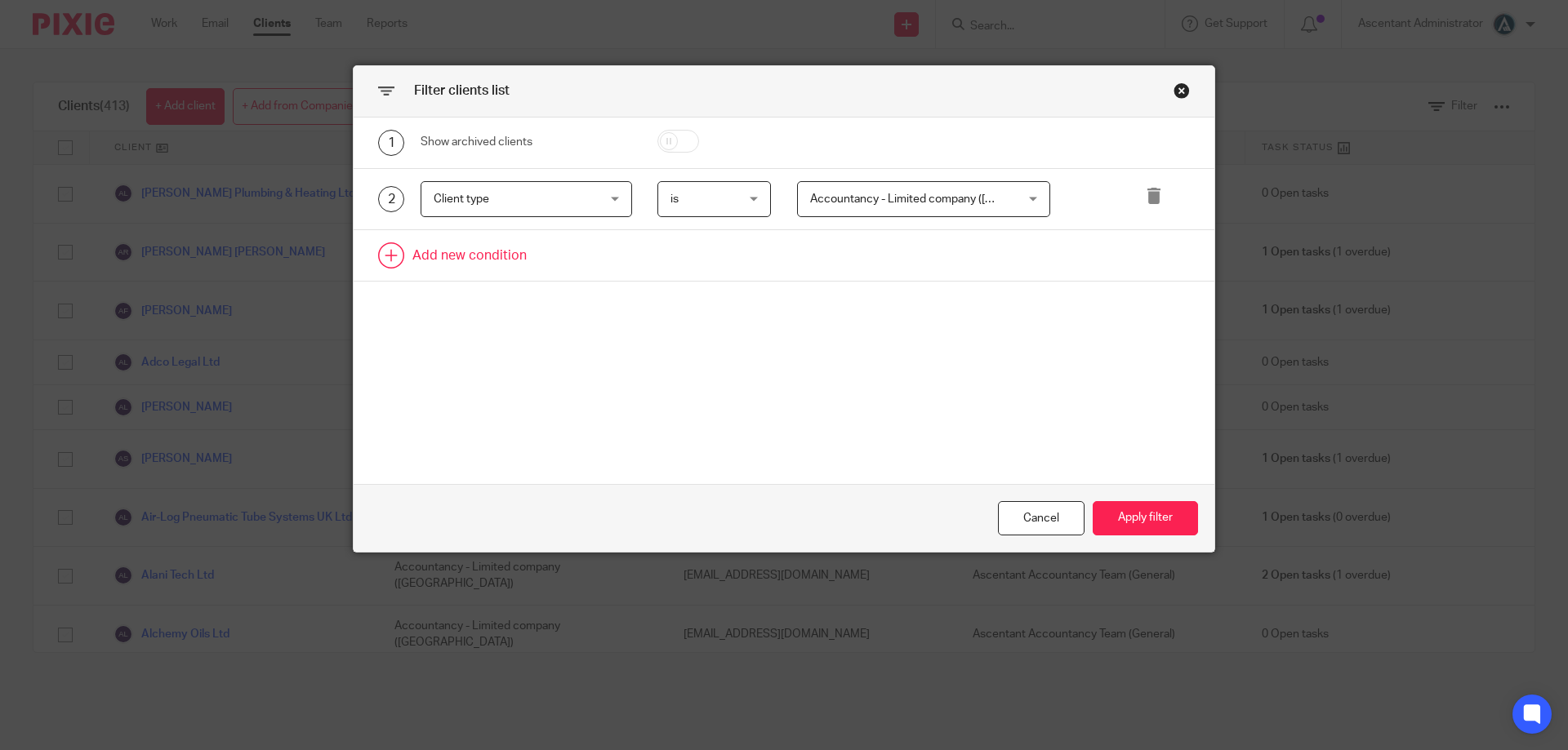
click at [517, 262] on link at bounding box center [784, 255] width 861 height 51
click at [559, 268] on div "Field" at bounding box center [512, 260] width 158 height 34
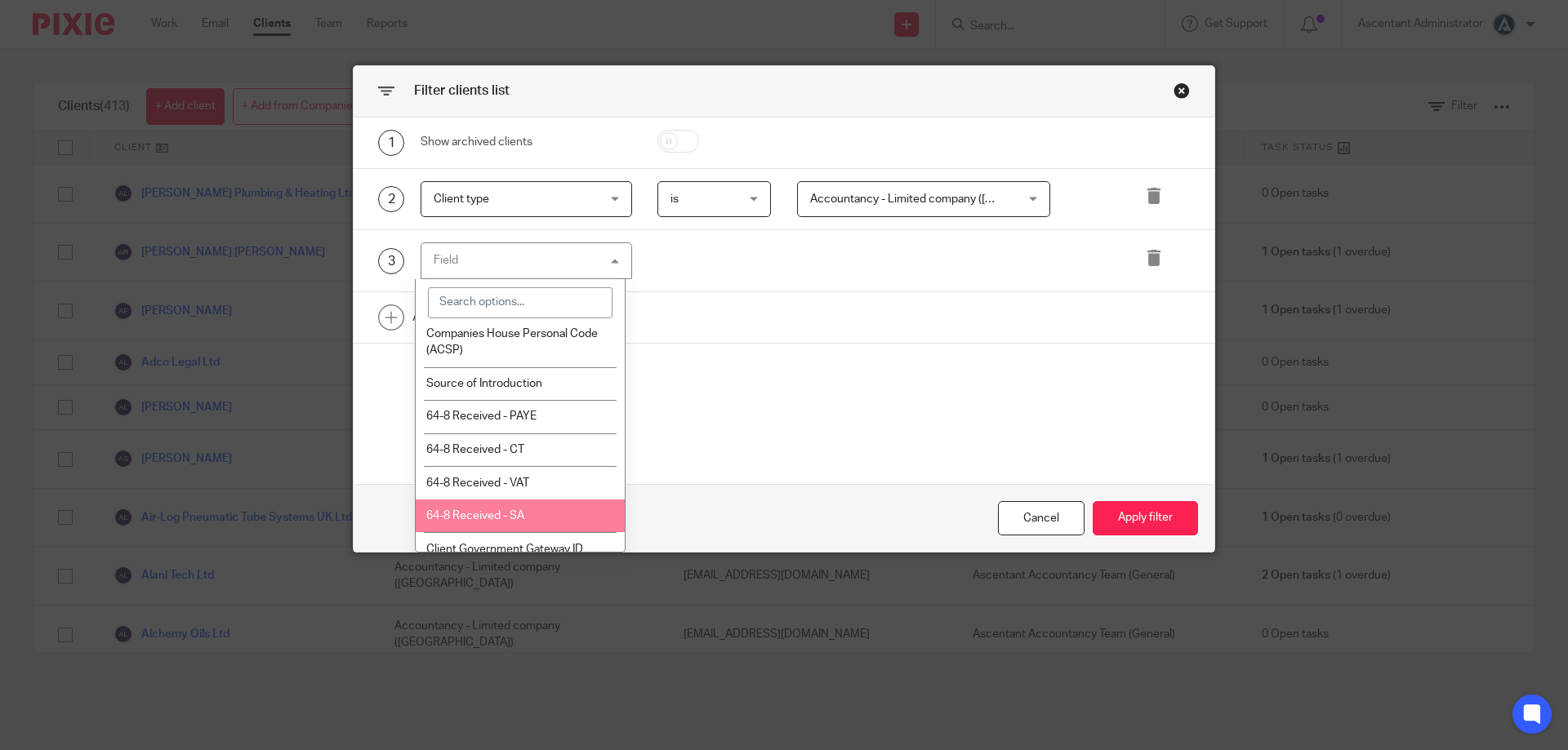
scroll to position [749, 0]
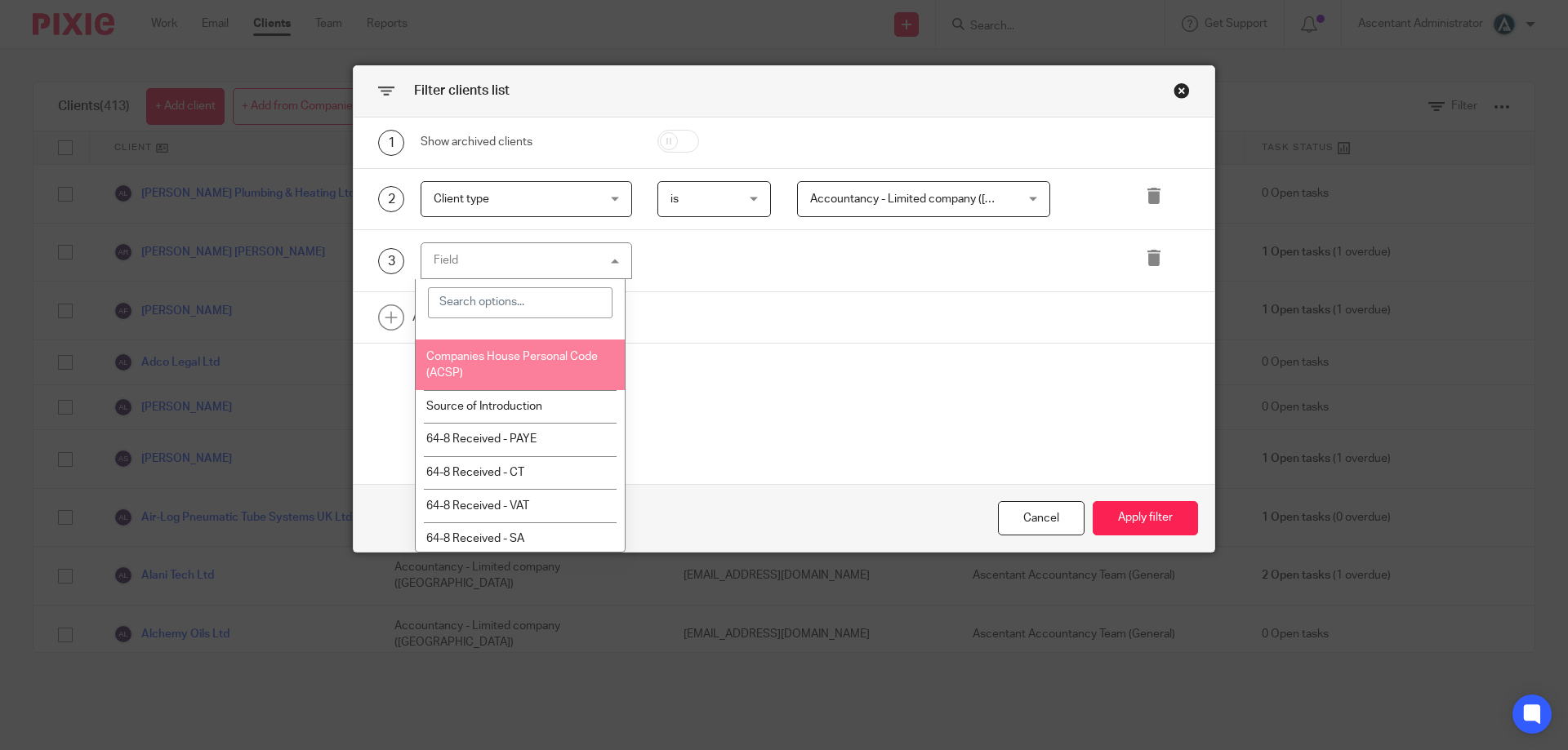
click at [535, 384] on li "Companies House Personal Code (ACSP)" at bounding box center [520, 365] width 210 height 50
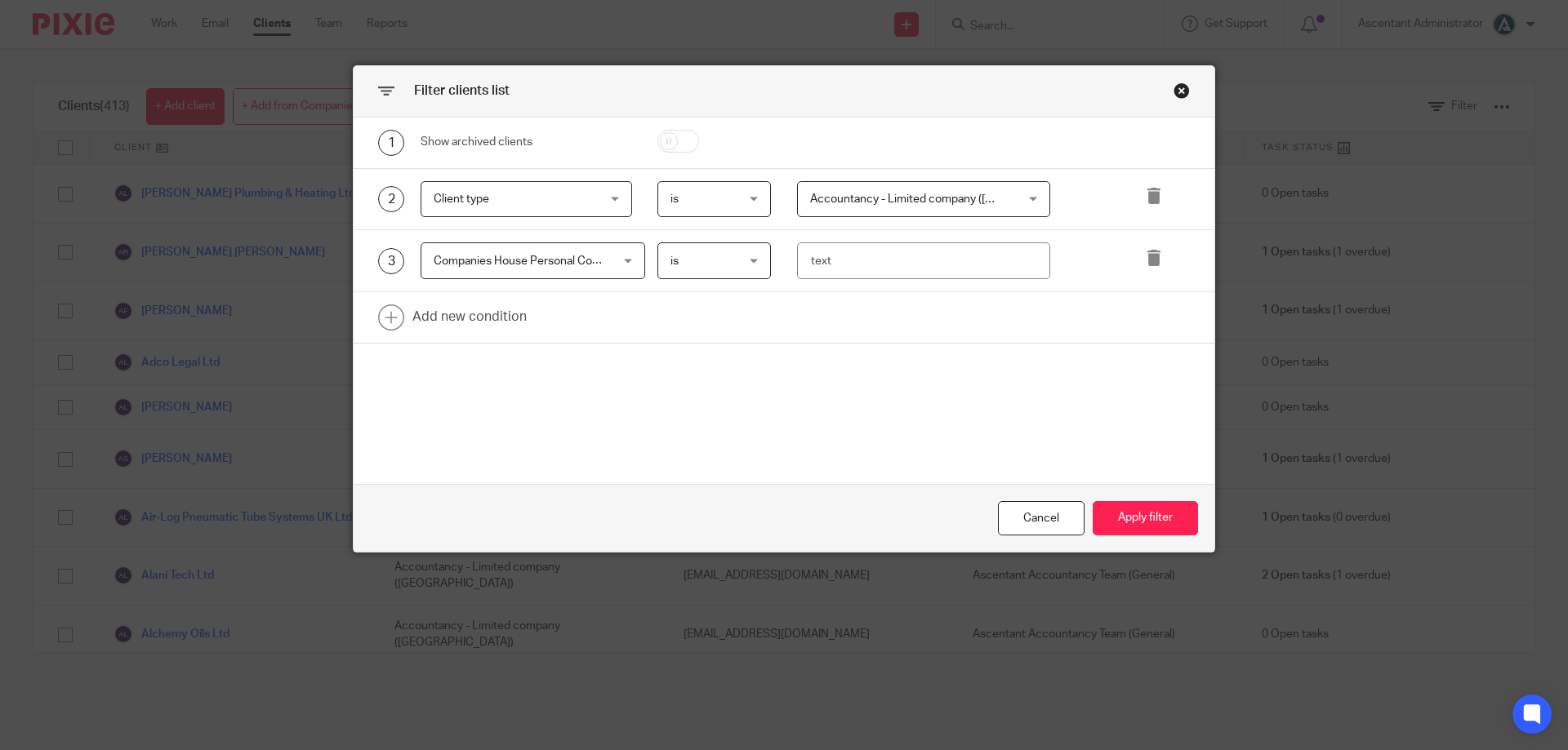
click at [753, 258] on div "is is" at bounding box center [715, 260] width 115 height 37
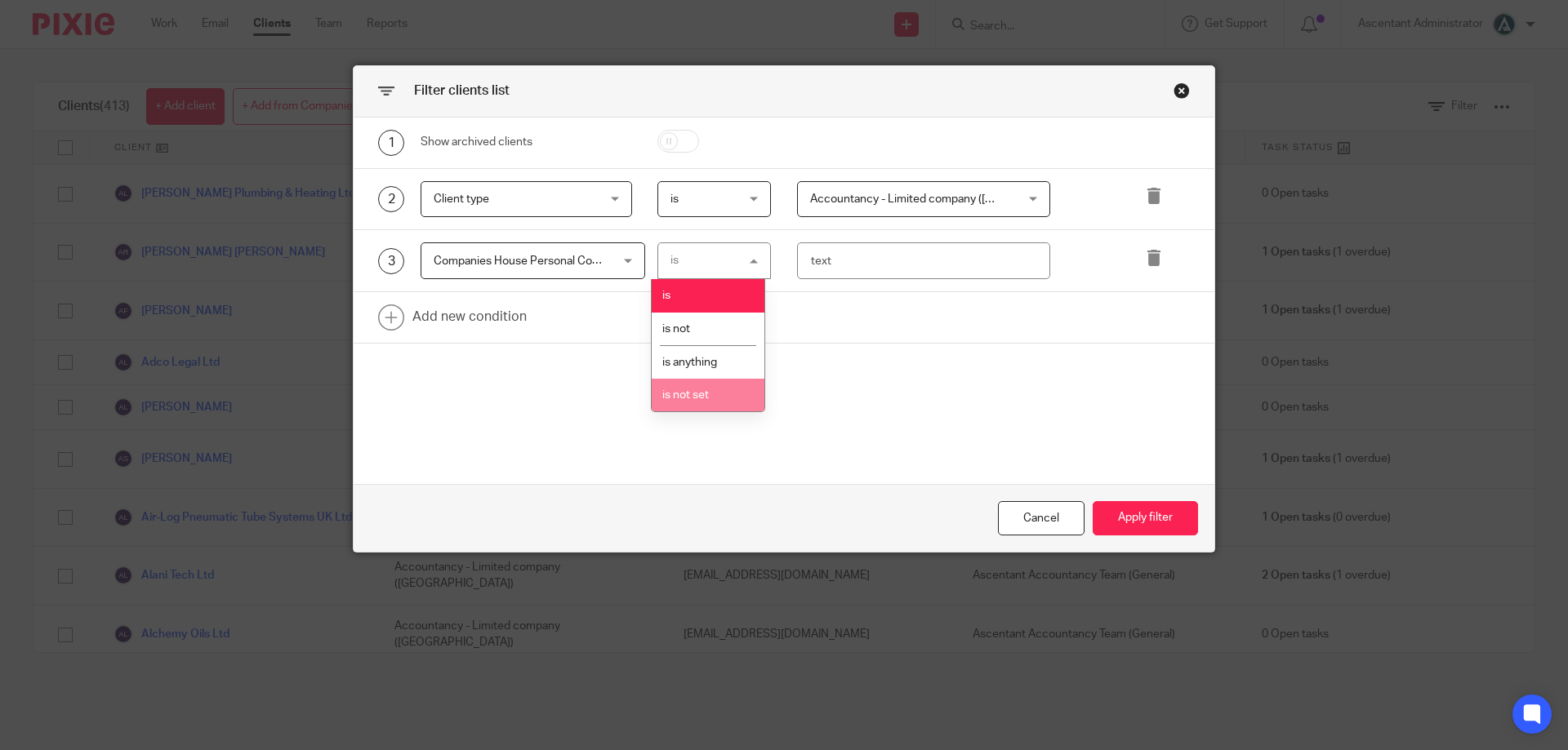
click at [713, 390] on li "is not set" at bounding box center [708, 395] width 113 height 33
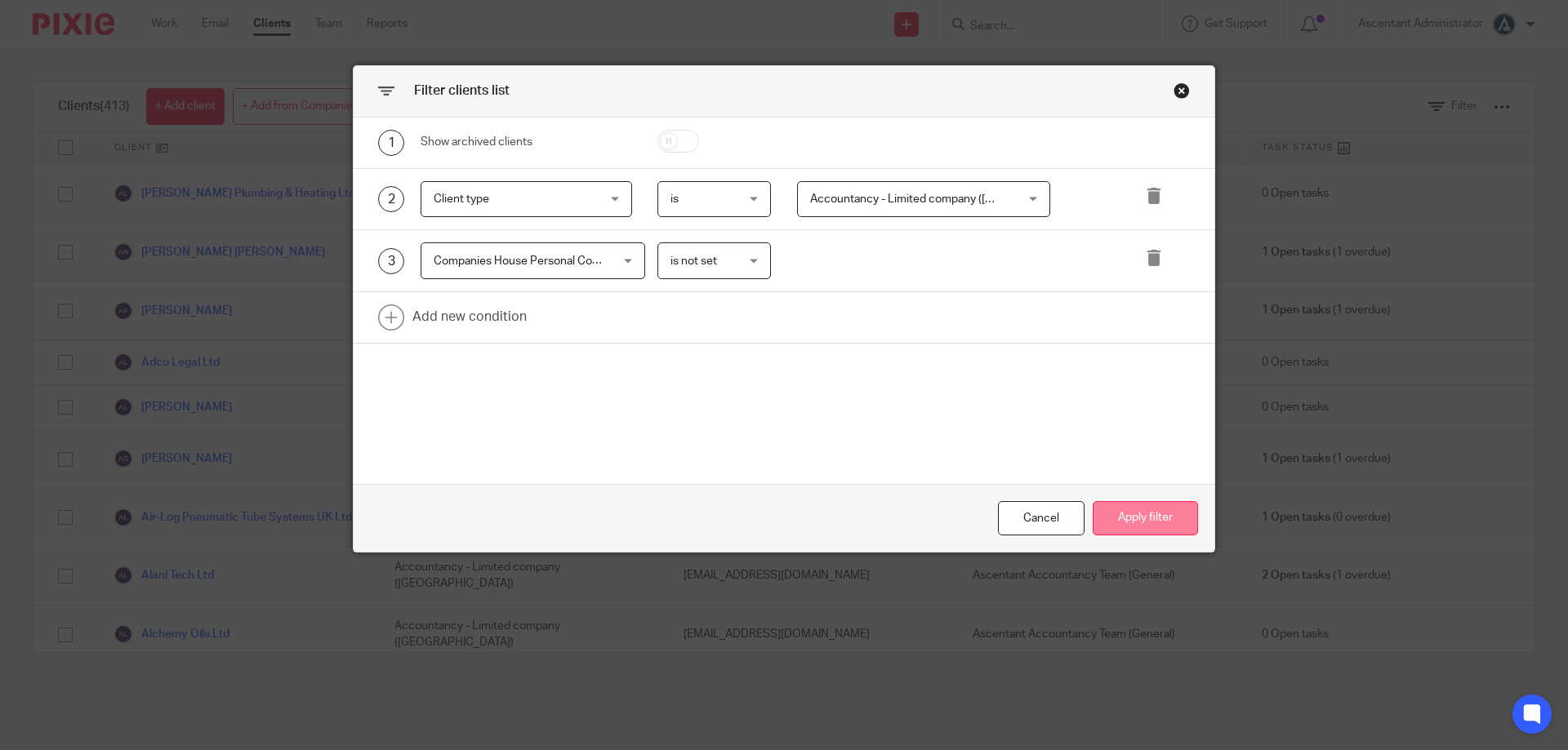
click at [1148, 517] on button "Apply filter" at bounding box center [1145, 519] width 105 height 35
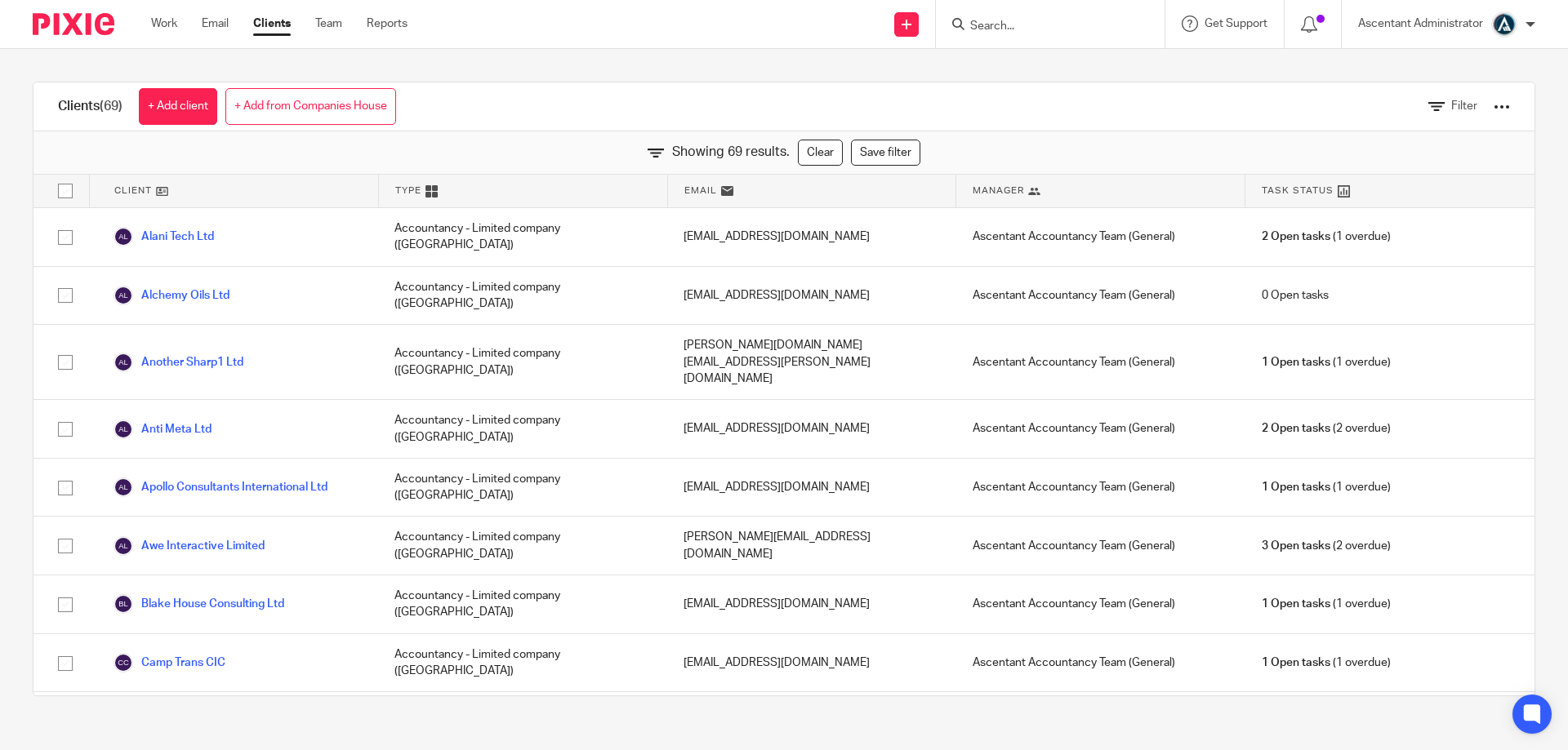
click at [63, 197] on input "checkbox" at bounding box center [65, 191] width 31 height 31
checkbox input "true"
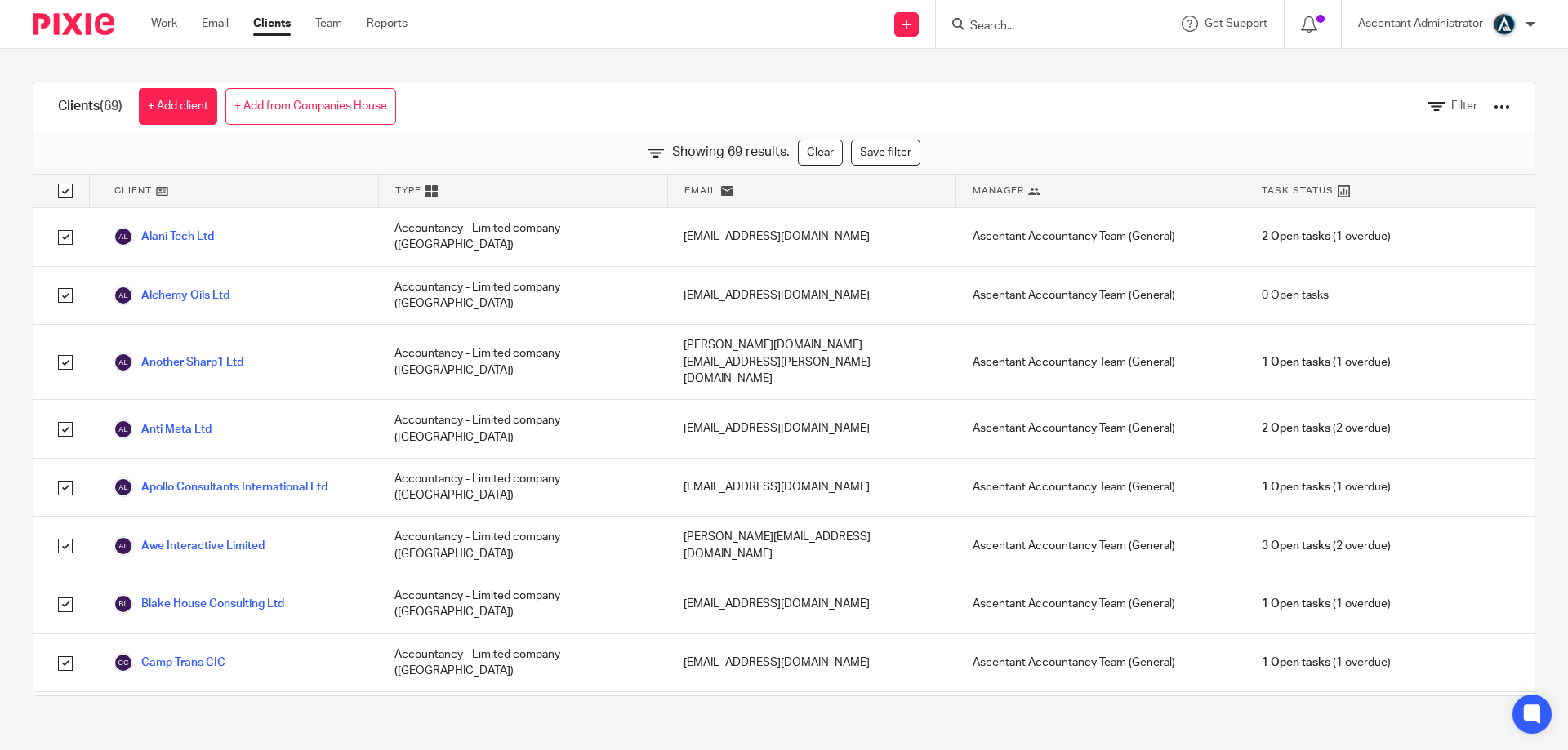
checkbox input "true"
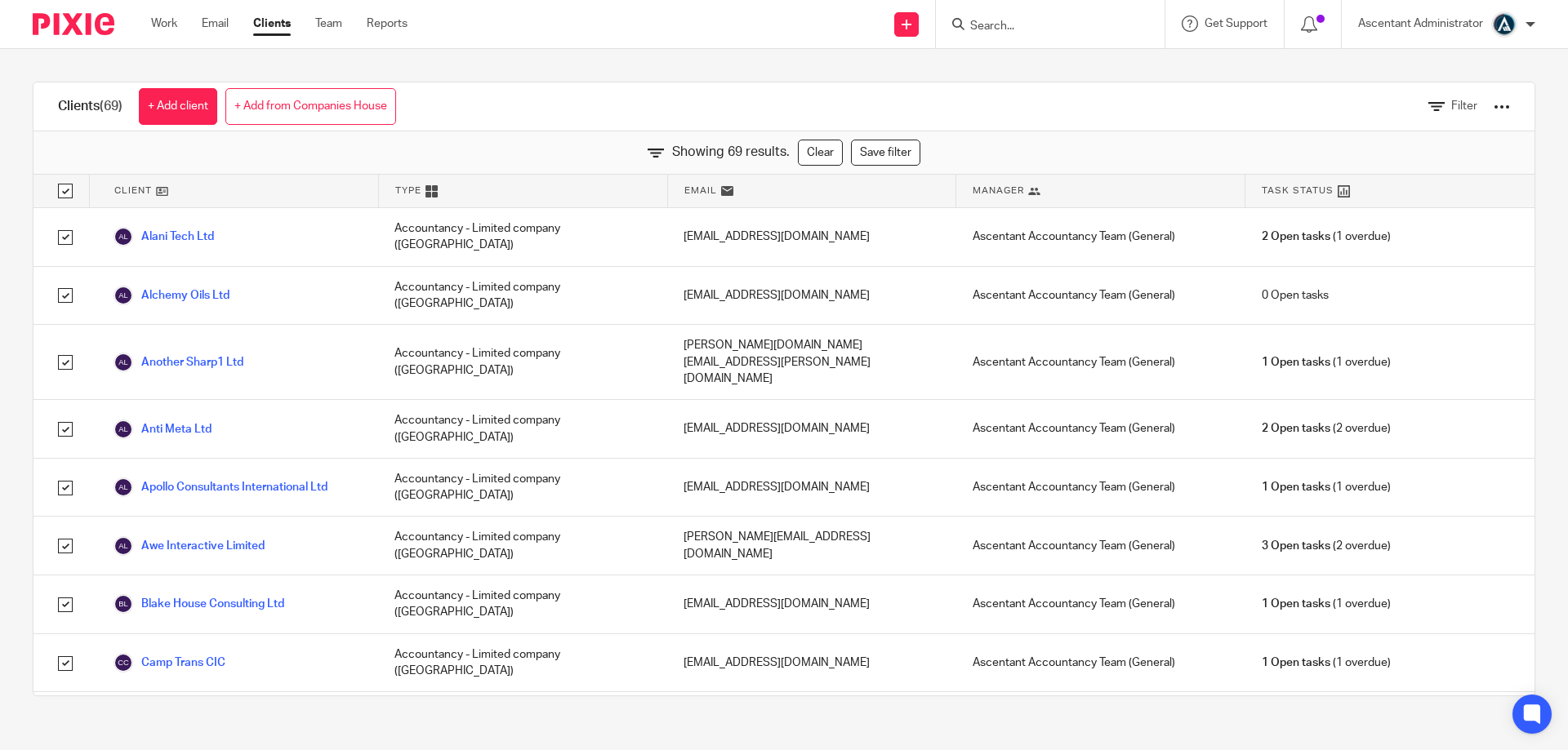
checkbox input "true"
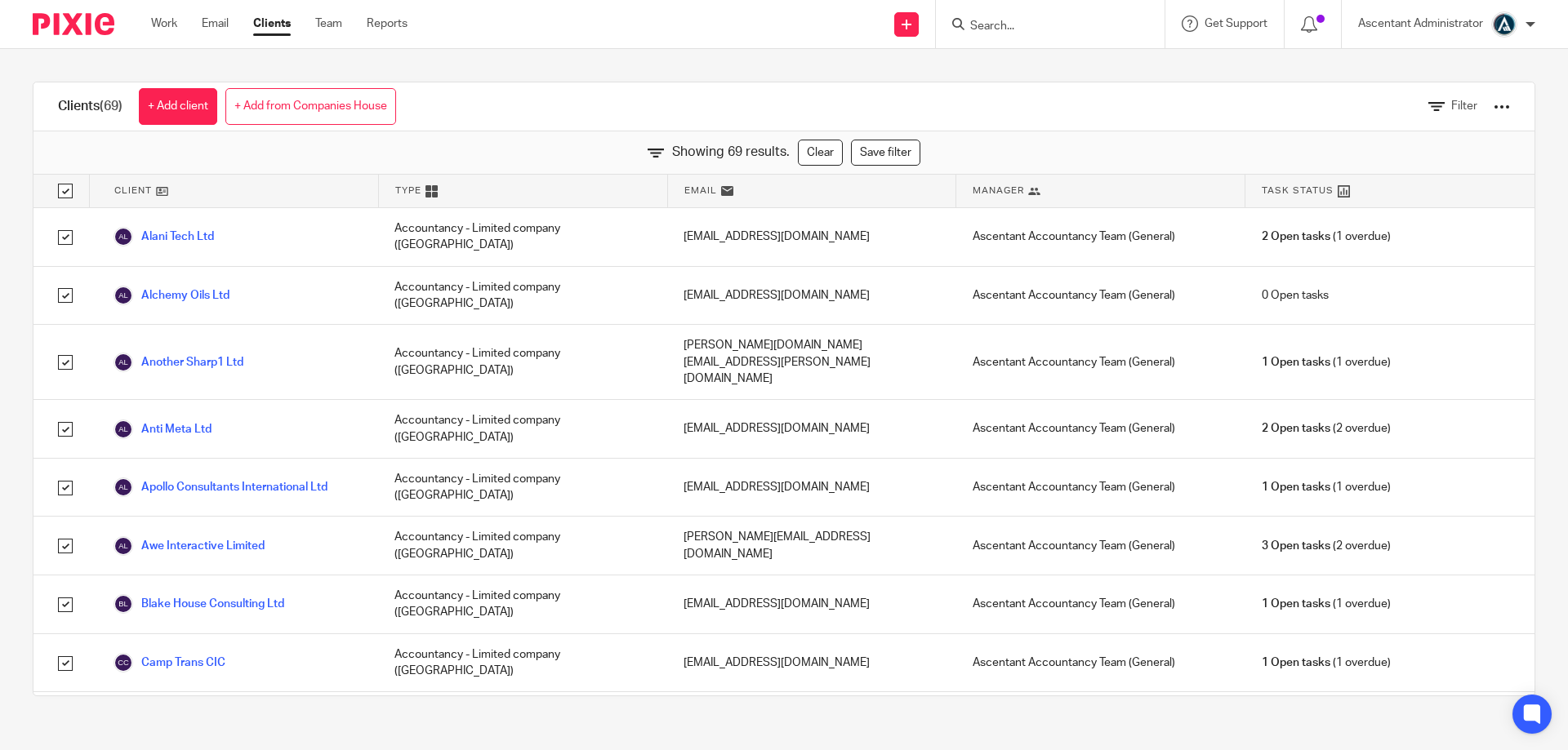
checkbox input "true"
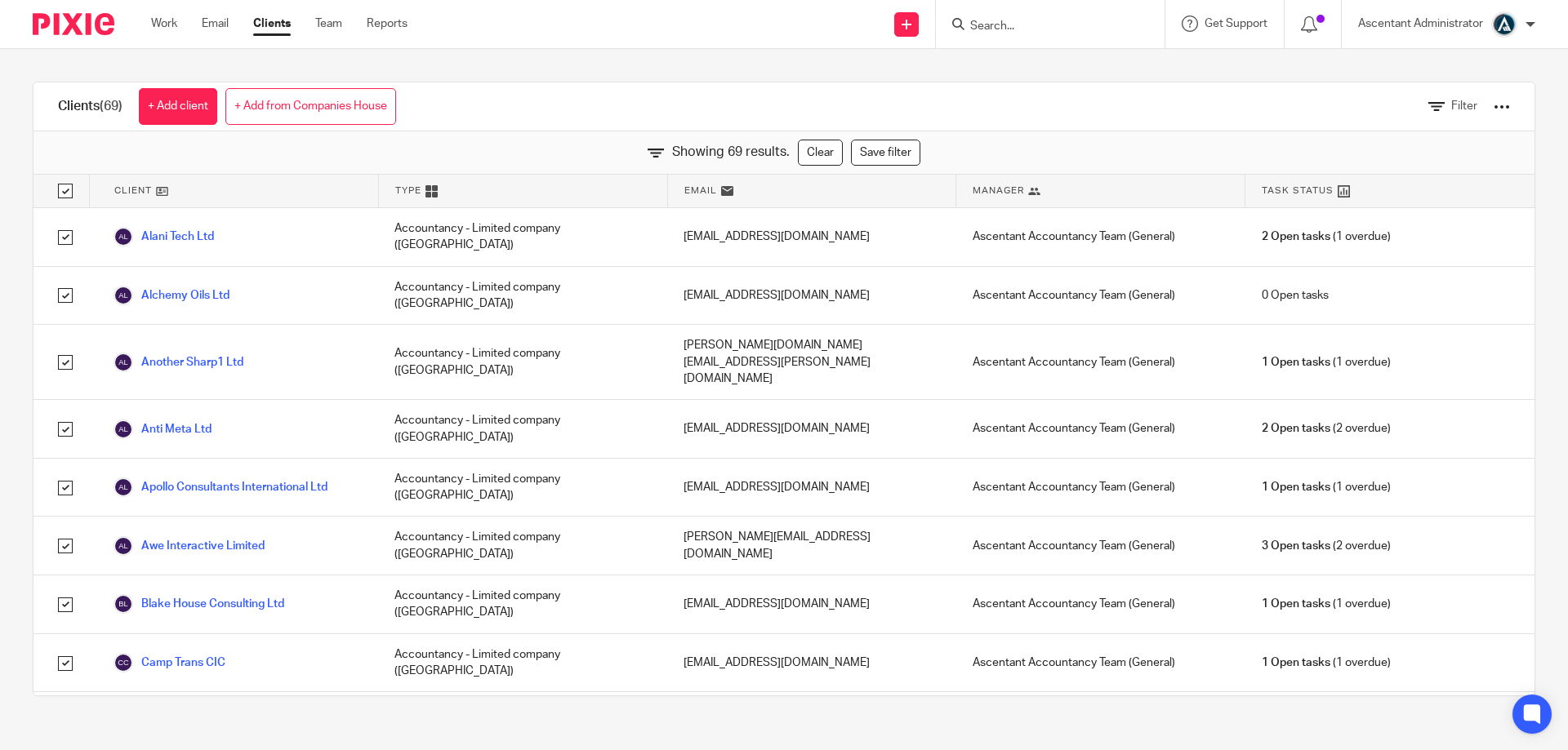
checkbox input "true"
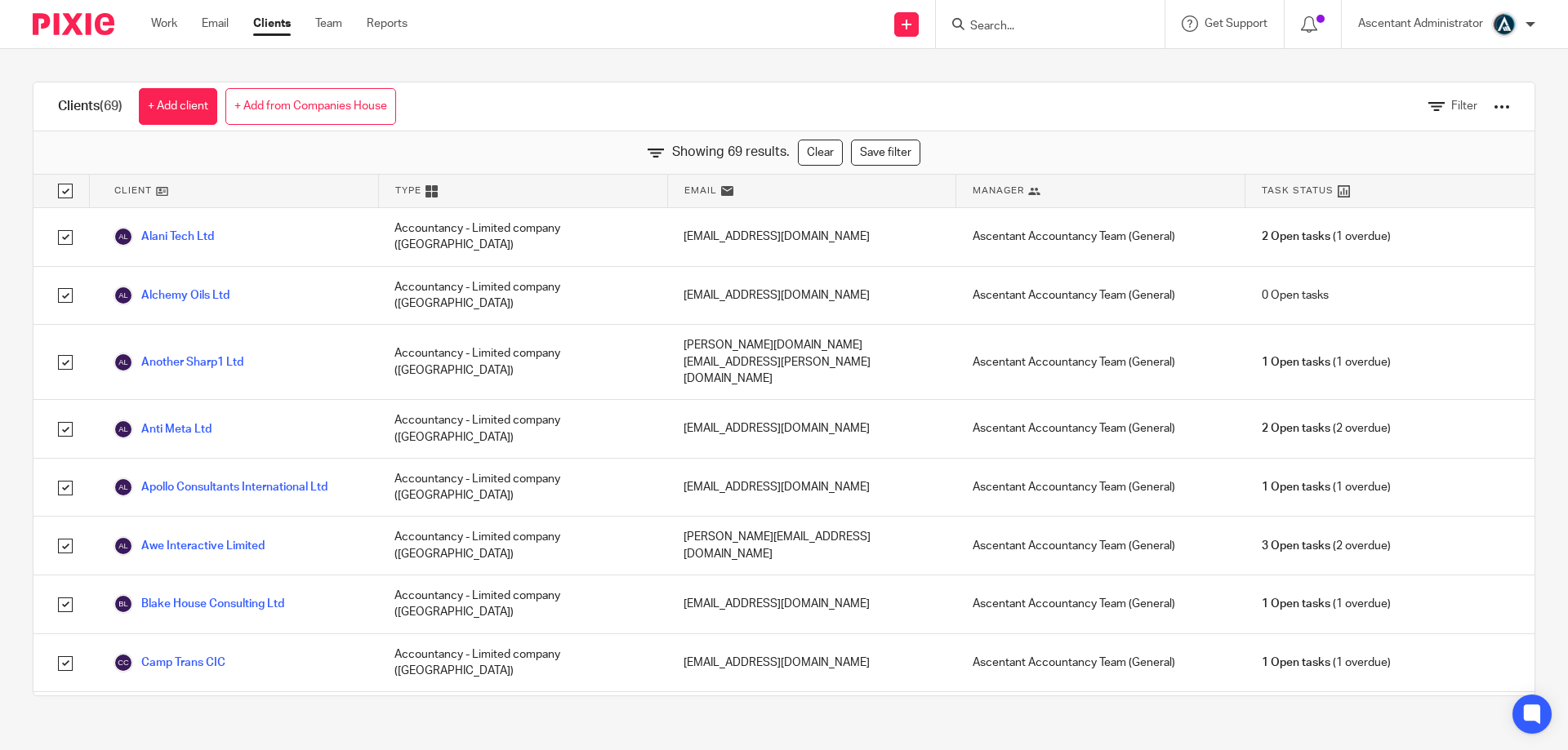
checkbox input "true"
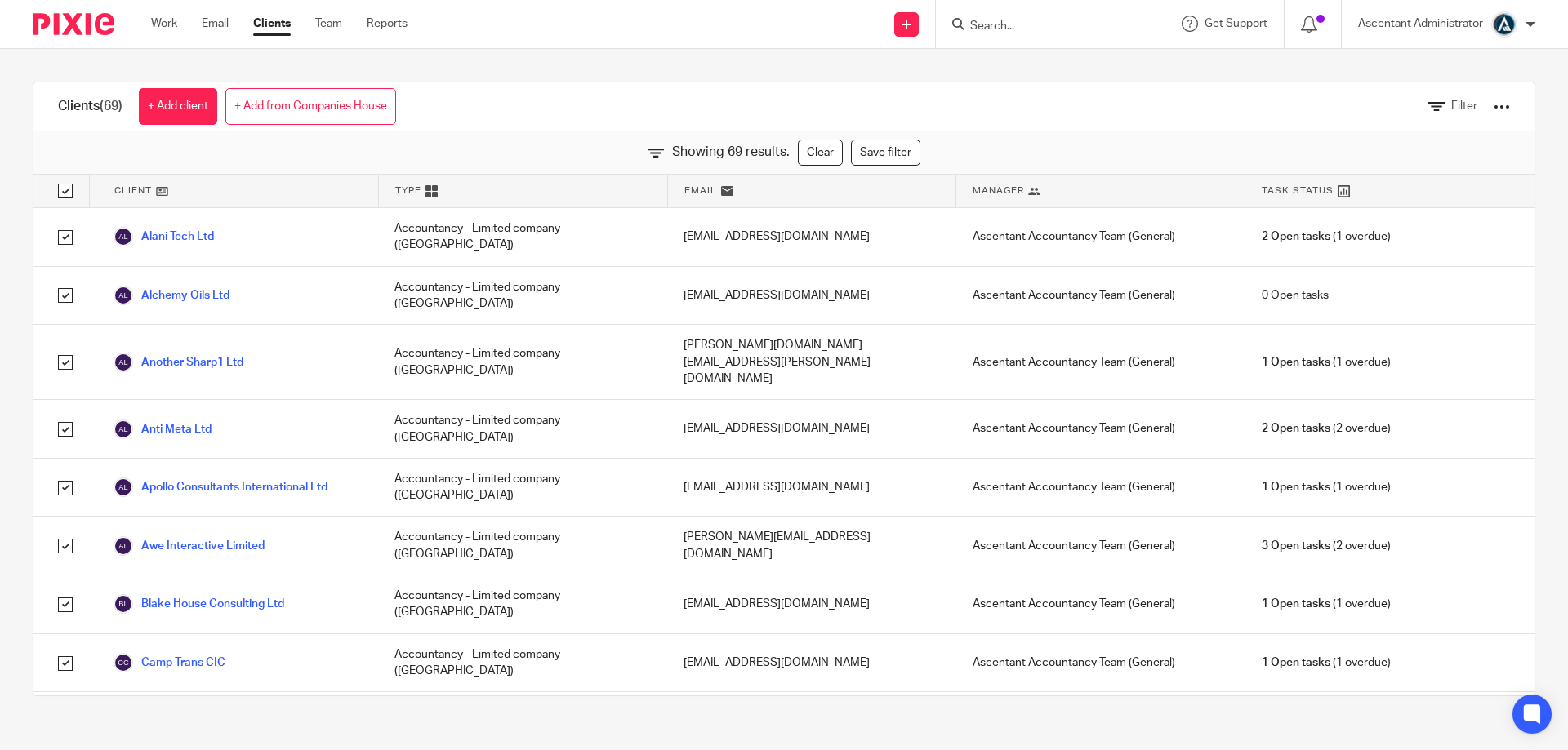
checkbox input "true"
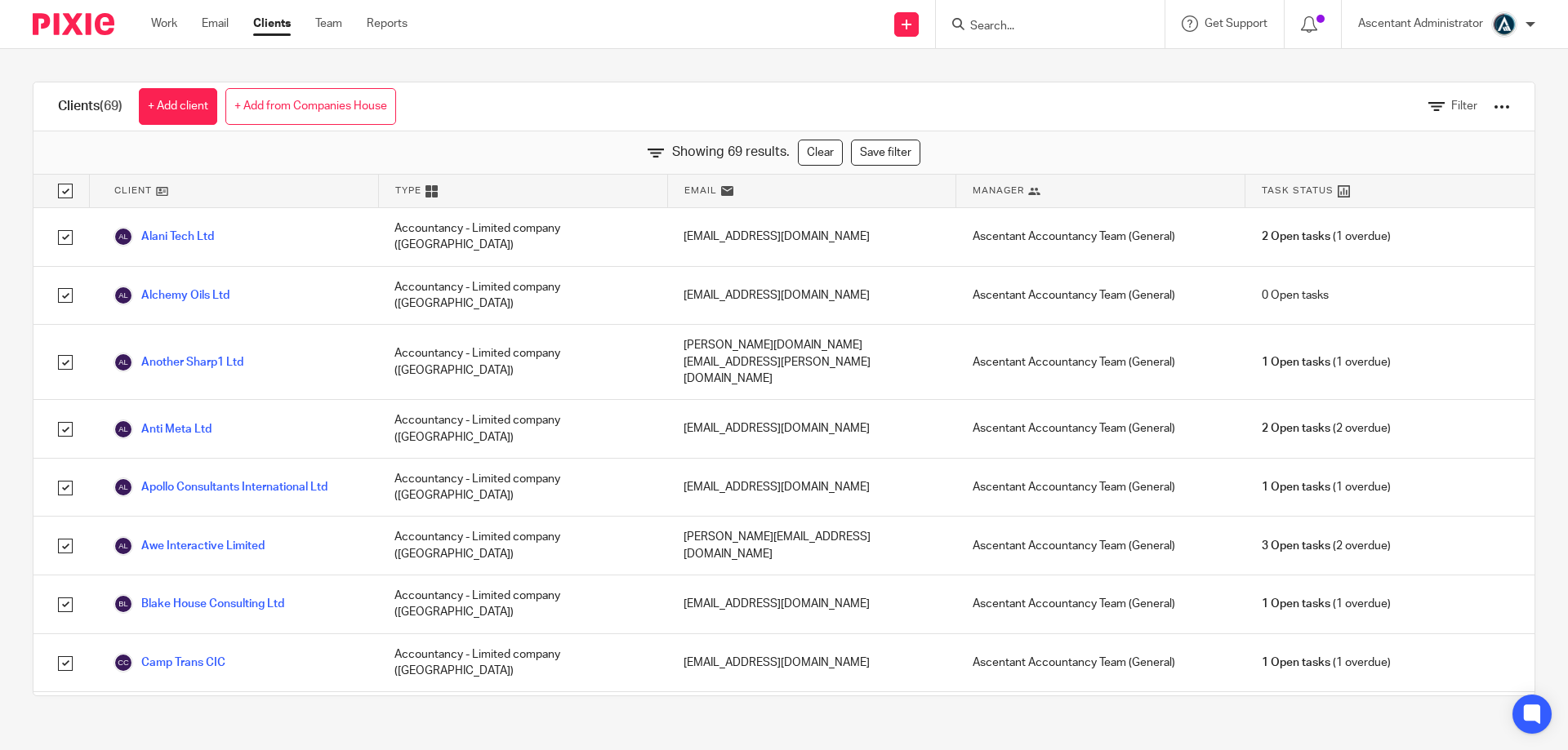
checkbox input "true"
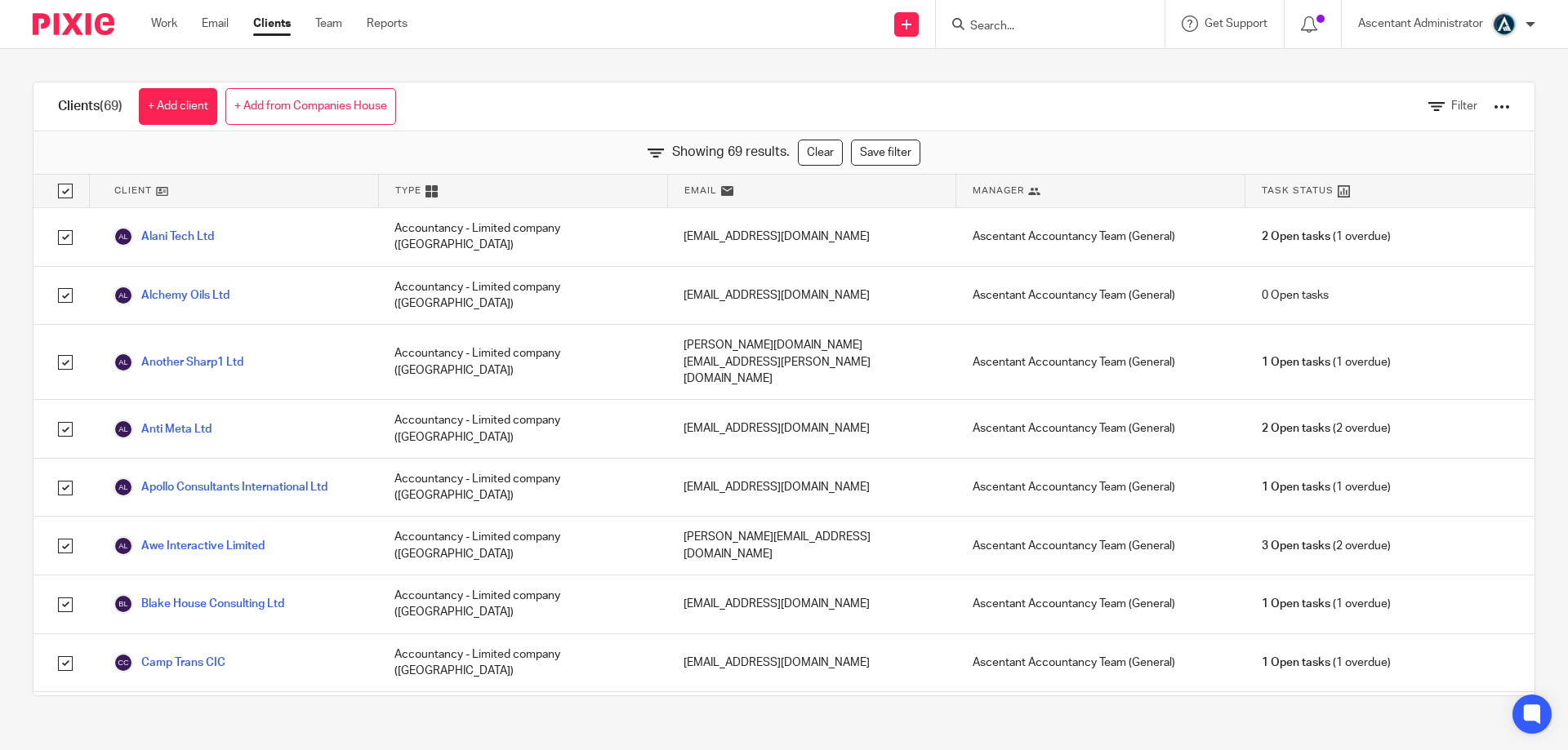
checkbox input "true"
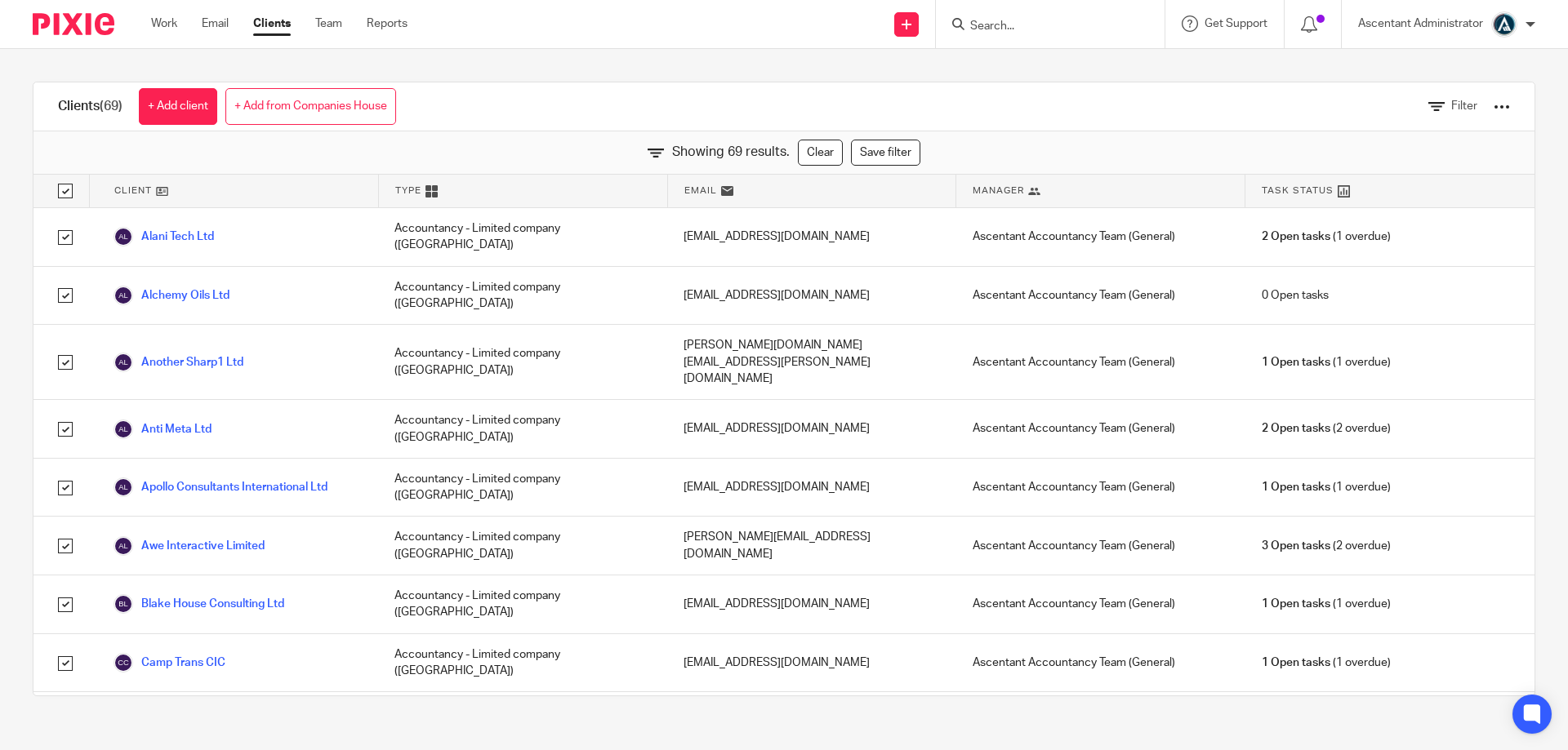
checkbox input "true"
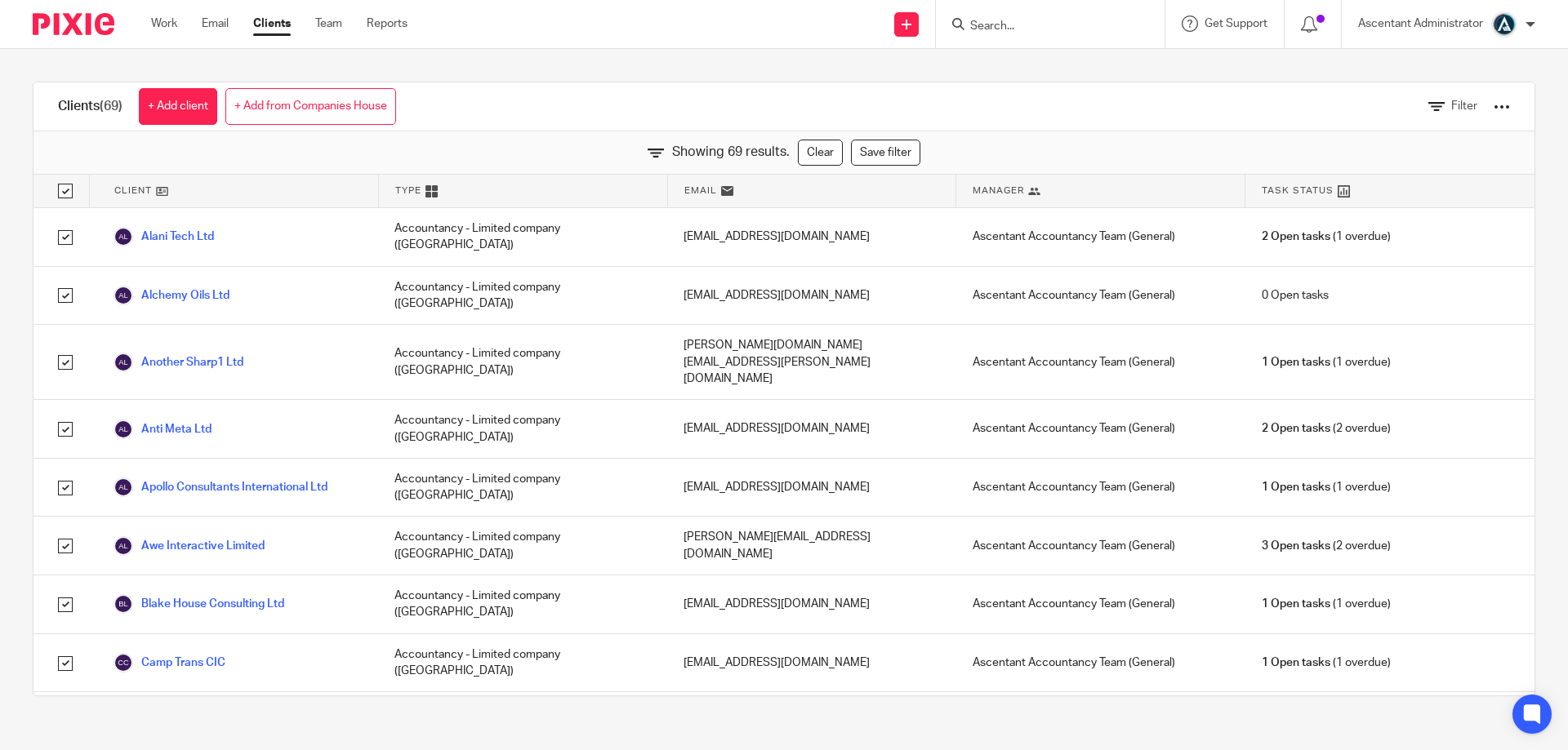
checkbox input "true"
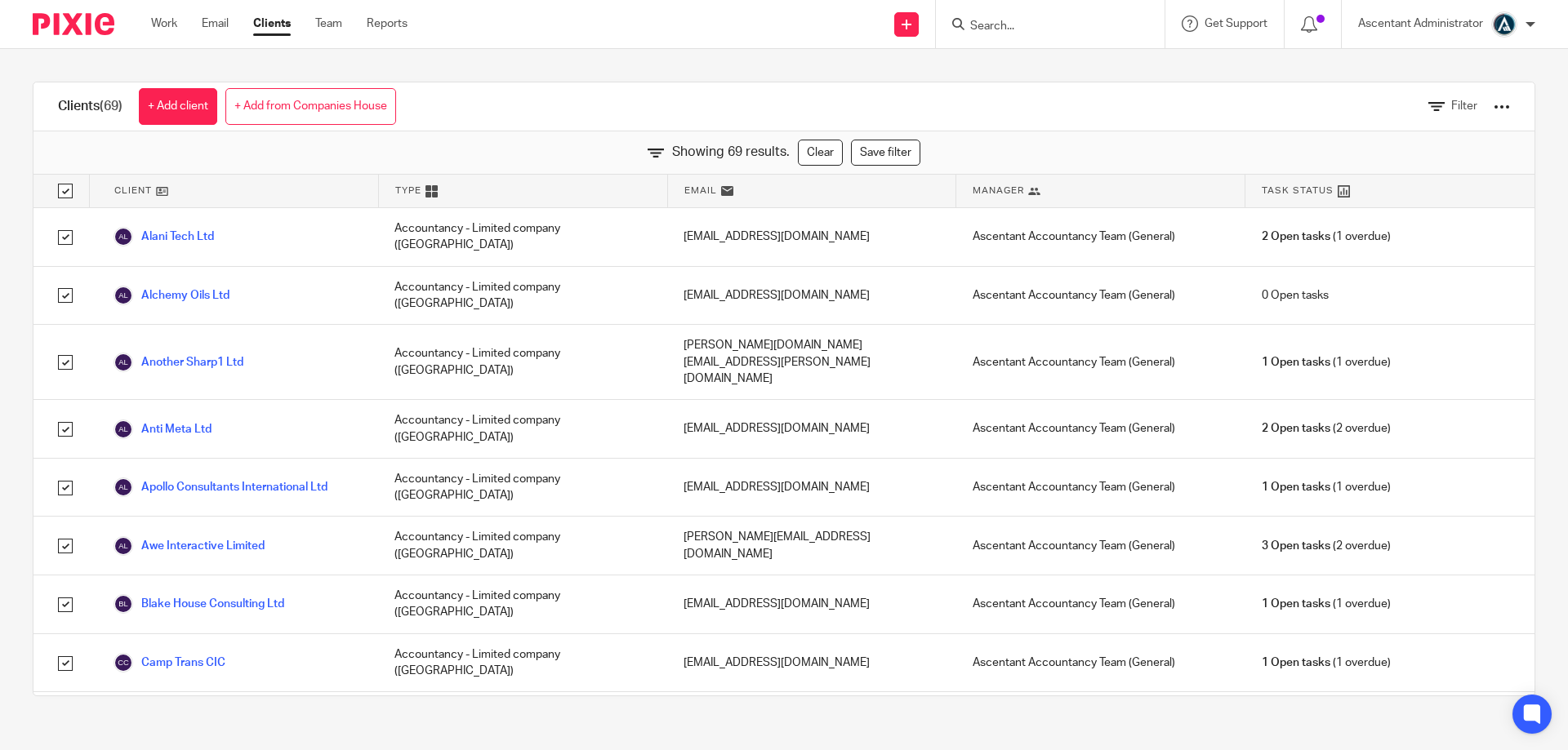
checkbox input "true"
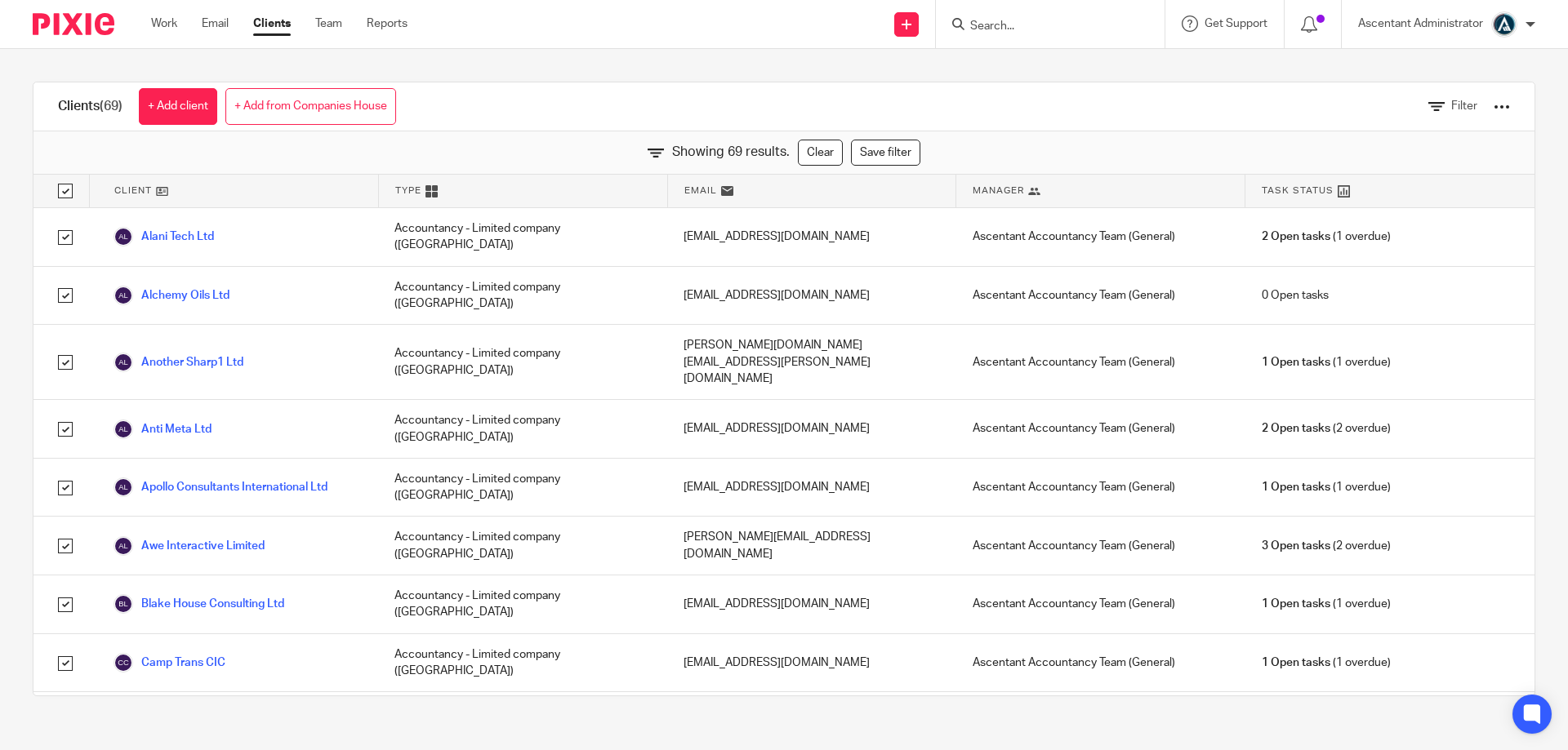
checkbox input "true"
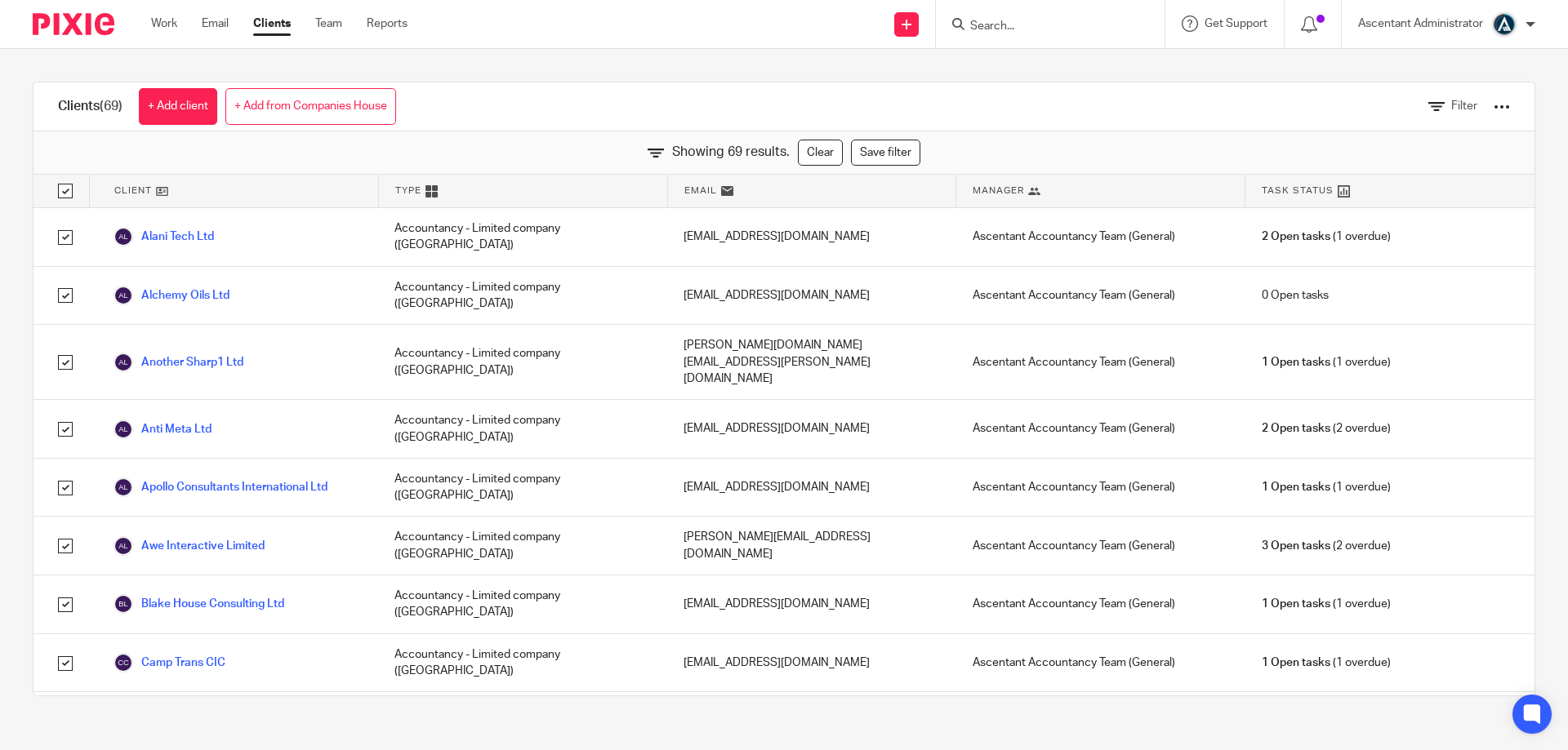
checkbox input "true"
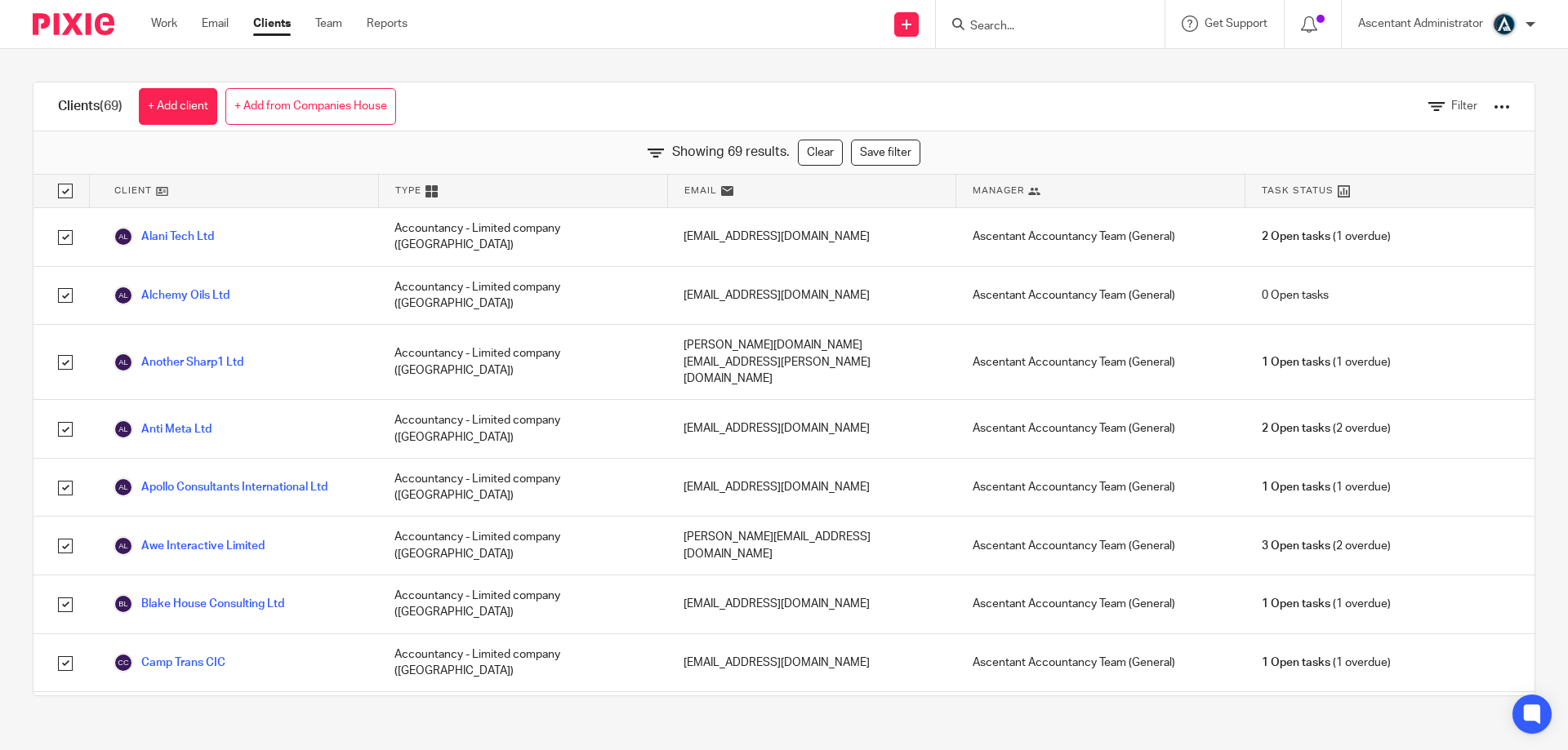
checkbox input "true"
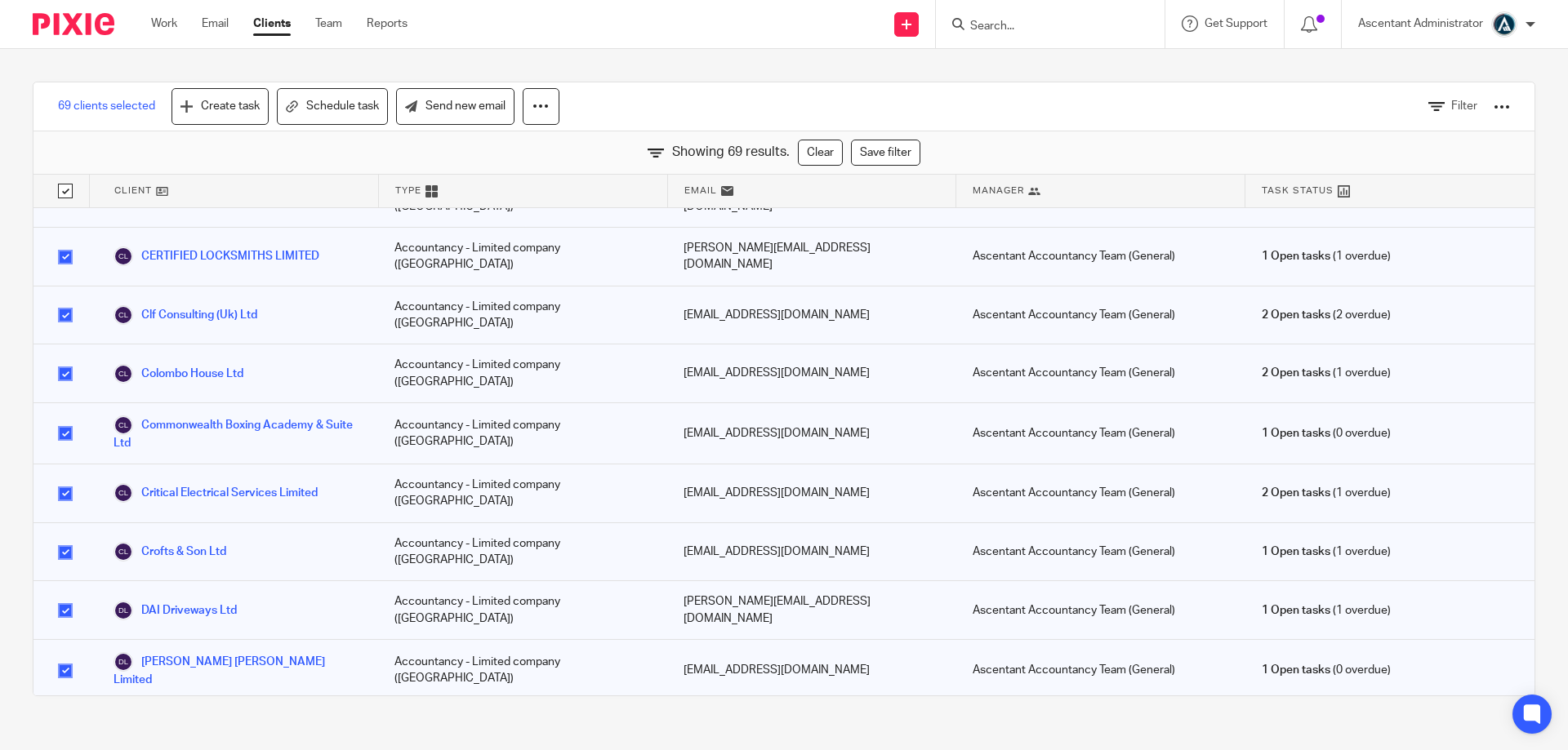
scroll to position [545, 0]
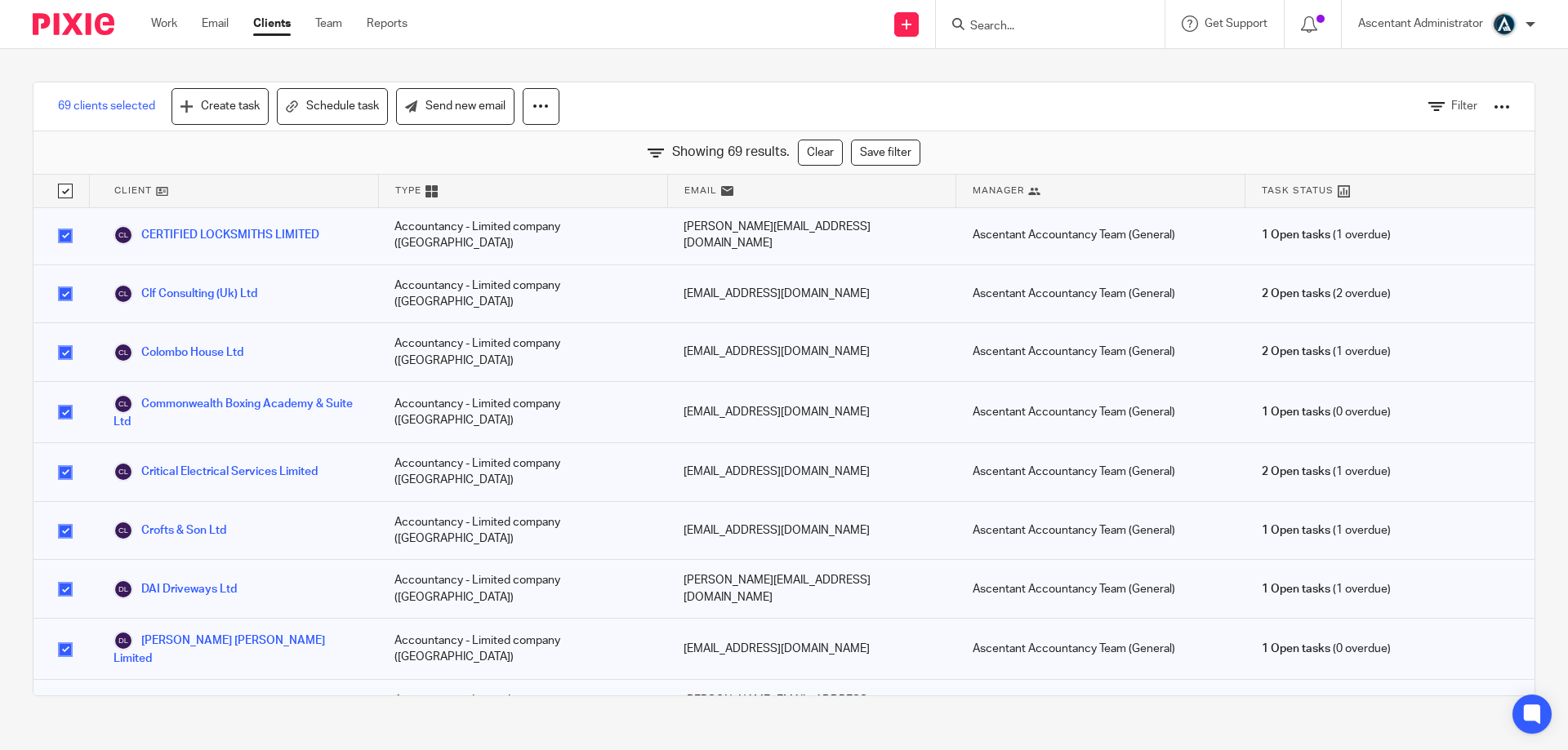
click at [63, 516] on input "checkbox" at bounding box center [65, 532] width 31 height 31
checkbox input "false"
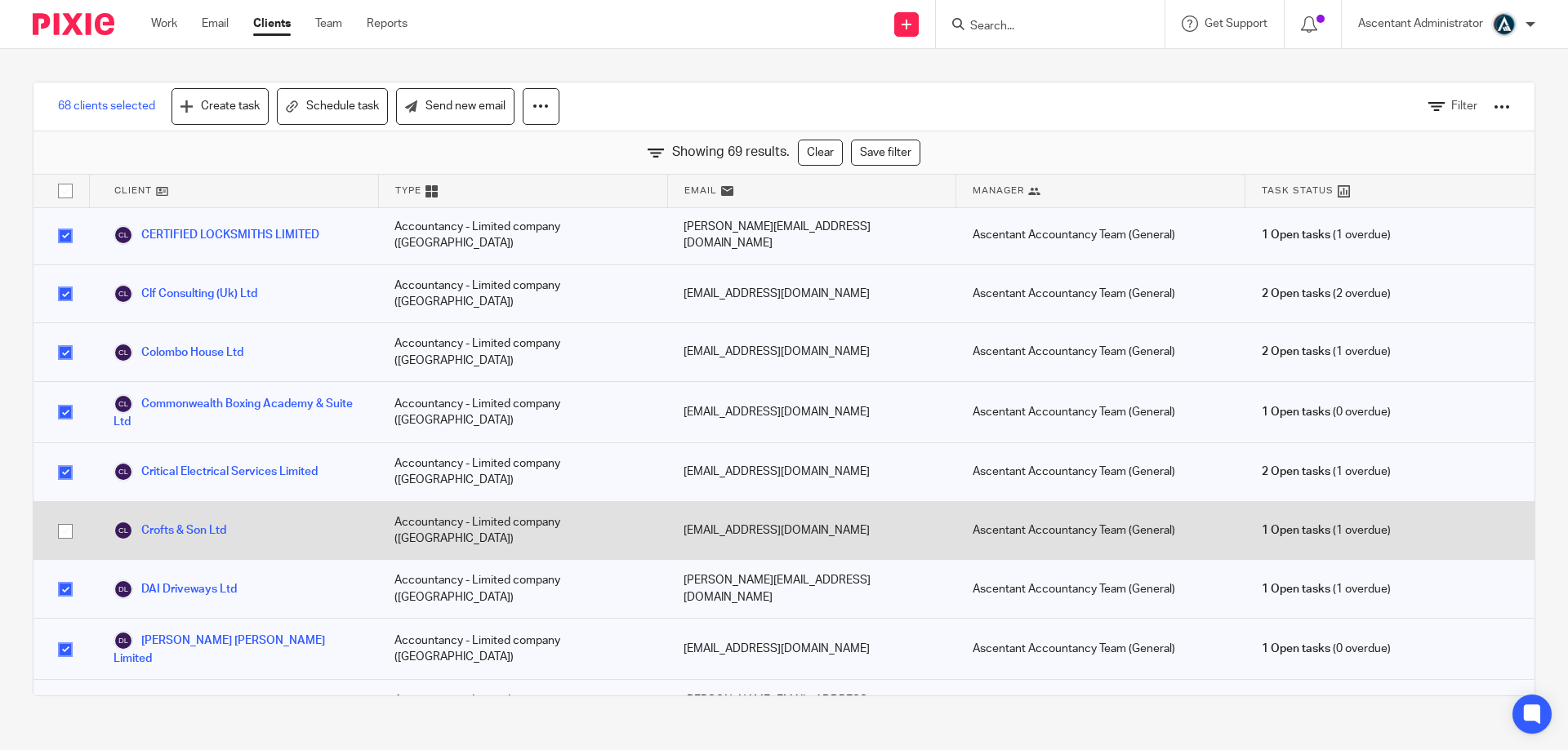
checkbox input "false"
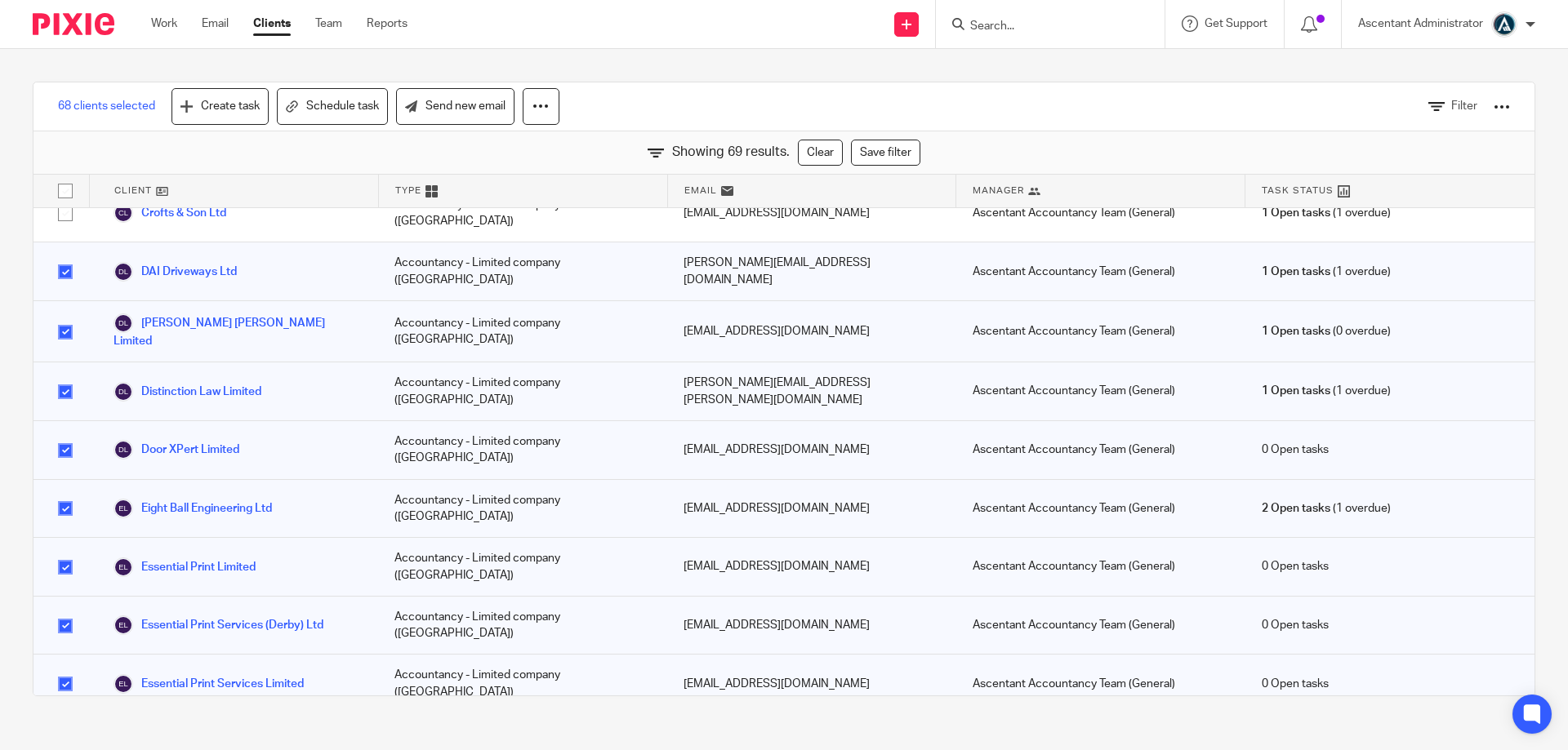
scroll to position [884, 0]
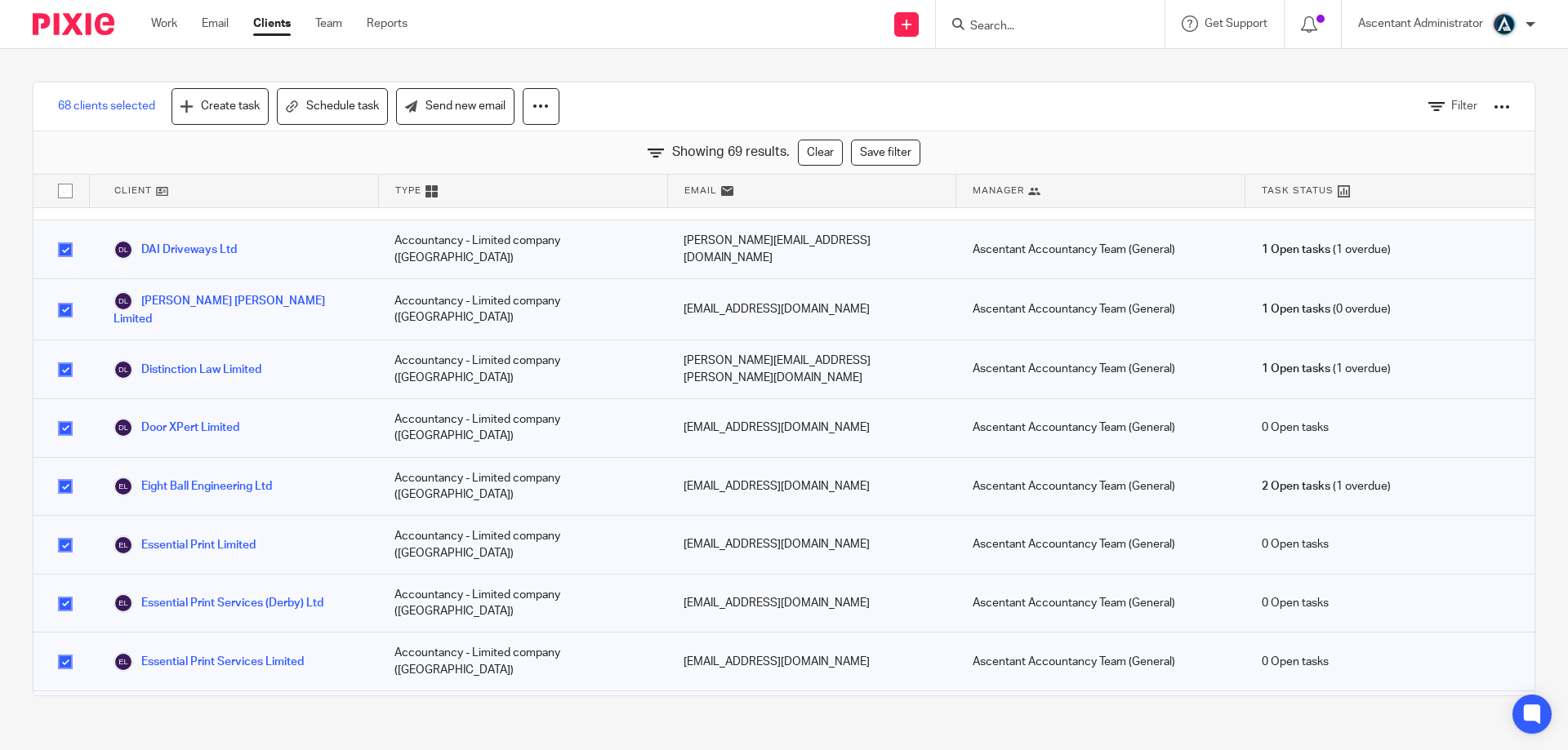
click at [63, 589] on input "checkbox" at bounding box center [65, 604] width 31 height 31
checkbox input "false"
click at [66, 646] on input "checkbox" at bounding box center [65, 662] width 31 height 31
checkbox input "false"
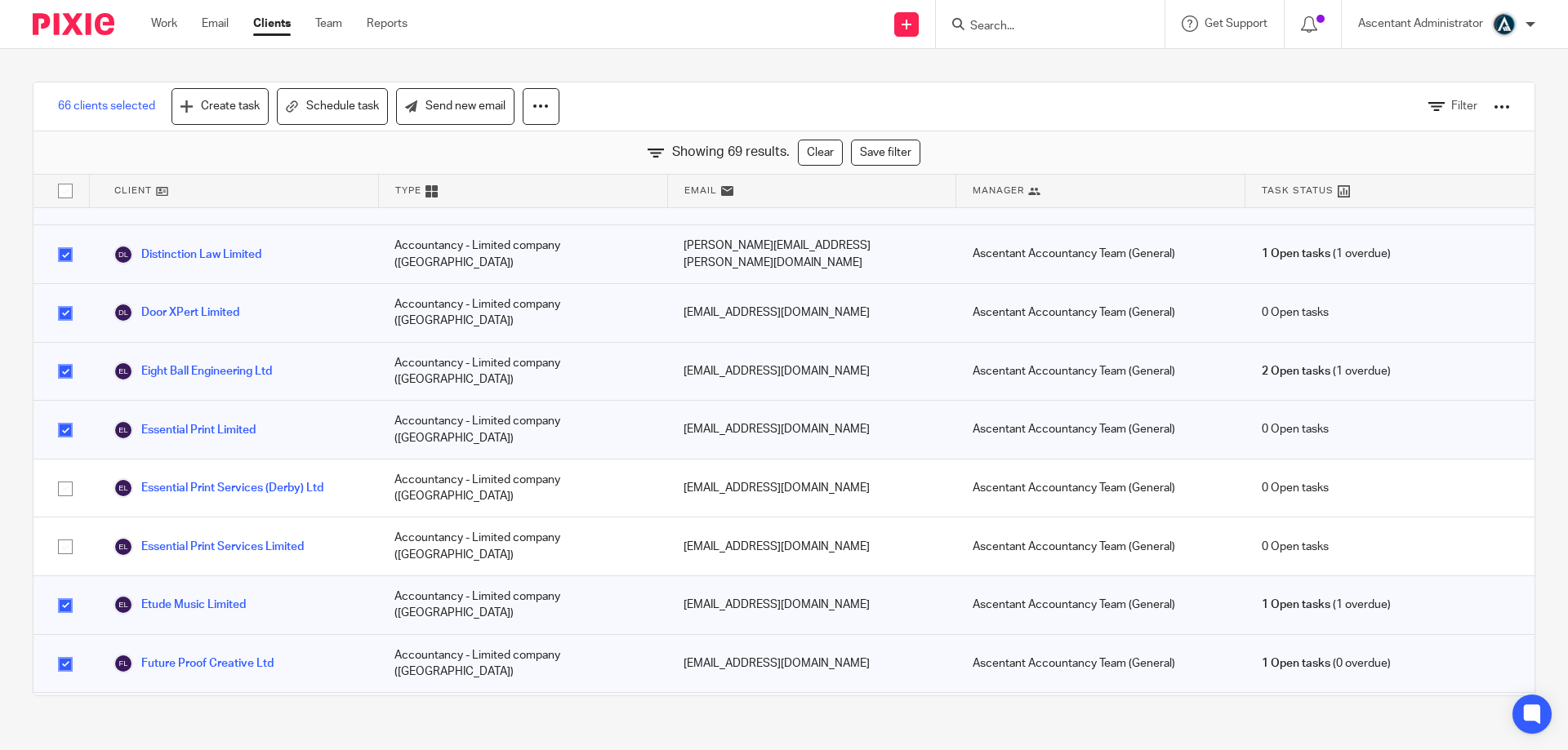
scroll to position [1021, 0]
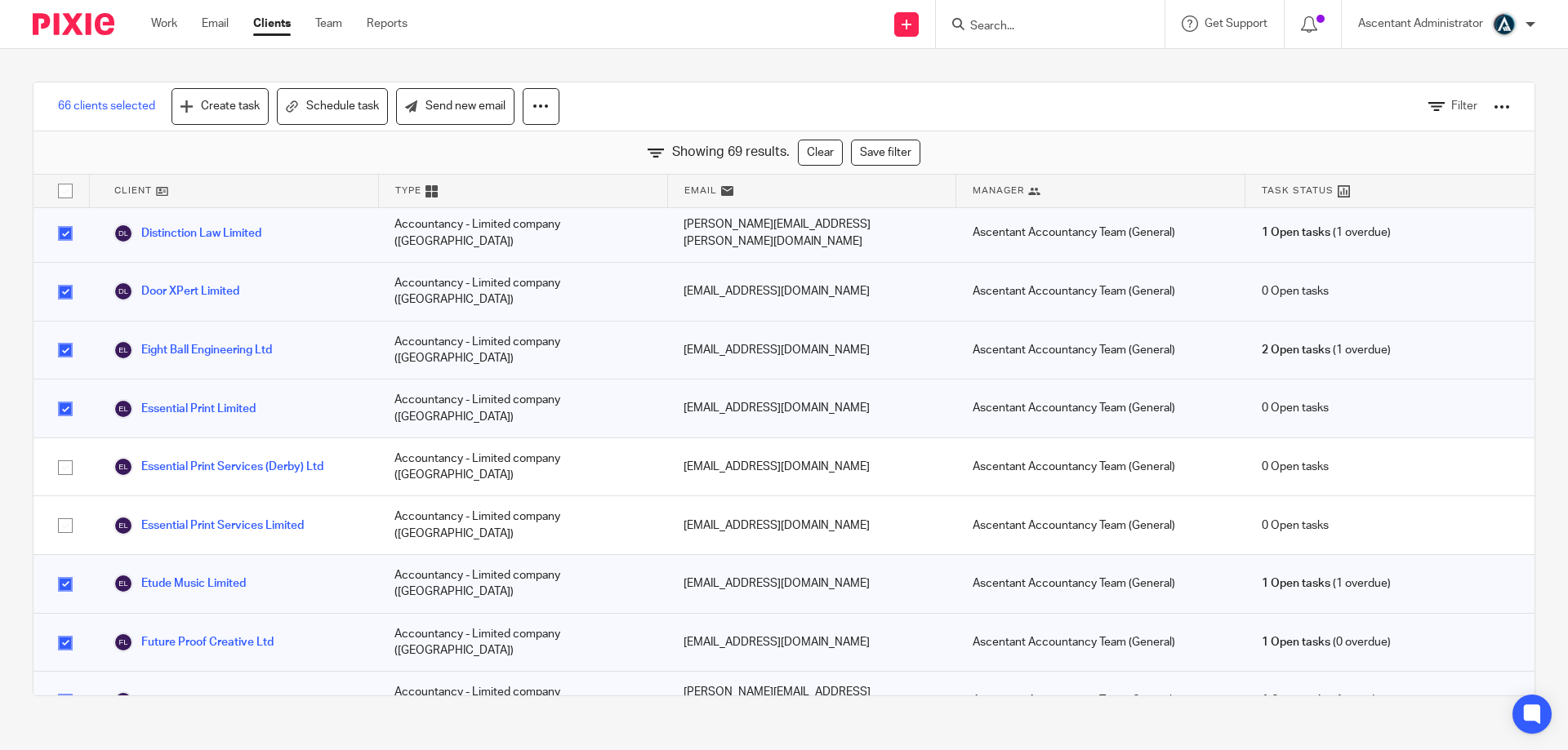
click at [63, 628] on input "checkbox" at bounding box center [65, 643] width 31 height 31
checkbox input "false"
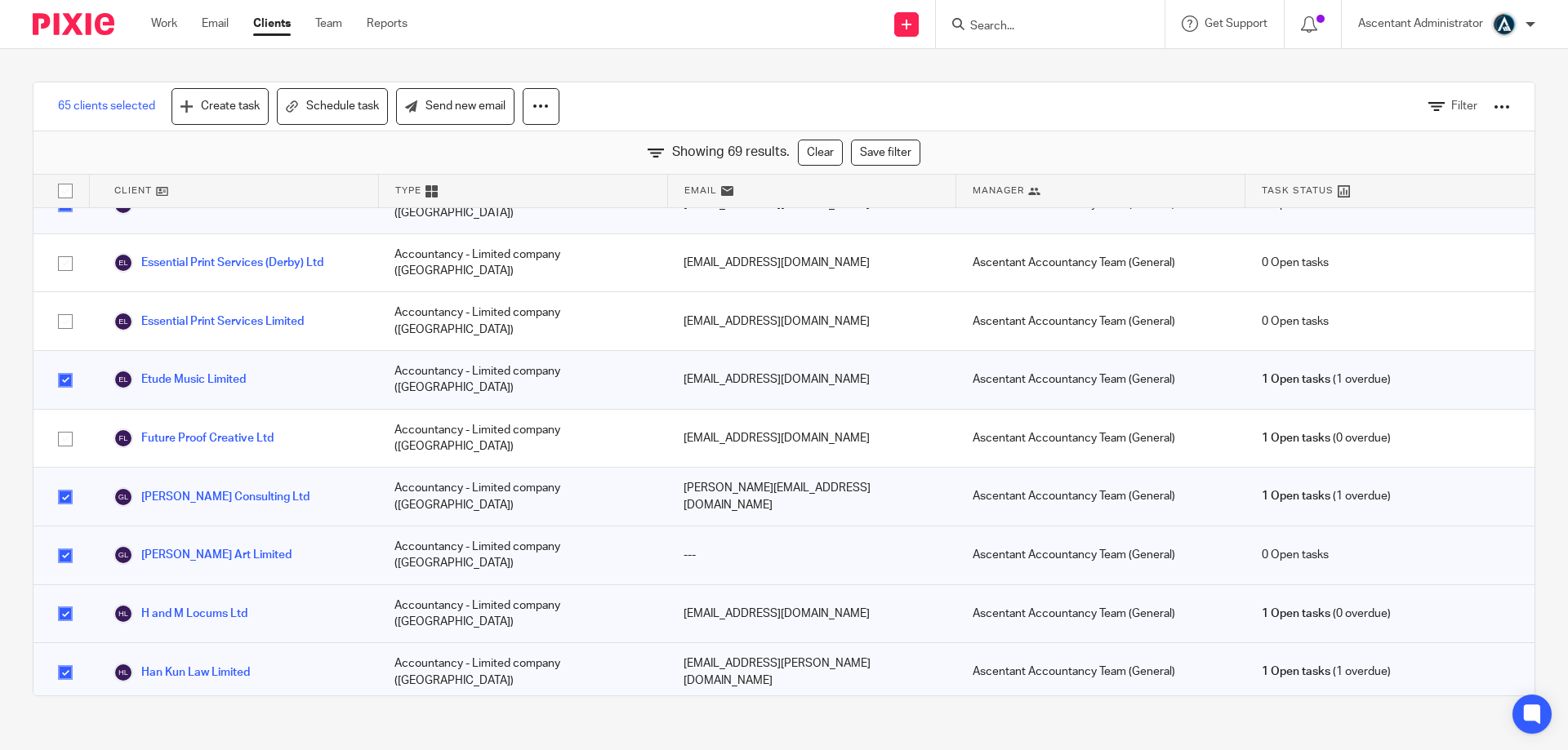
scroll to position [1293, 0]
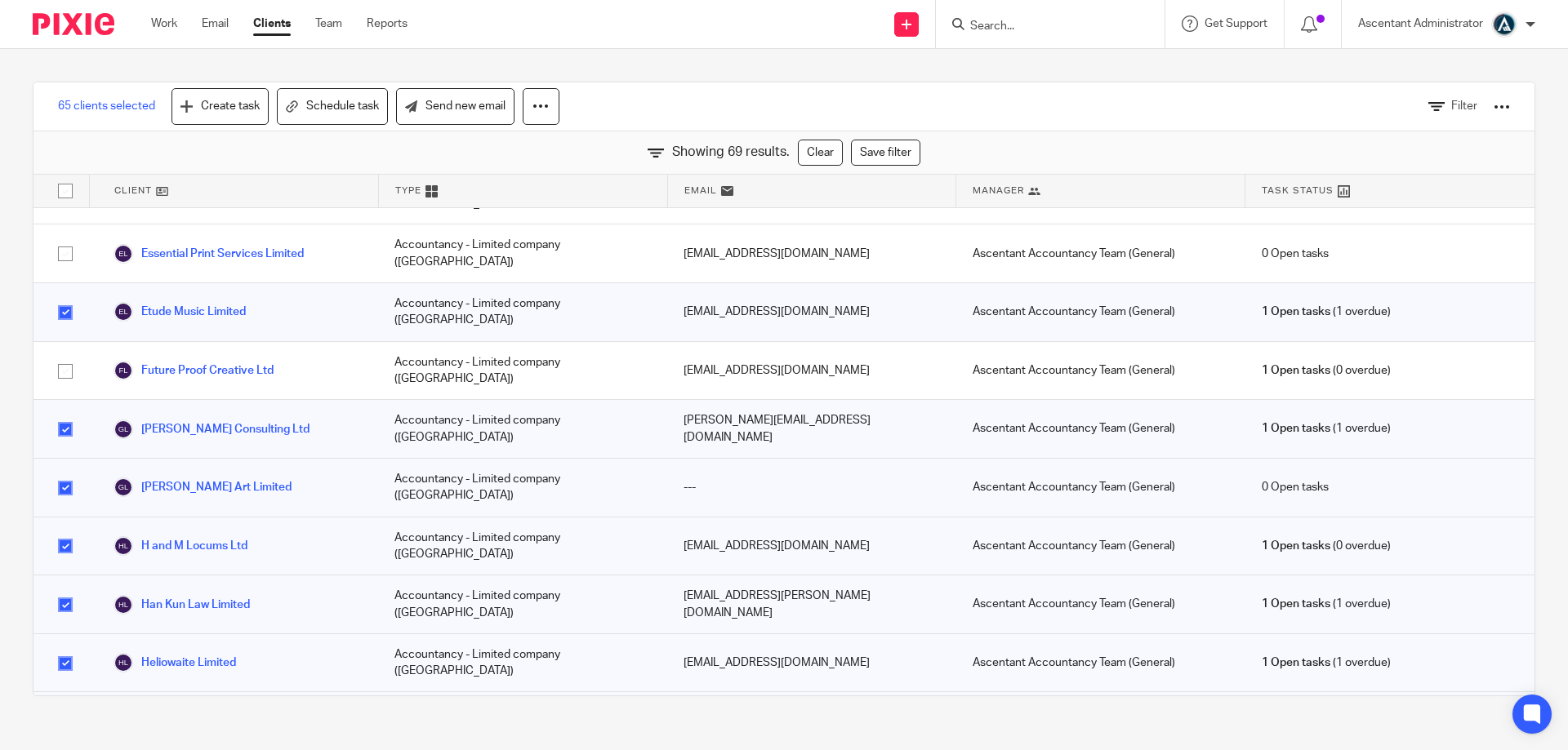
checkbox input "false"
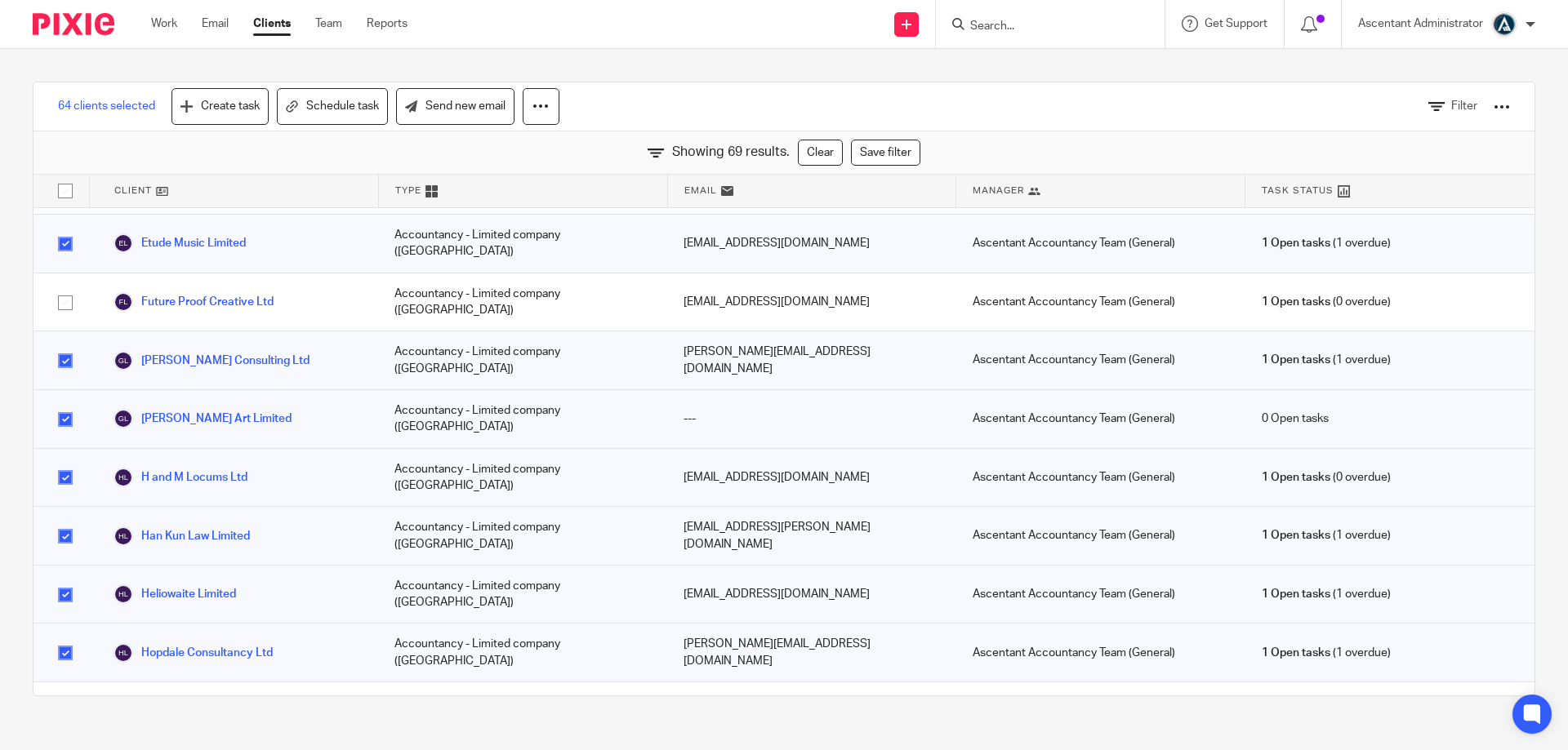
checkbox input "false"
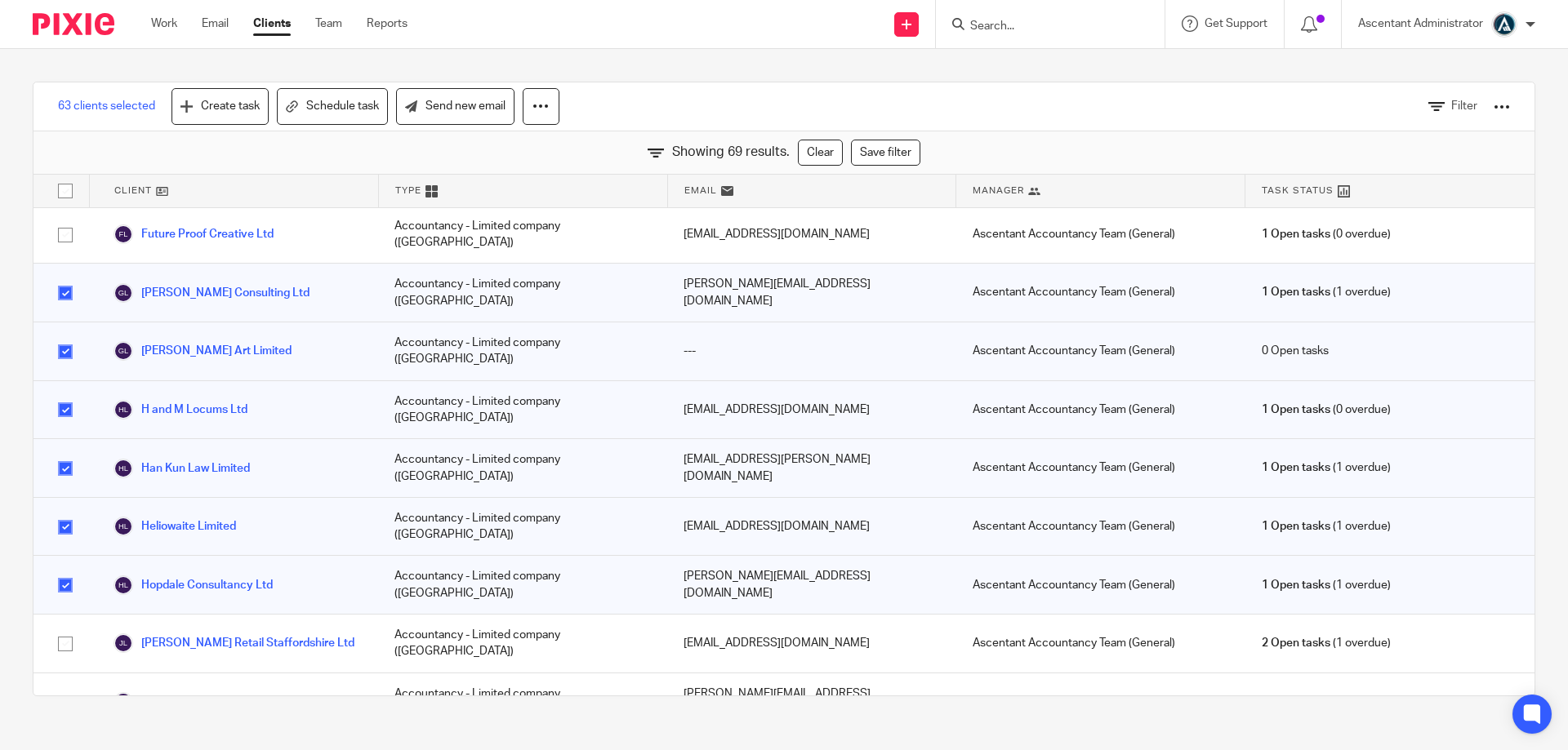
checkbox input "false"
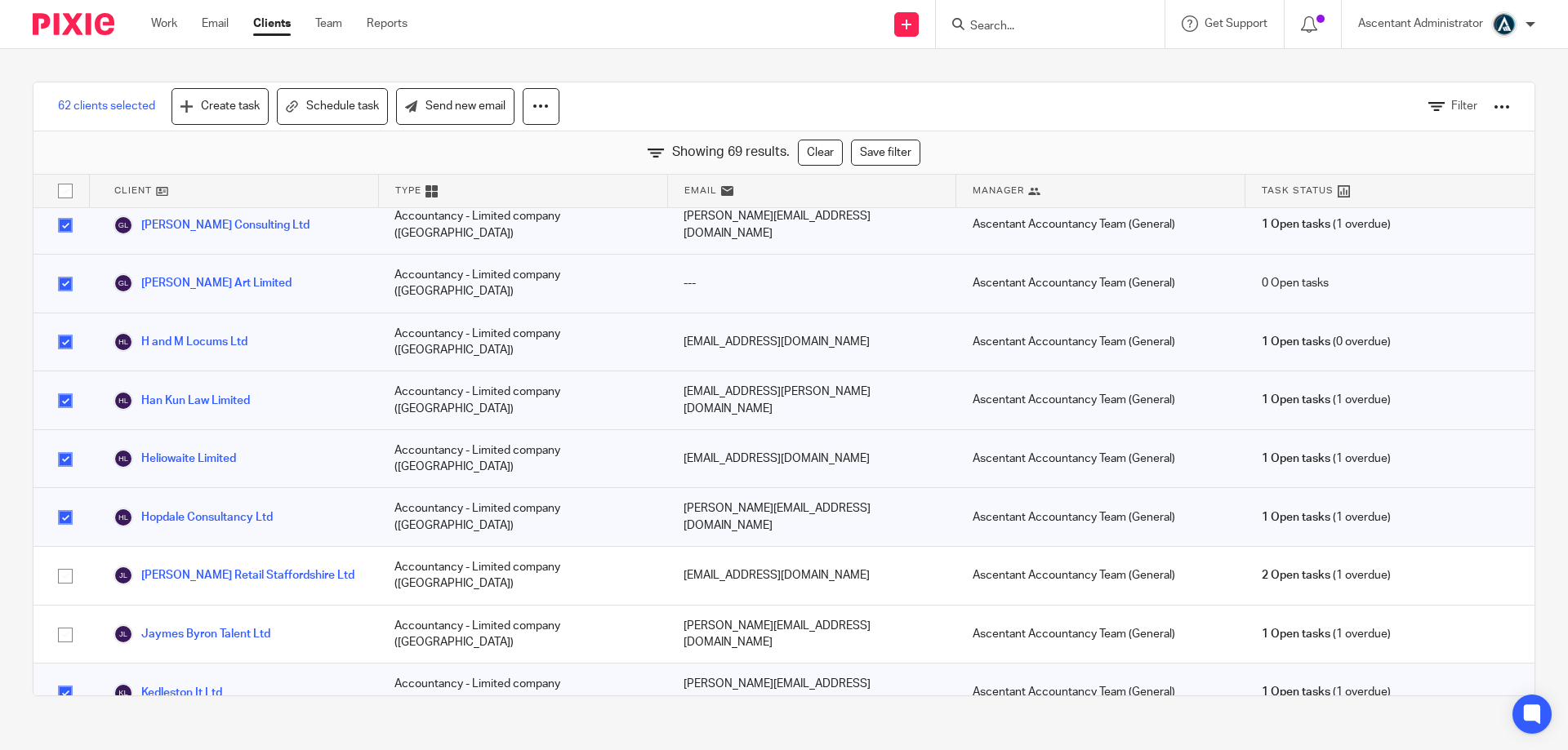
checkbox input "false"
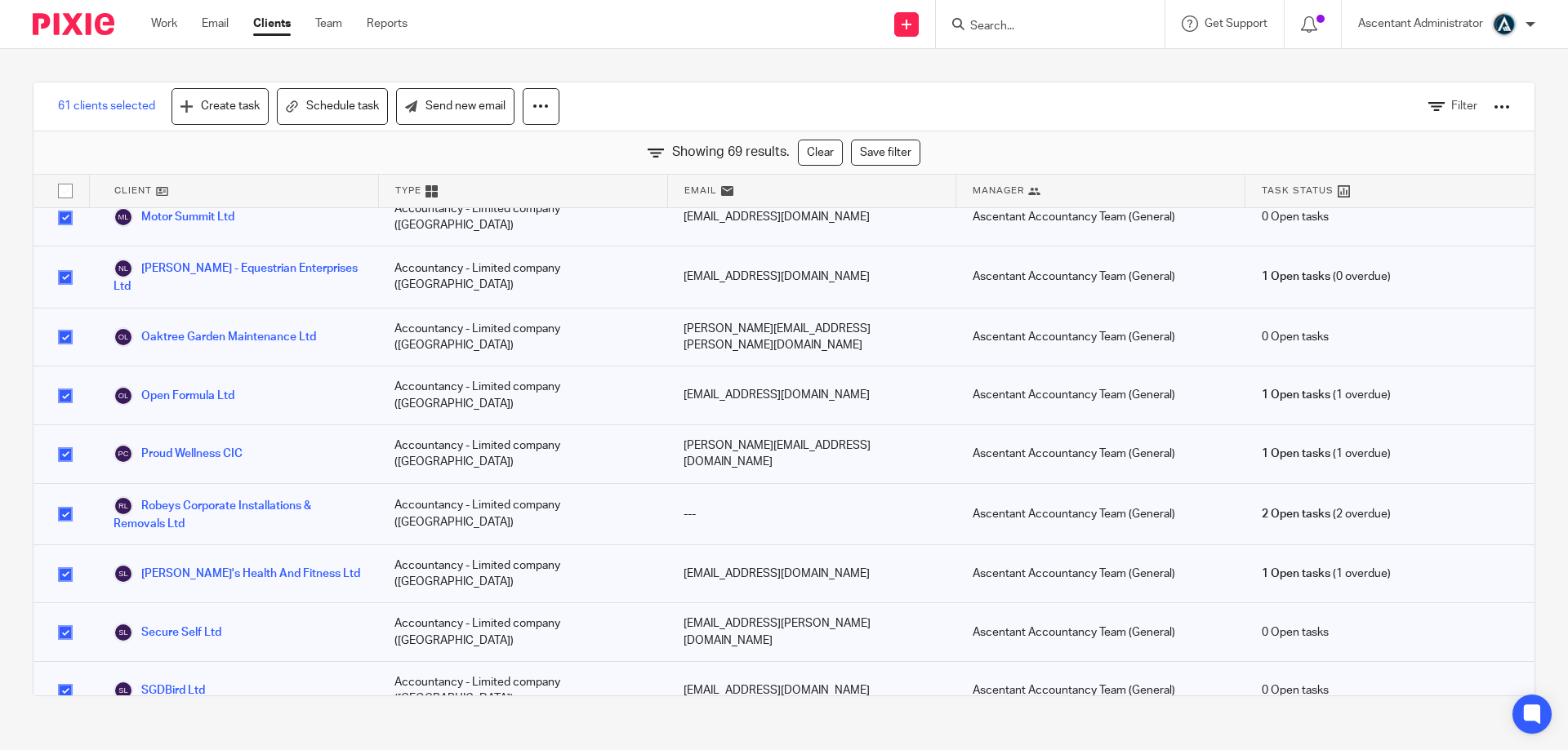
scroll to position [2449, 0]
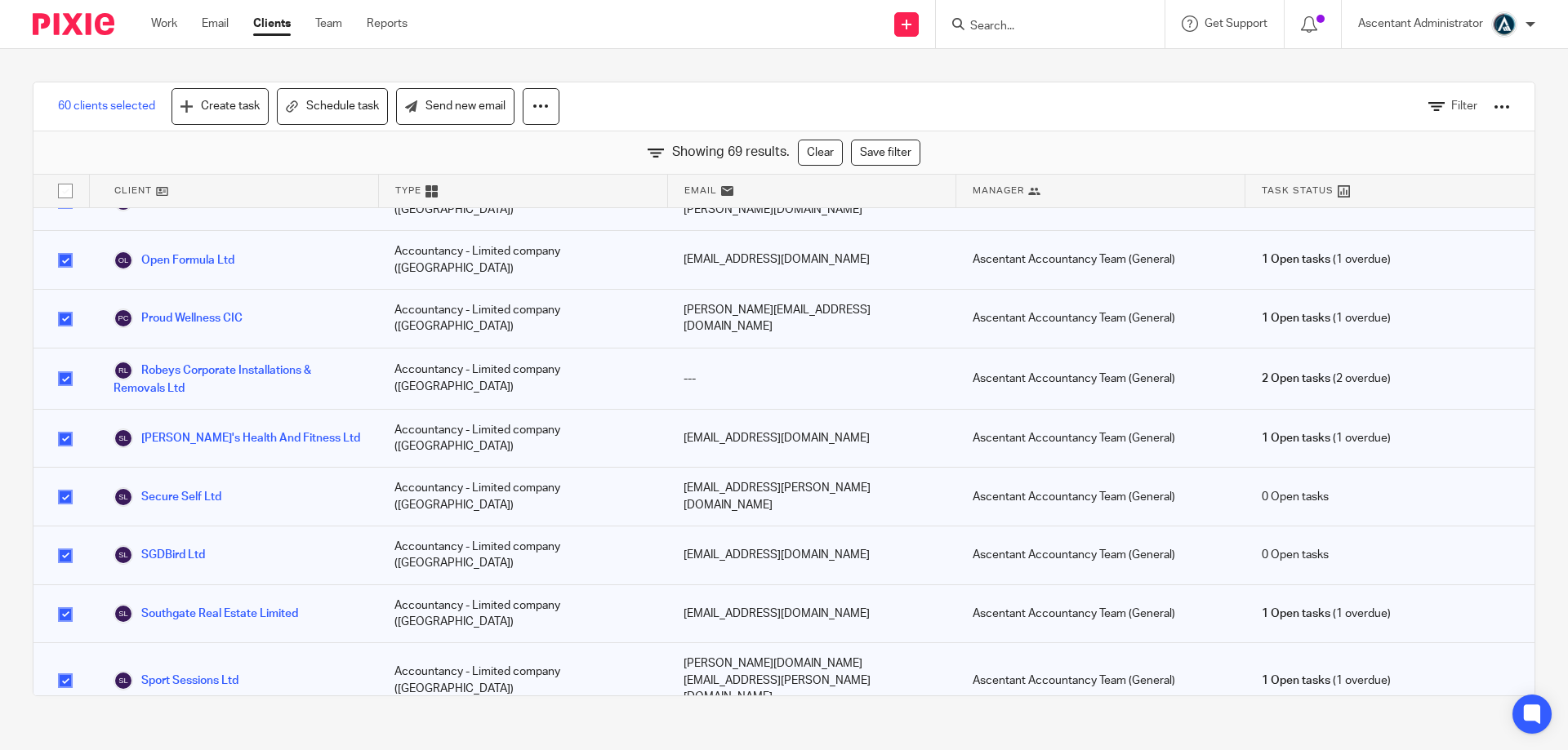
scroll to position [2586, 0]
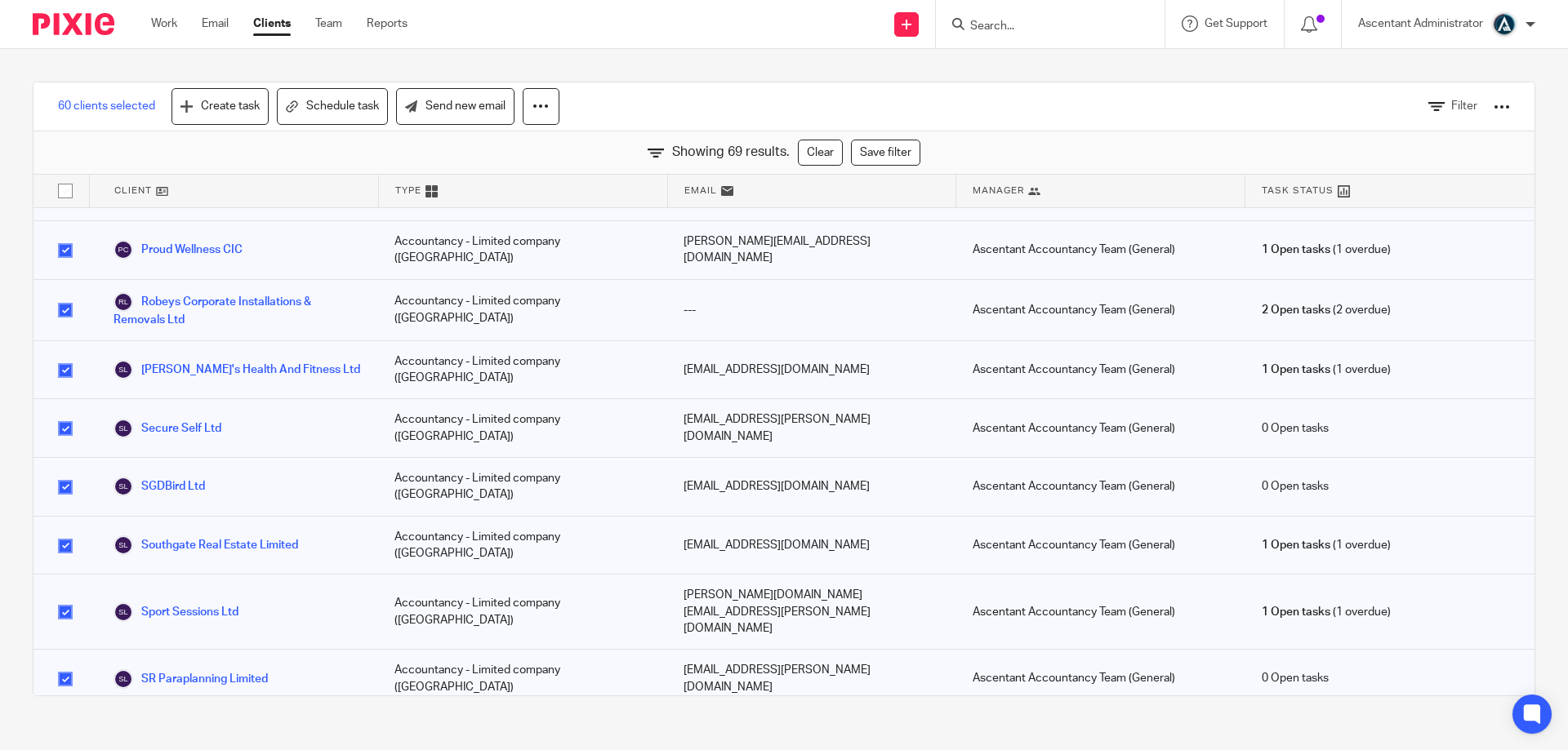
checkbox input "false"
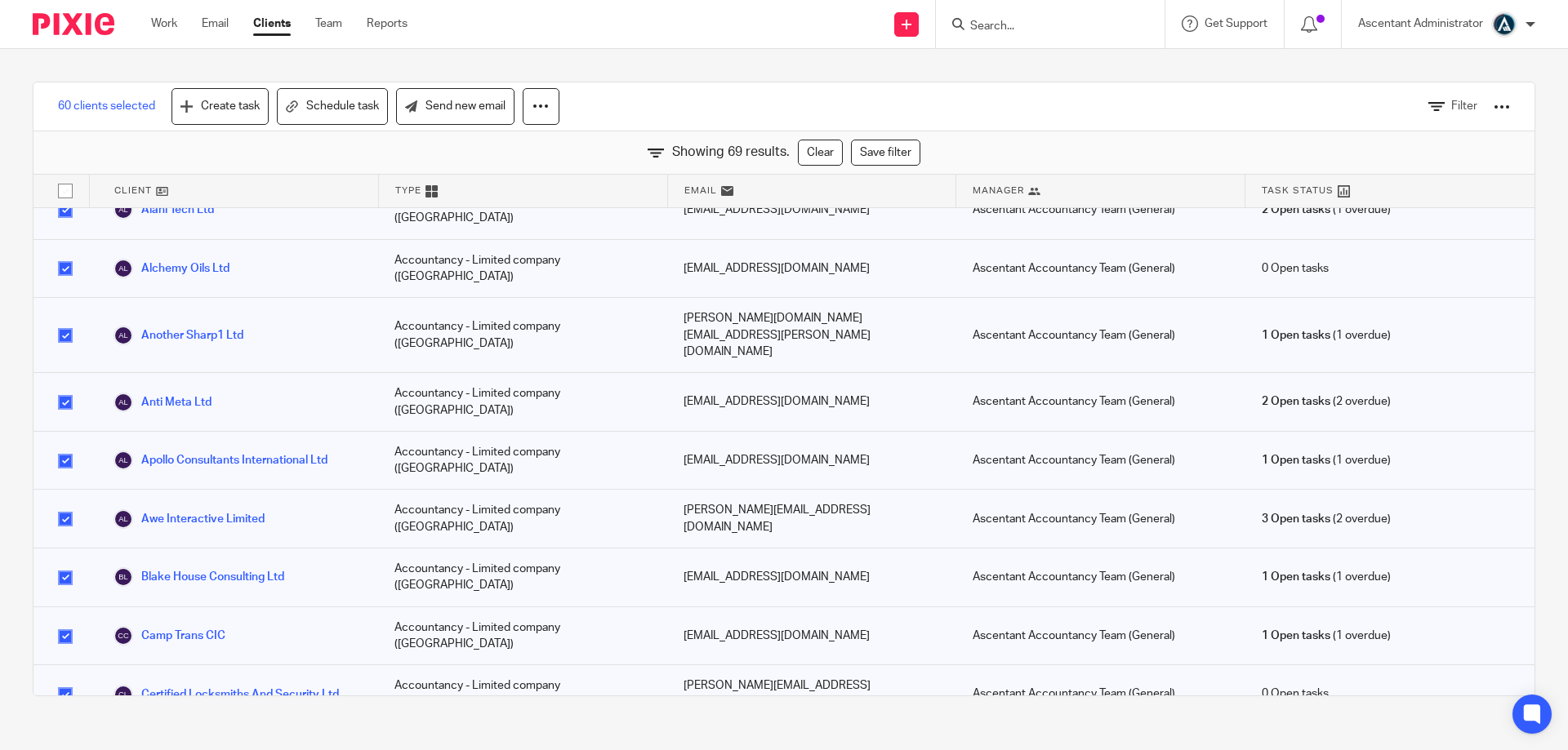
scroll to position [0, 0]
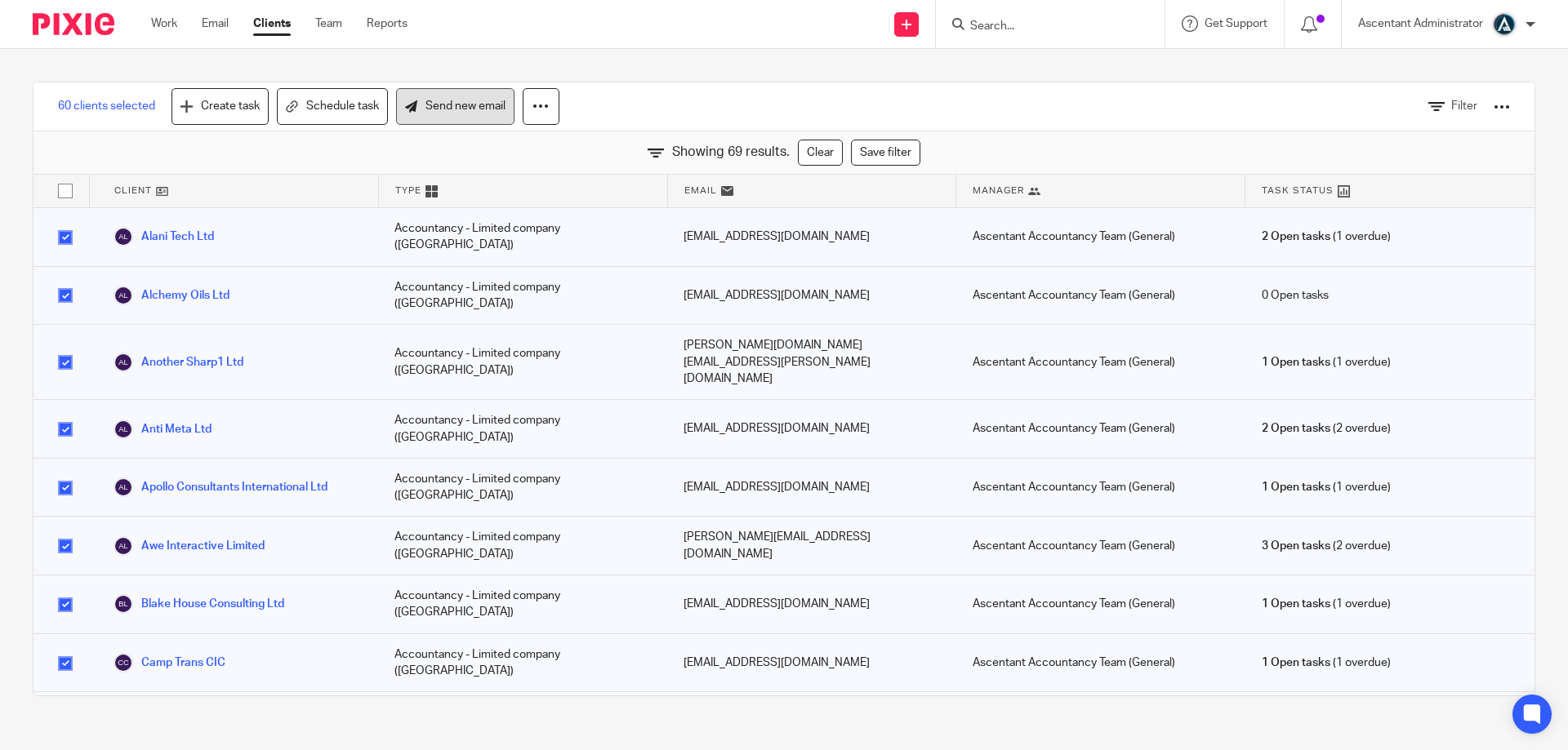
click at [443, 94] on link "Send new email" at bounding box center [456, 106] width 118 height 37
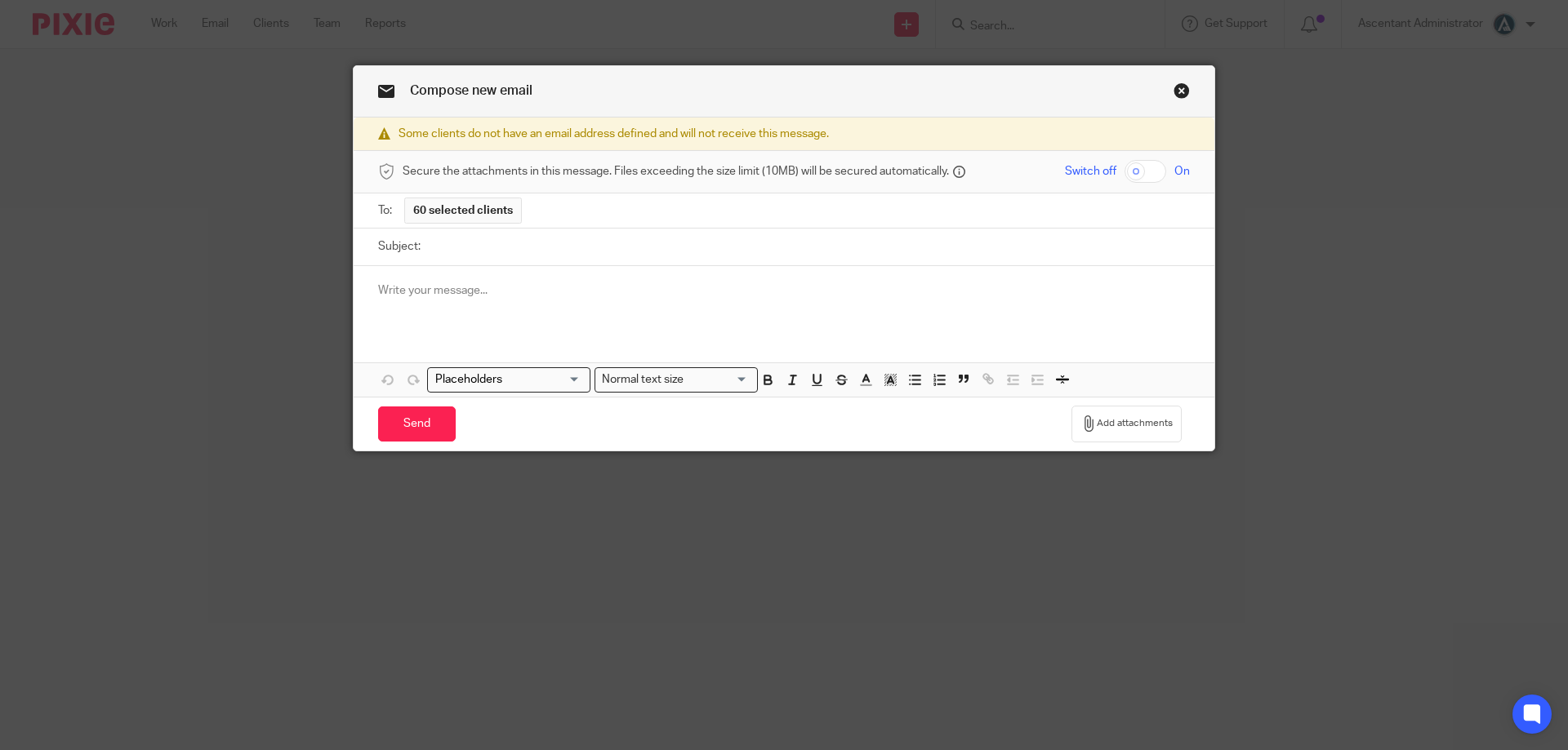
click at [424, 279] on div at bounding box center [784, 298] width 861 height 63
click at [432, 274] on div at bounding box center [784, 298] width 861 height 63
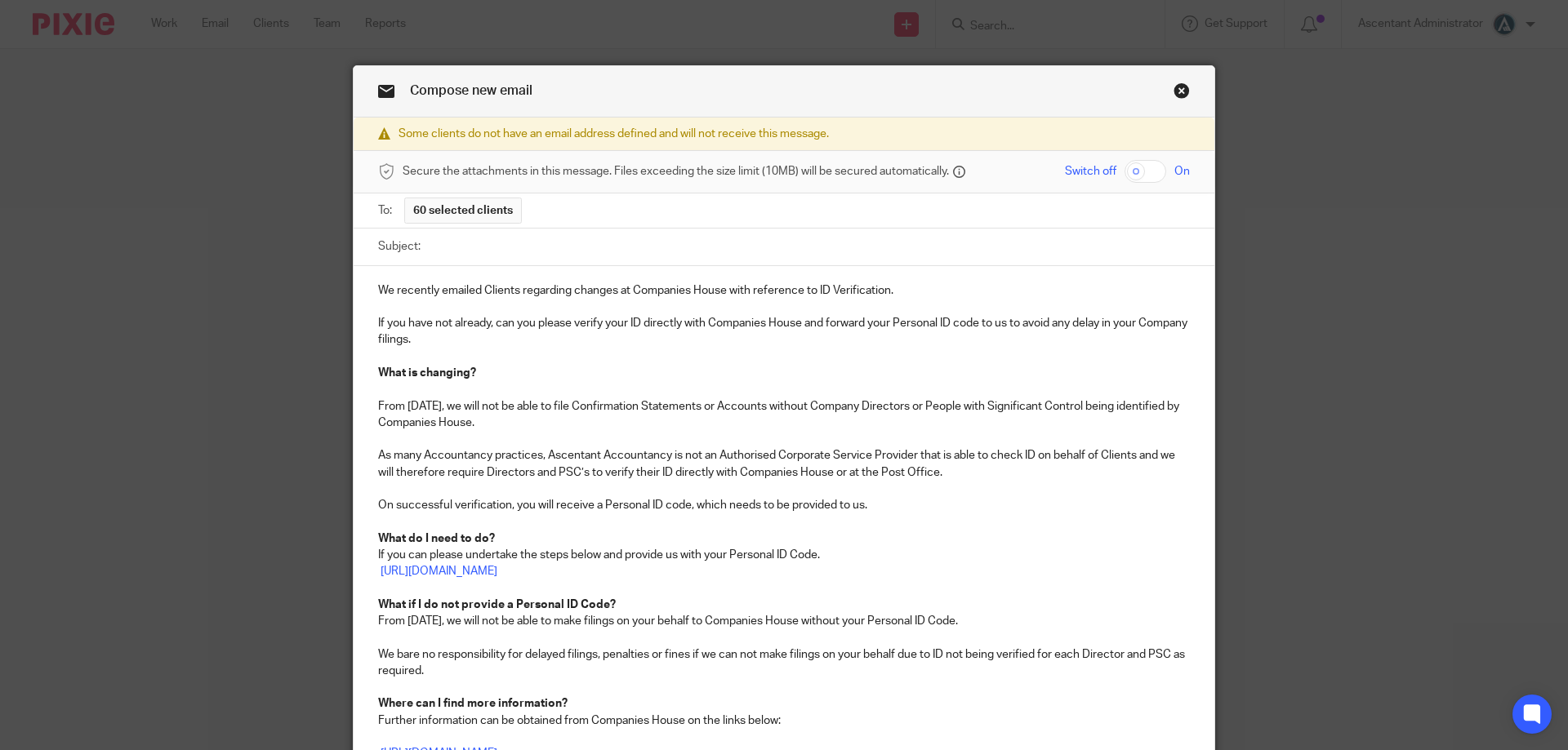
scroll to position [46, 0]
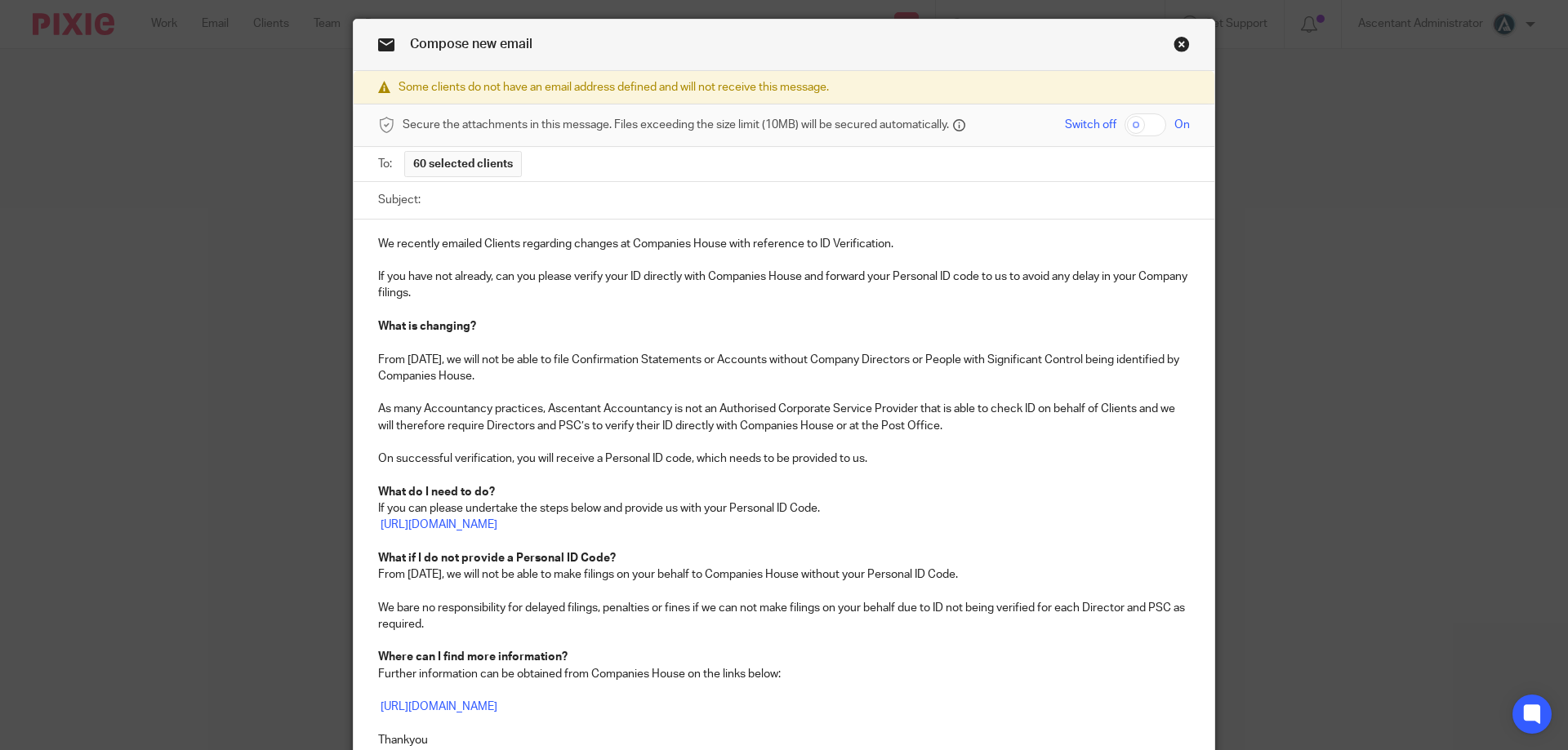
click at [468, 208] on input "Subject:" at bounding box center [809, 200] width 761 height 37
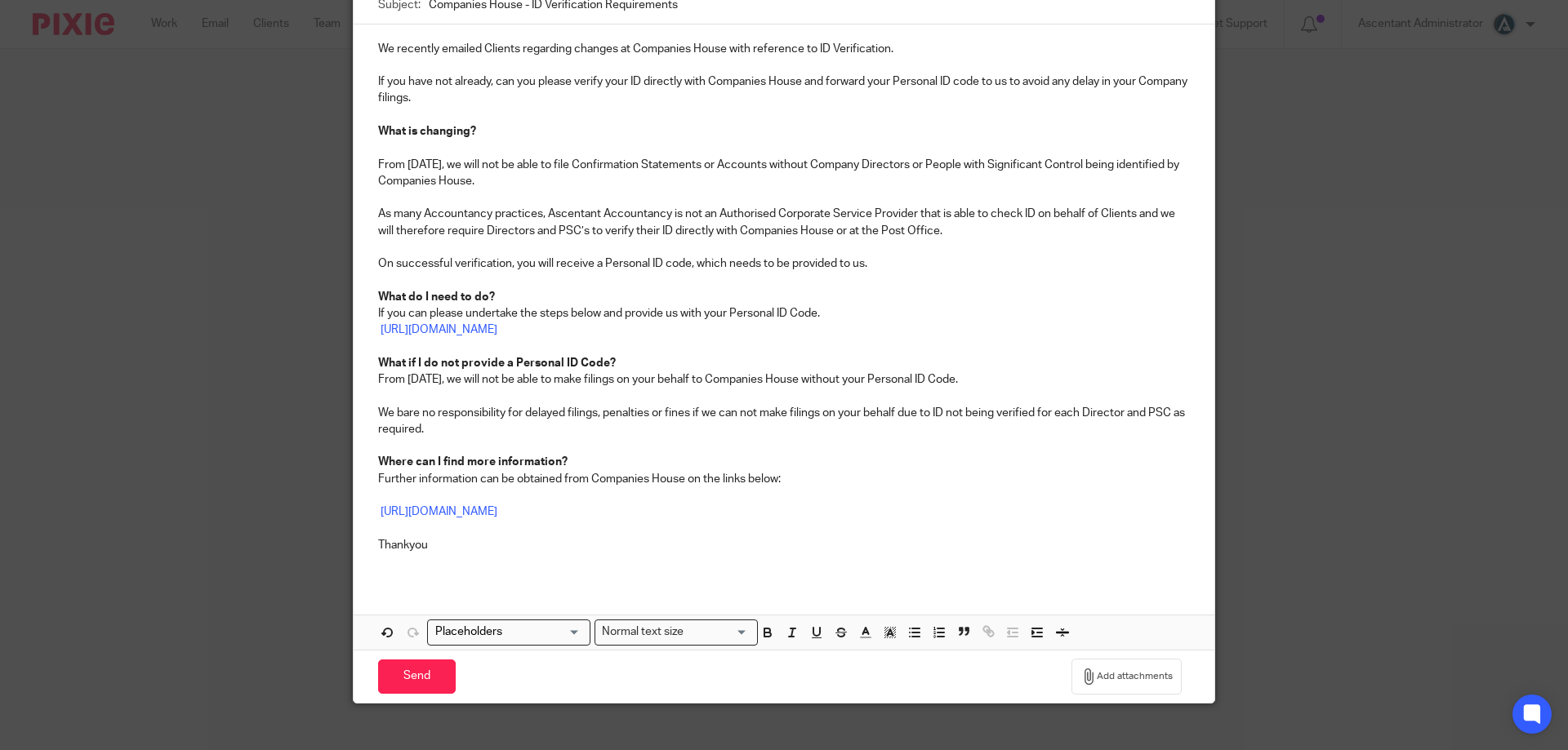
scroll to position [260, 0]
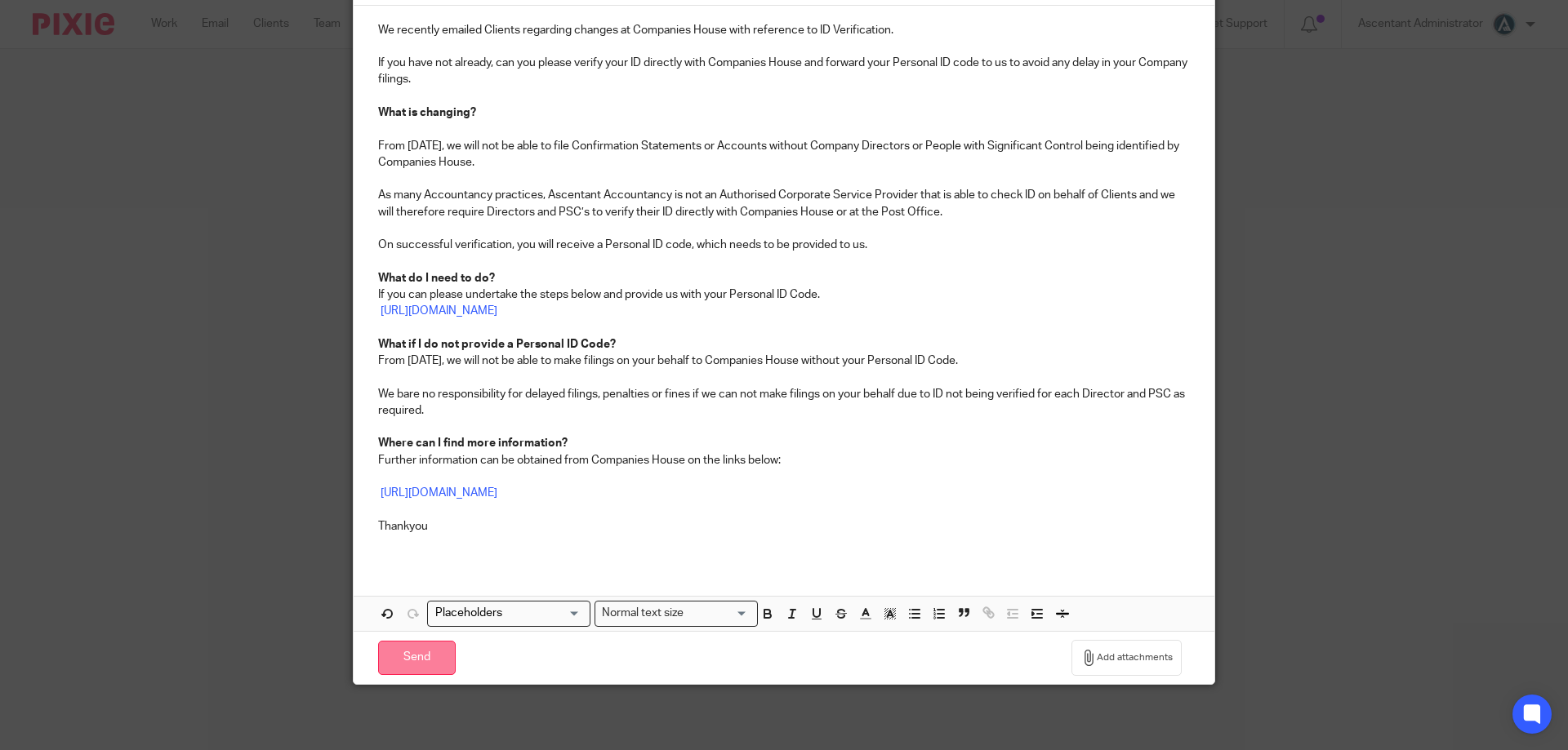
type input "Companies House - ID Verification Requirements"
drag, startPoint x: 412, startPoint y: 654, endPoint x: 259, endPoint y: 533, distance: 195.1
click at [259, 536] on div "Compose new email Some clients do not have an email address defined and will no…" at bounding box center [784, 375] width 1568 height 750
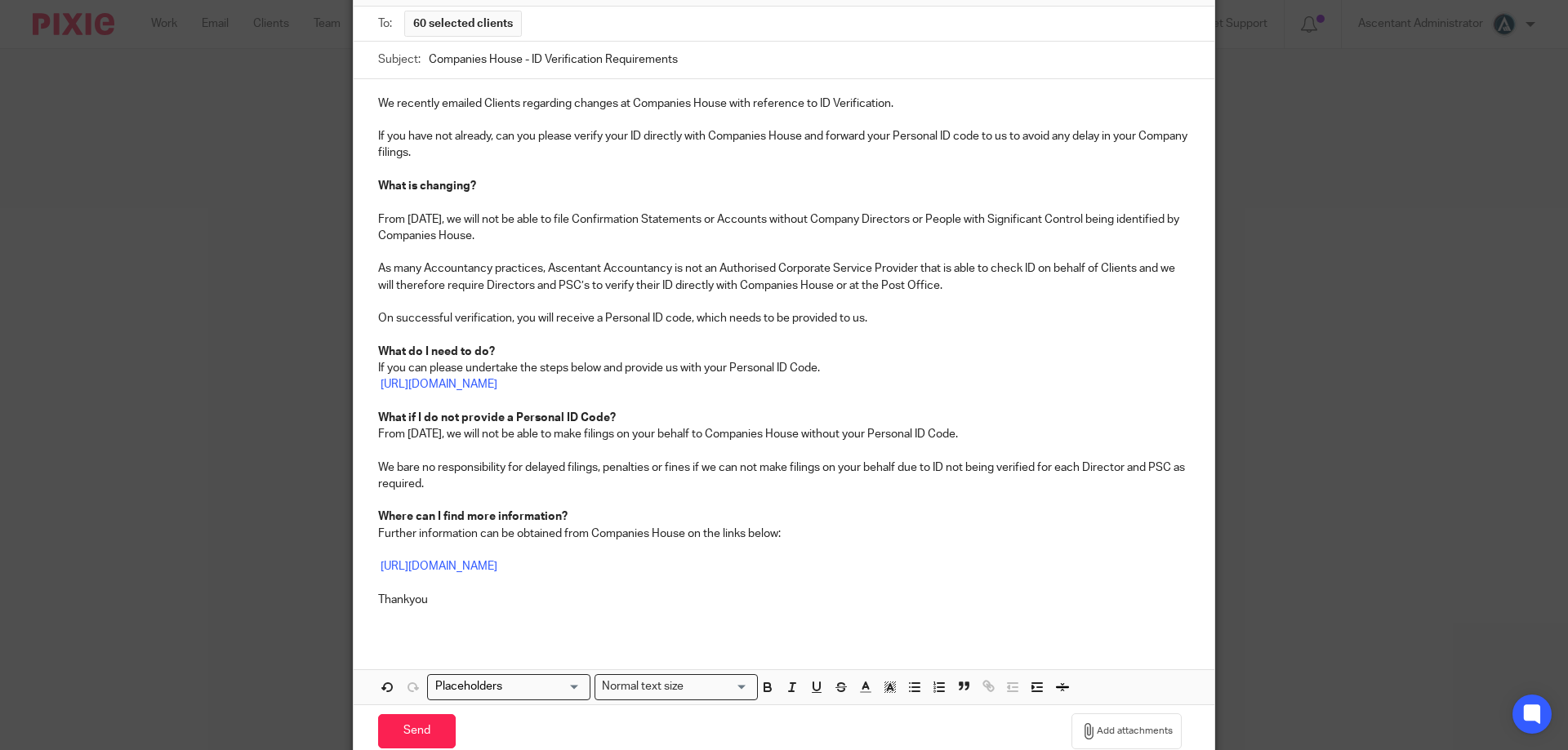
scroll to position [204, 0]
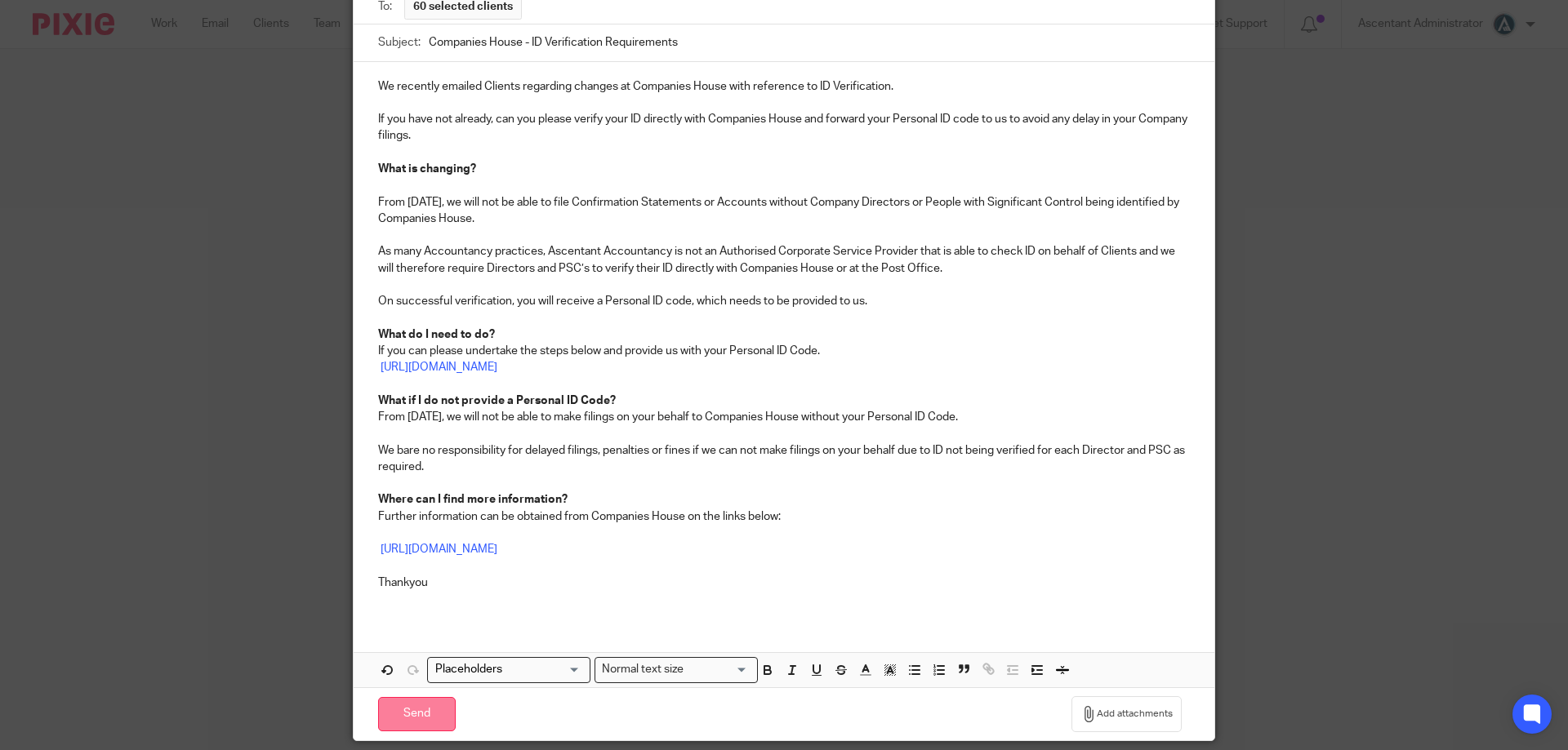
click at [424, 700] on input "Send" at bounding box center [417, 714] width 78 height 35
